Goal: Task Accomplishment & Management: Use online tool/utility

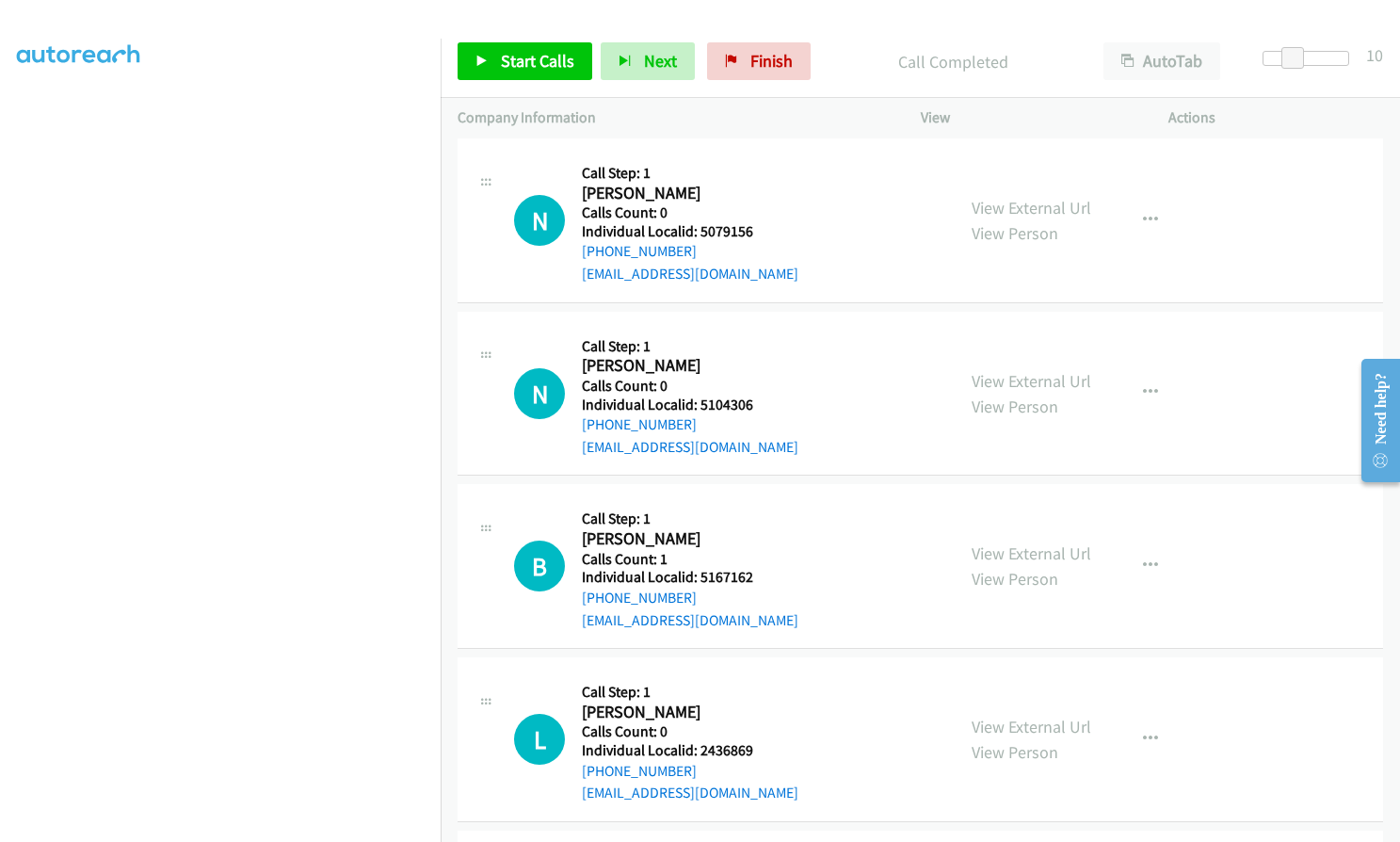
scroll to position [5911, 0]
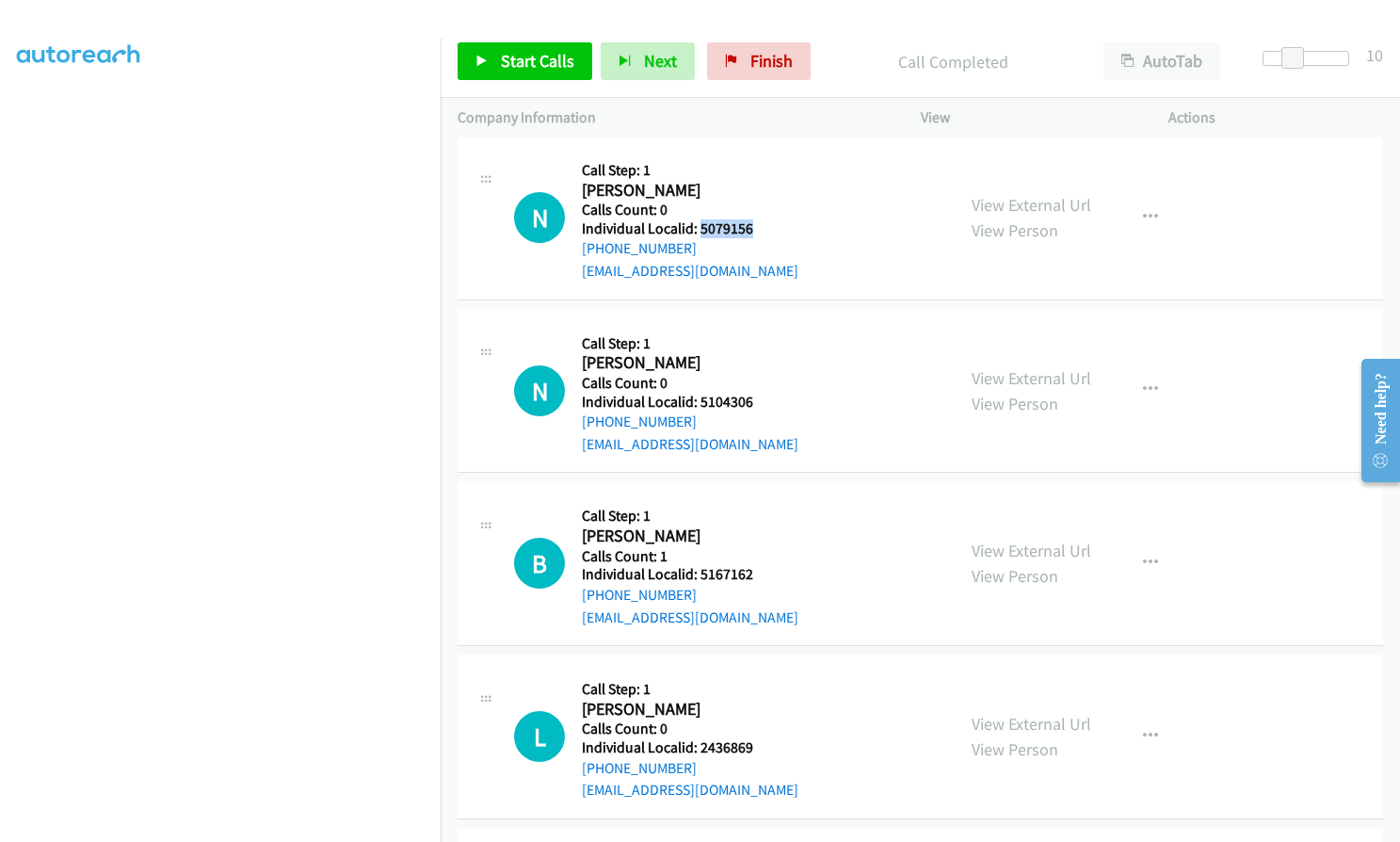
drag, startPoint x: 697, startPoint y: 227, endPoint x: 763, endPoint y: 227, distance: 66.0
click at [763, 227] on h5 "Individual Localid: 5079156" at bounding box center [690, 229] width 217 height 19
copy h5 "5079156"
drag, startPoint x: 700, startPoint y: 401, endPoint x: 764, endPoint y: 400, distance: 64.0
click at [764, 400] on div "N Callback Scheduled Call Step: 1 [PERSON_NAME] America/New_York Calls Count: 0…" at bounding box center [727, 391] width 424 height 130
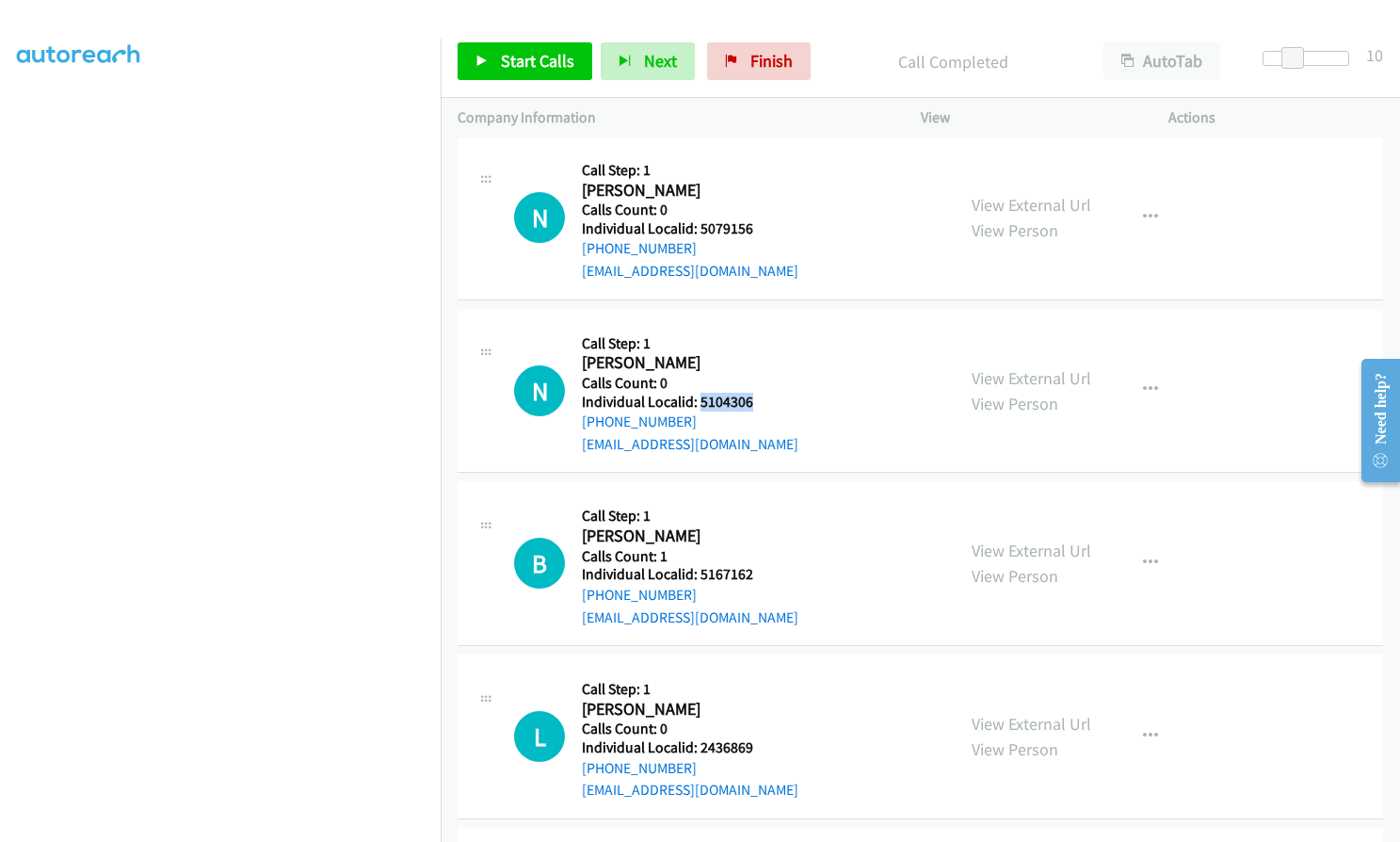
copy h5 "5104306"
drag, startPoint x: 763, startPoint y: 71, endPoint x: 771, endPoint y: 63, distance: 11.3
click at [763, 71] on link "Finish" at bounding box center [759, 62] width 104 height 38
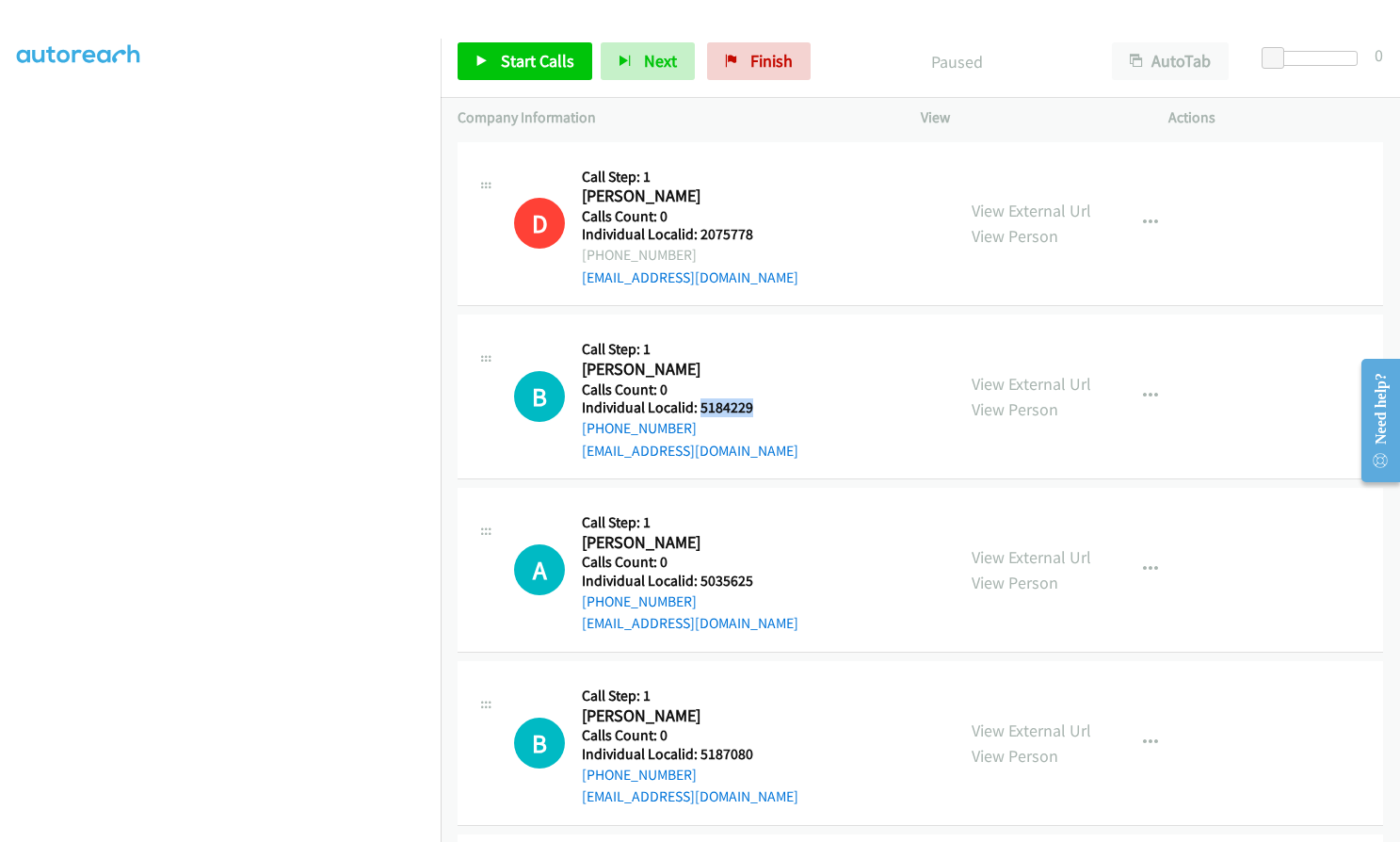
drag, startPoint x: 698, startPoint y: 408, endPoint x: 768, endPoint y: 406, distance: 70.0
click at [768, 406] on h5 "Individual Localid: 5184229" at bounding box center [690, 408] width 217 height 19
copy h5 "5184229"
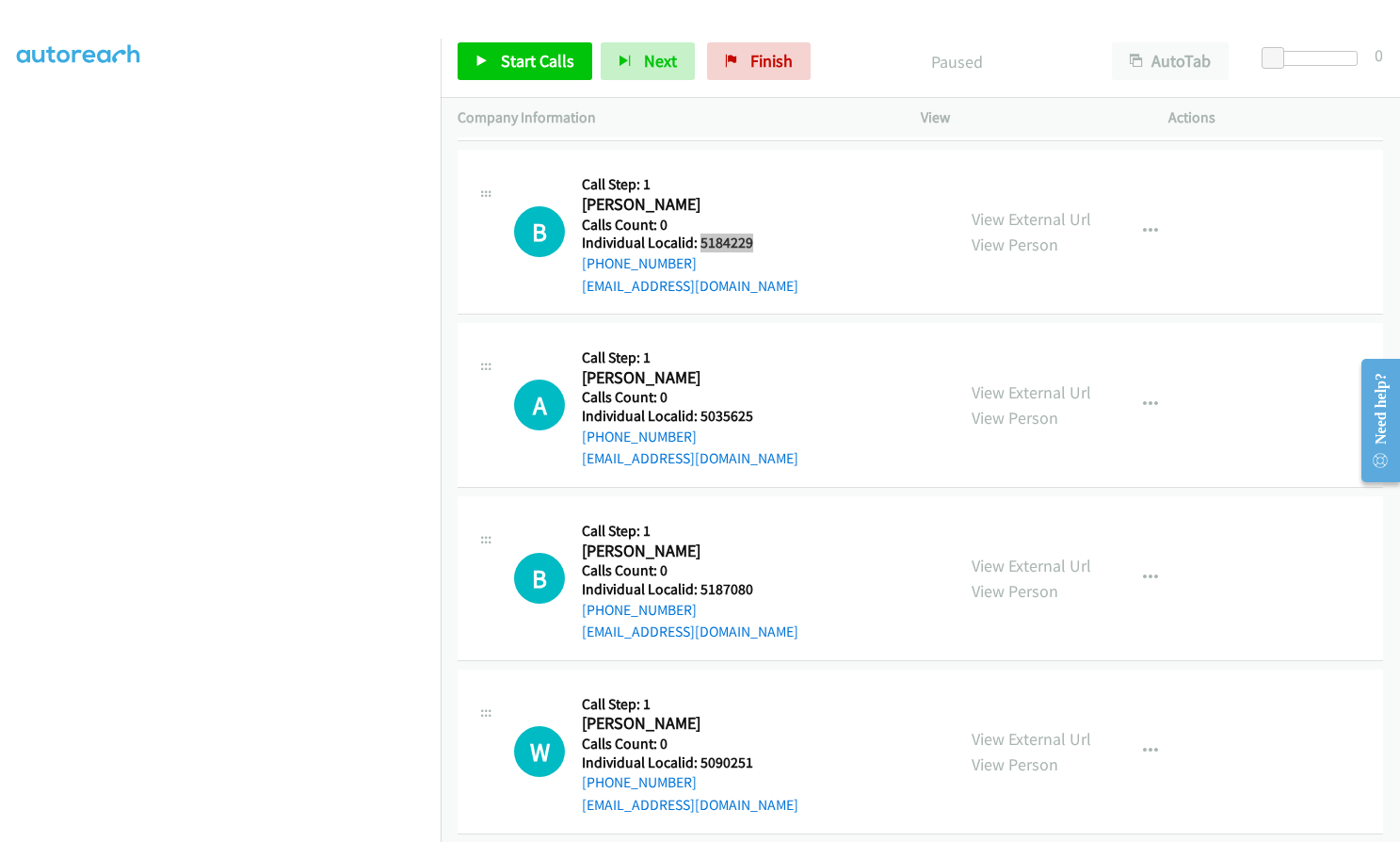
scroll to position [236, 0]
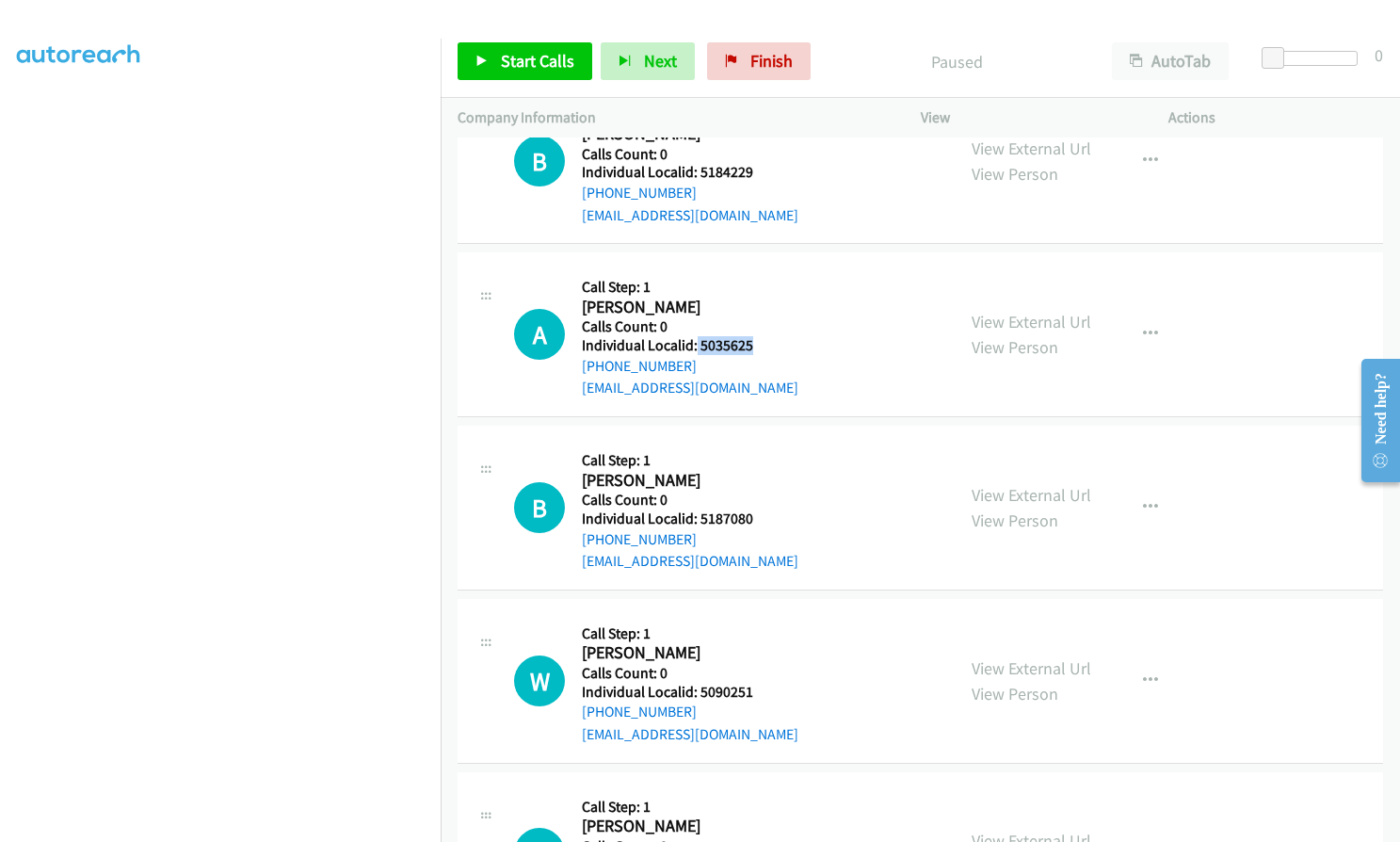
drag, startPoint x: 696, startPoint y: 343, endPoint x: 760, endPoint y: 343, distance: 64.0
click at [760, 343] on h5 "Individual Localid: 5035625" at bounding box center [690, 345] width 217 height 19
copy h5 "5035625"
drag, startPoint x: 697, startPoint y: 518, endPoint x: 757, endPoint y: 518, distance: 60.0
click at [757, 518] on h5 "Individual Localid: 5187080" at bounding box center [690, 519] width 217 height 19
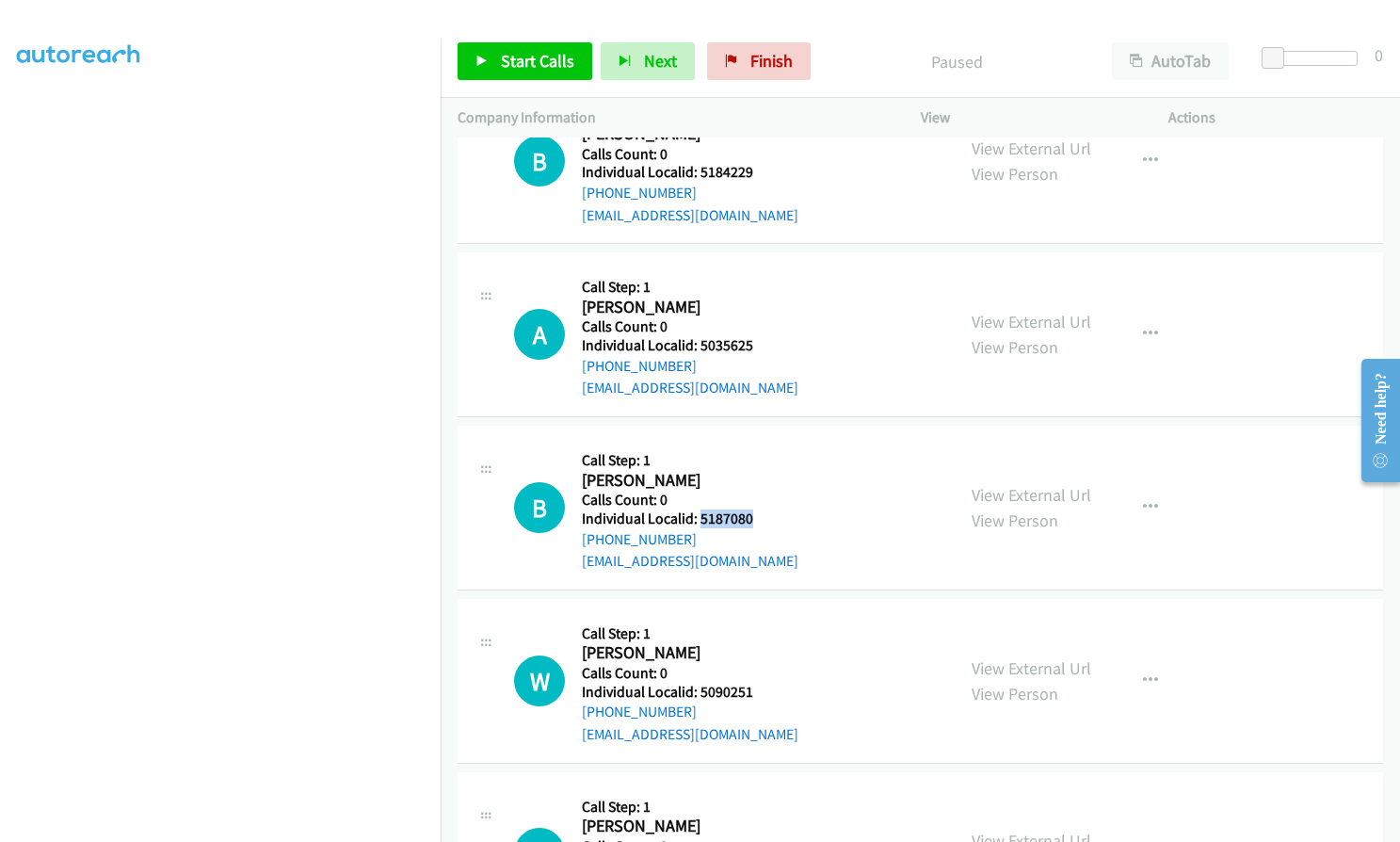
copy h5 "5187080"
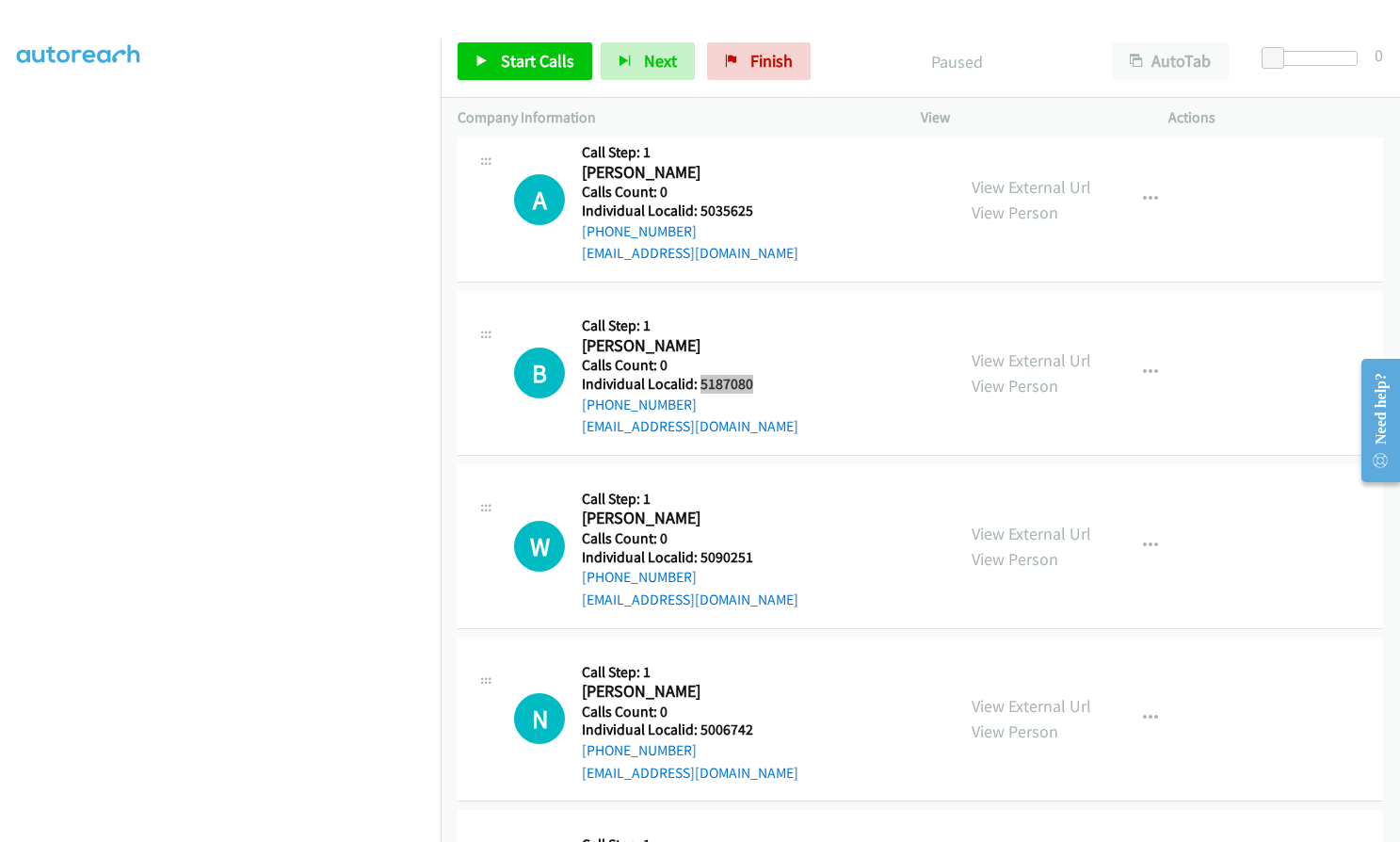
scroll to position [377, 0]
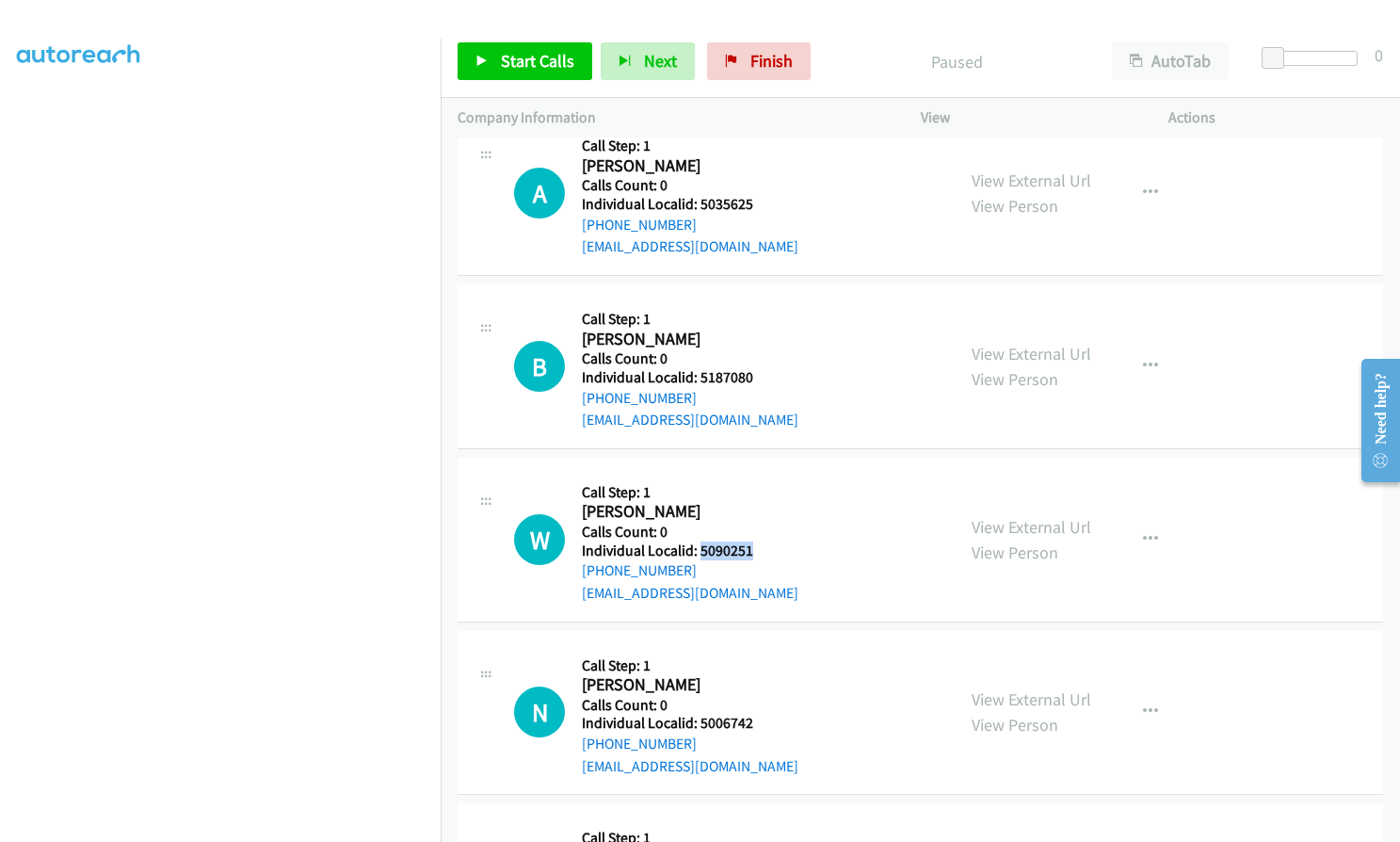
drag, startPoint x: 699, startPoint y: 550, endPoint x: 757, endPoint y: 549, distance: 58.0
click at [757, 549] on h5 "Individual Localid: 5090251" at bounding box center [690, 551] width 217 height 19
copy h5 "5090251"
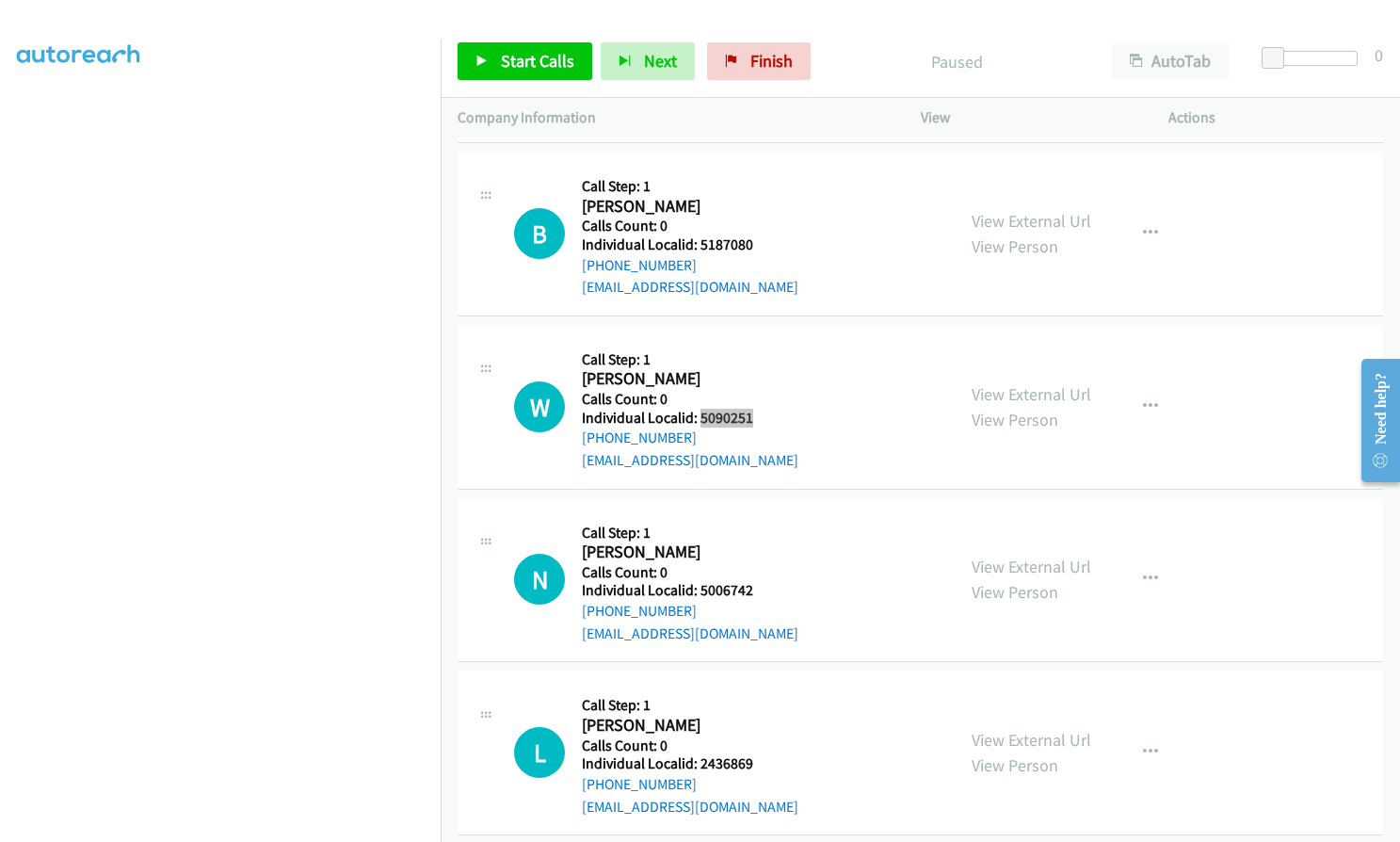
scroll to position [519, 0]
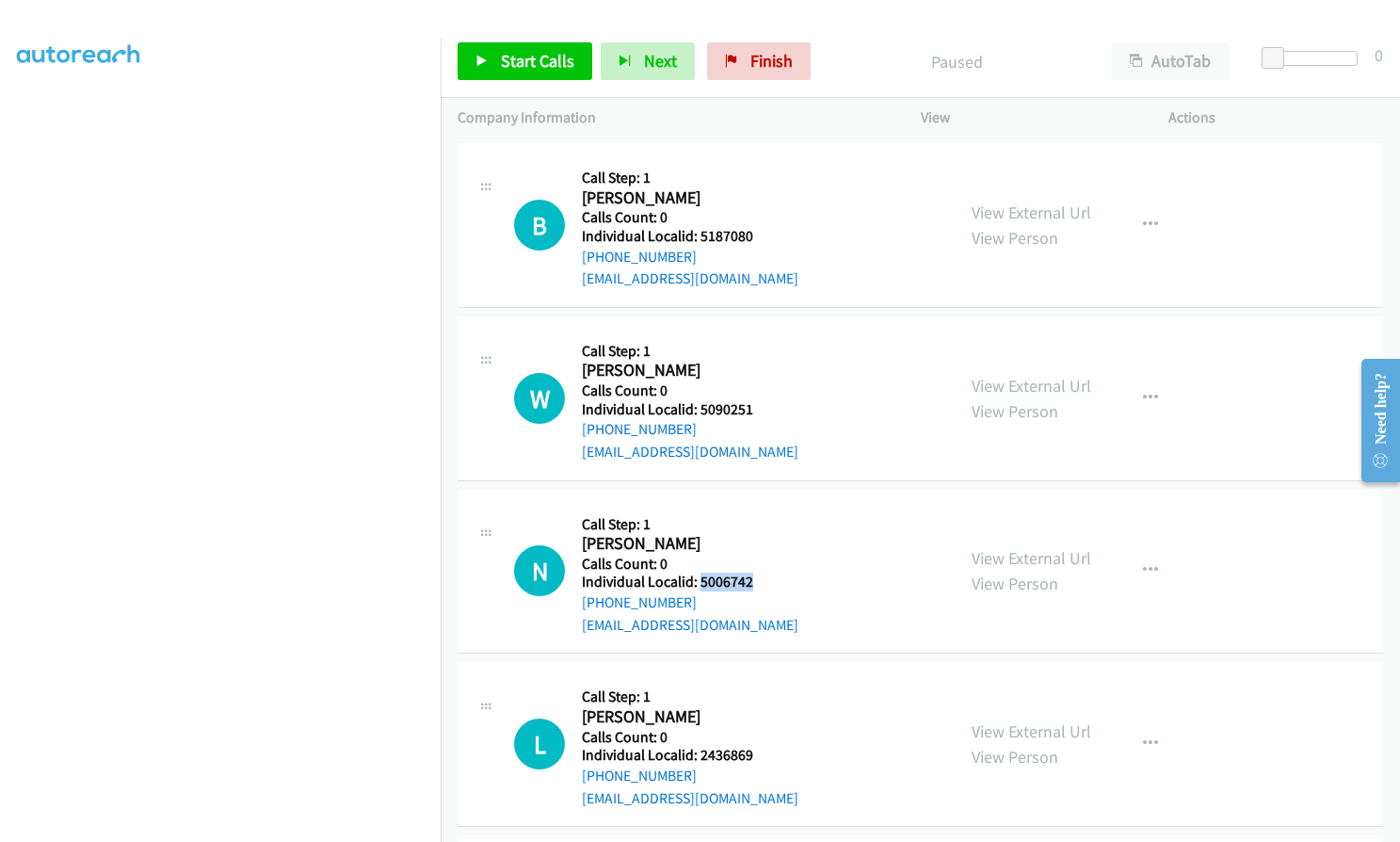
drag, startPoint x: 702, startPoint y: 579, endPoint x: 762, endPoint y: 582, distance: 60.1
click at [762, 582] on h5 "Individual Localid: 5006742" at bounding box center [690, 582] width 217 height 19
copy h5 "5006742"
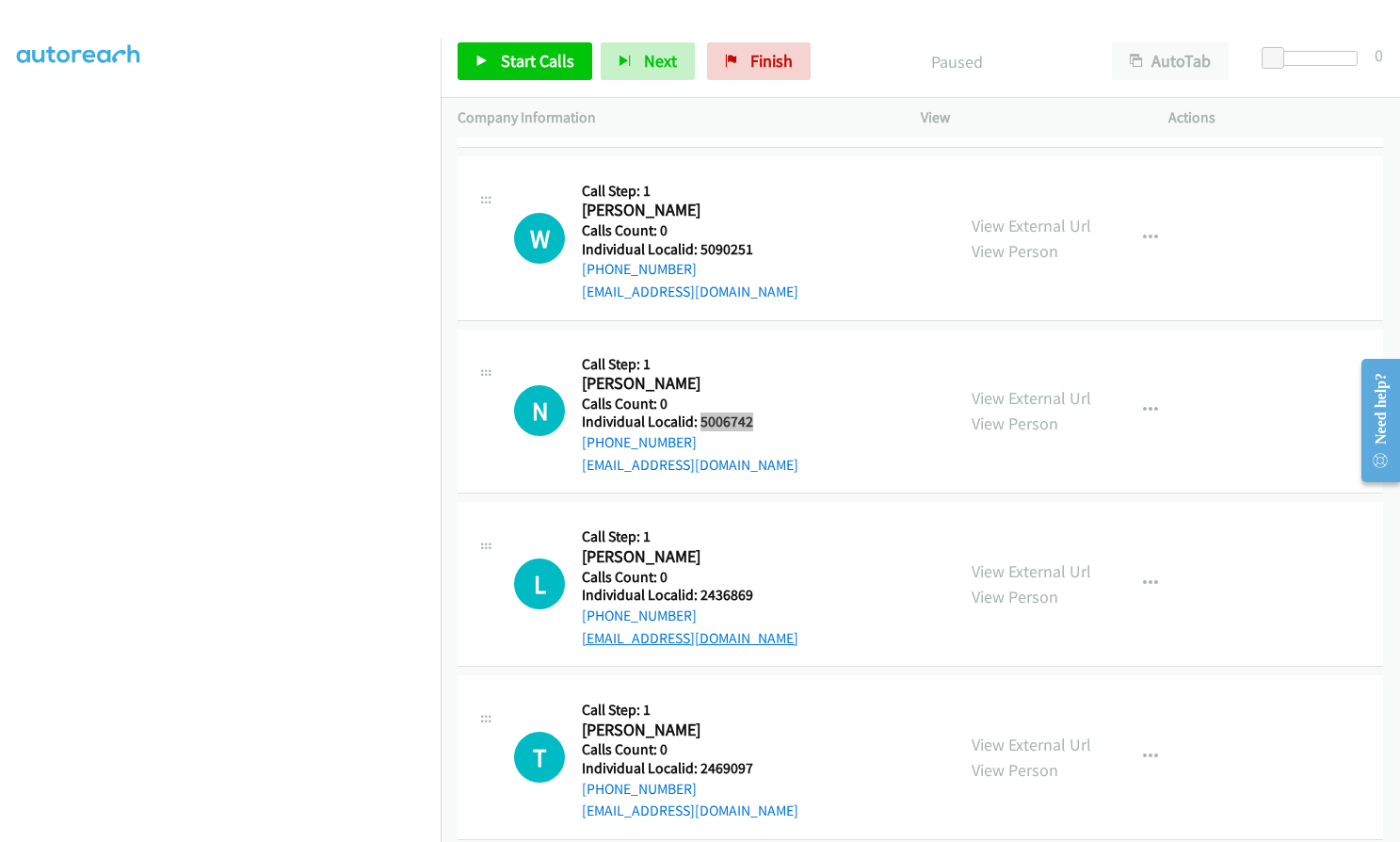
scroll to position [707, 0]
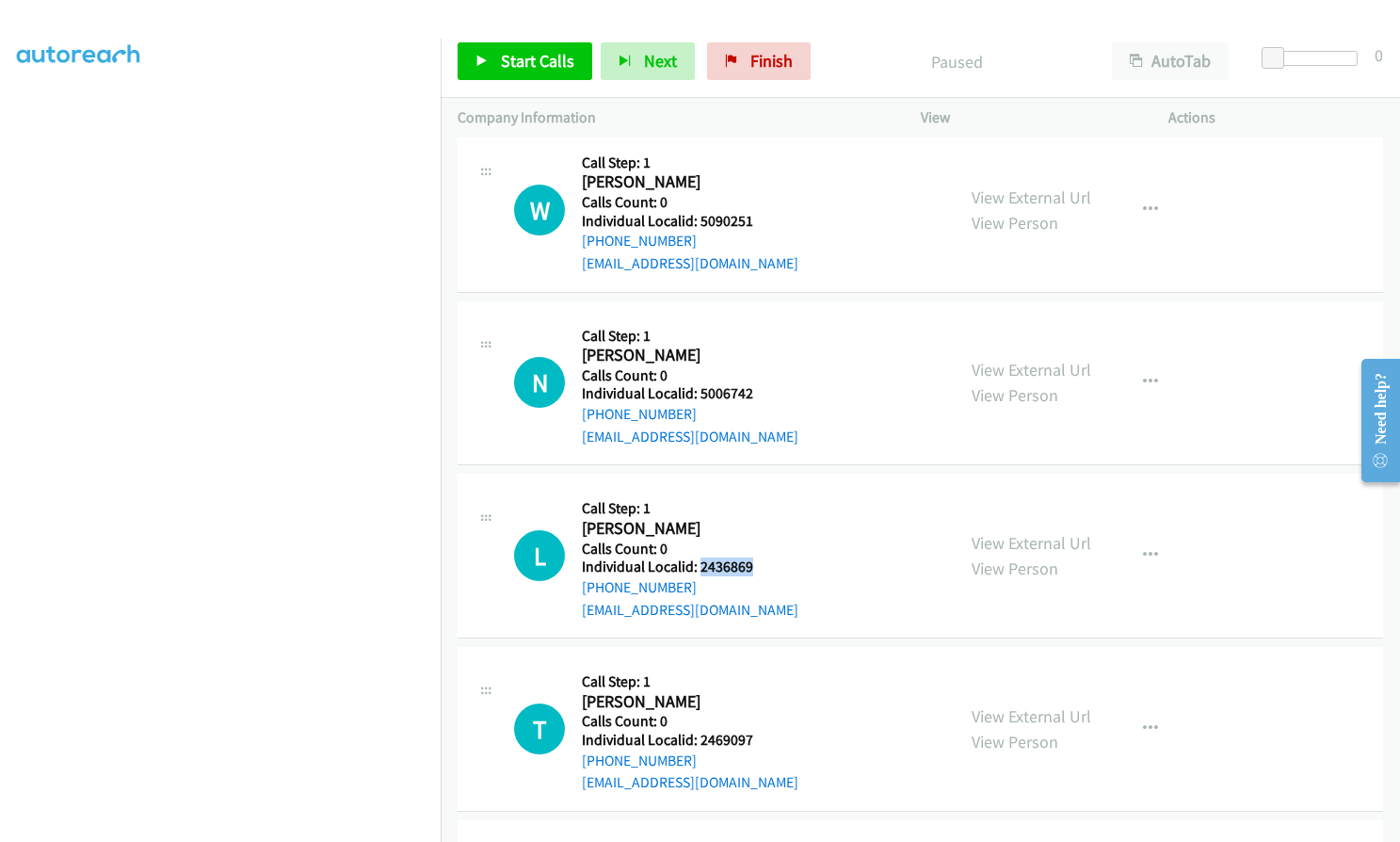
drag, startPoint x: 715, startPoint y: 567, endPoint x: 759, endPoint y: 567, distance: 44.0
click at [759, 567] on h5 "Individual Localid: 2436869" at bounding box center [690, 567] width 217 height 19
copy h5 "2436869"
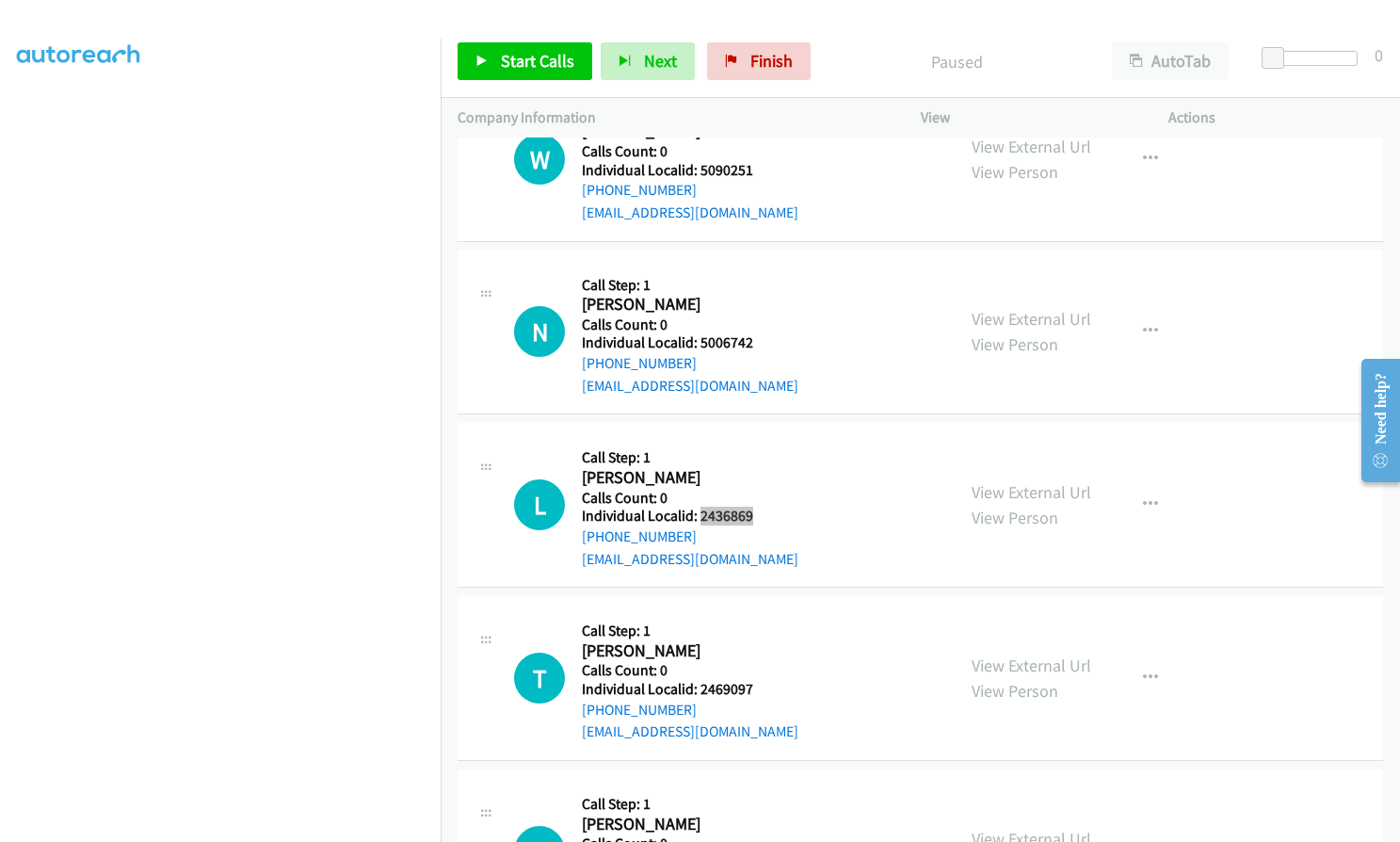
scroll to position [918, 0]
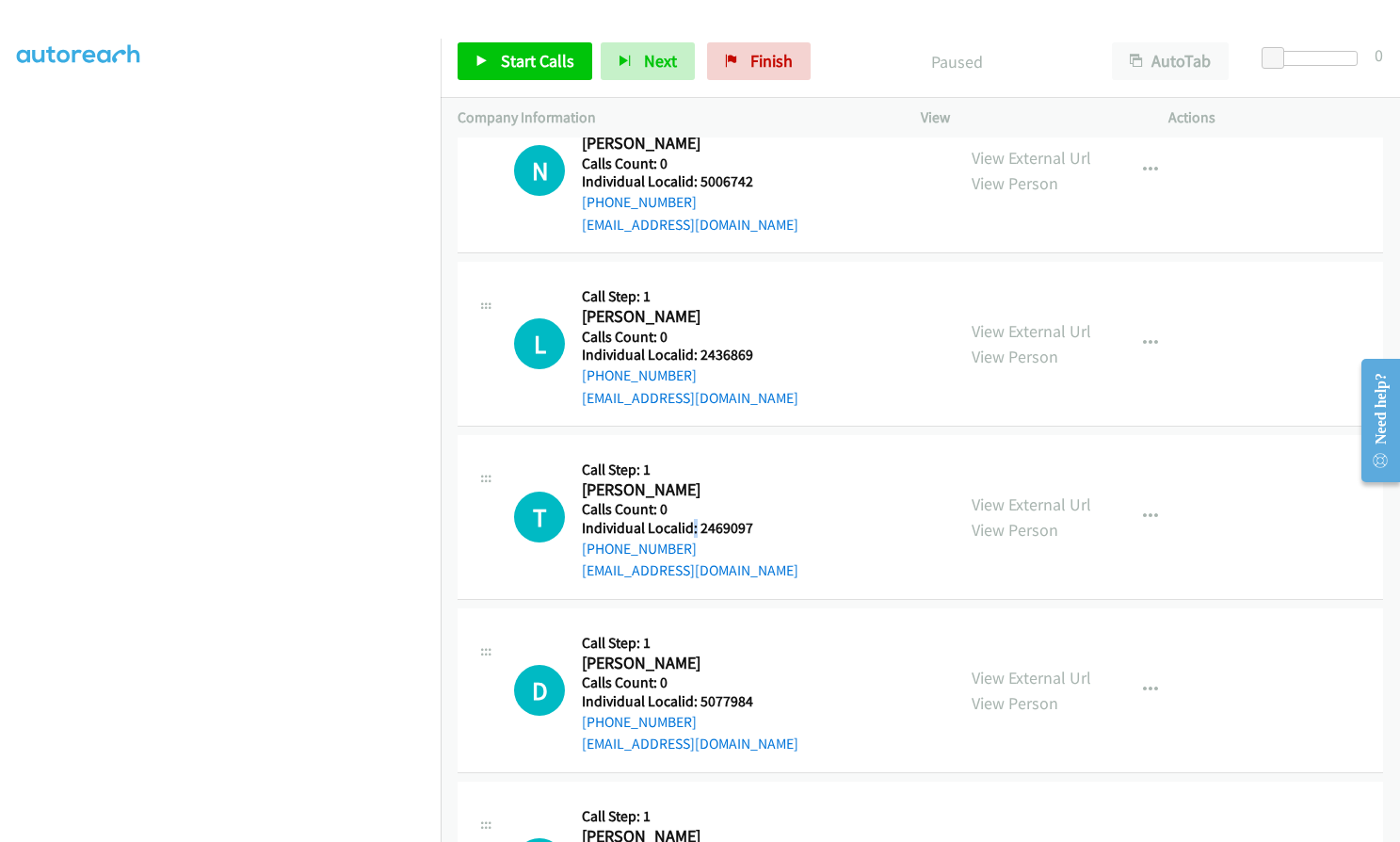
click at [695, 524] on h5 "Individual Localid: 2469097" at bounding box center [690, 529] width 217 height 19
drag, startPoint x: 697, startPoint y: 525, endPoint x: 766, endPoint y: 526, distance: 69.0
click at [766, 526] on h5 "Individual Localid: 2469097" at bounding box center [690, 529] width 217 height 19
copy h5 "2469097"
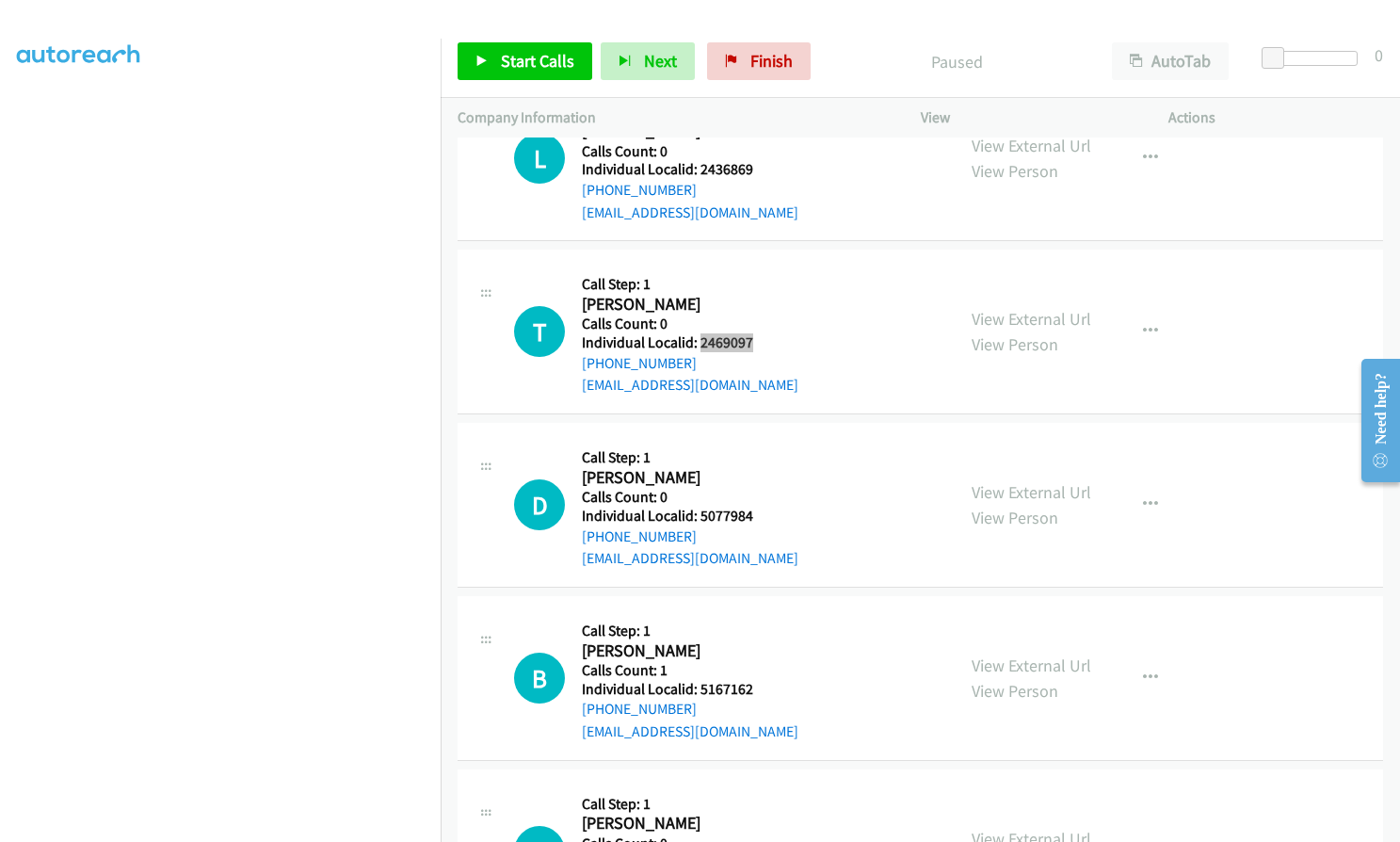
scroll to position [1130, 0]
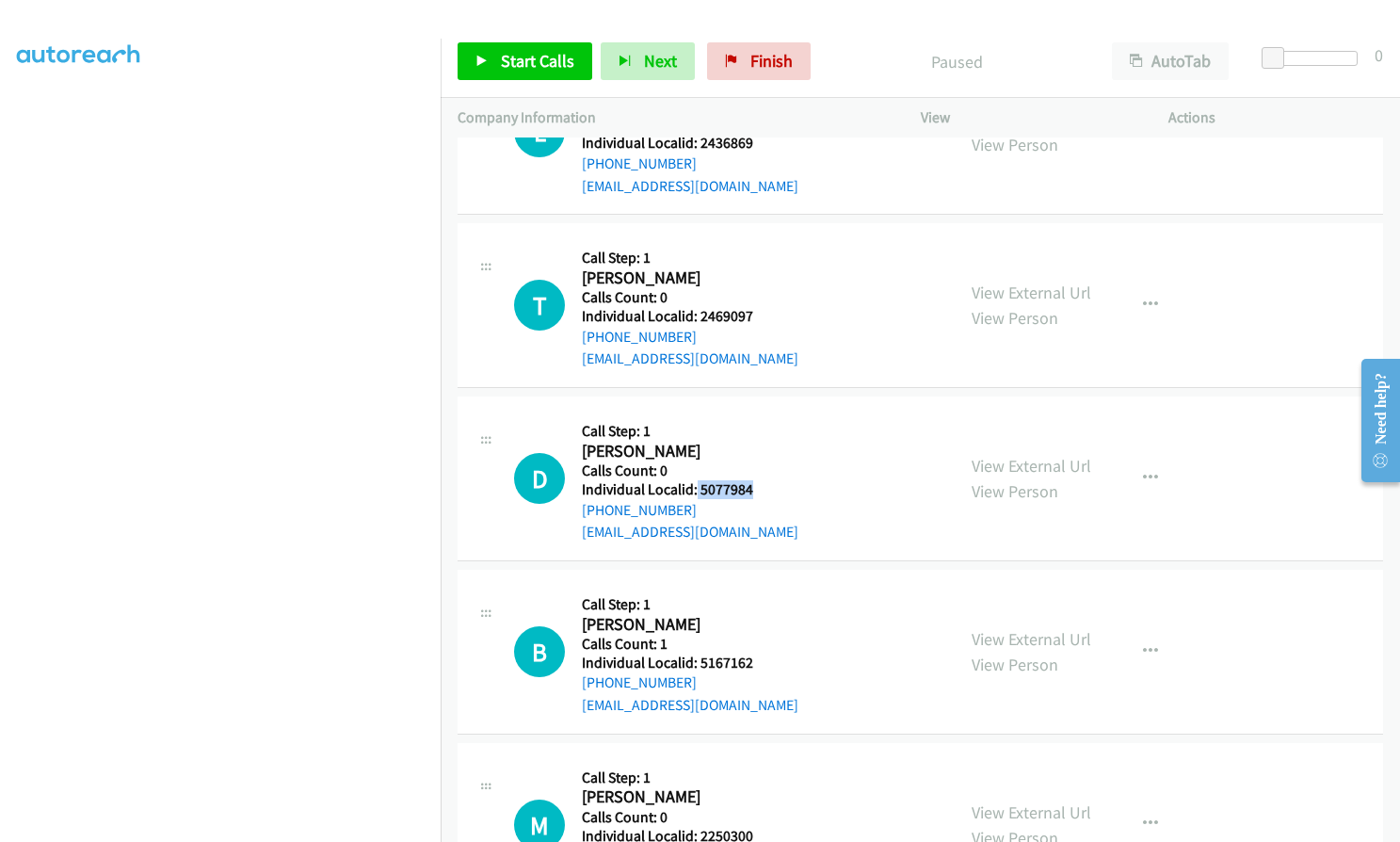
drag, startPoint x: 696, startPoint y: 485, endPoint x: 754, endPoint y: 486, distance: 58.0
click at [754, 486] on h5 "Individual Localid: 5077984" at bounding box center [690, 490] width 217 height 19
copy h5 "5077984"
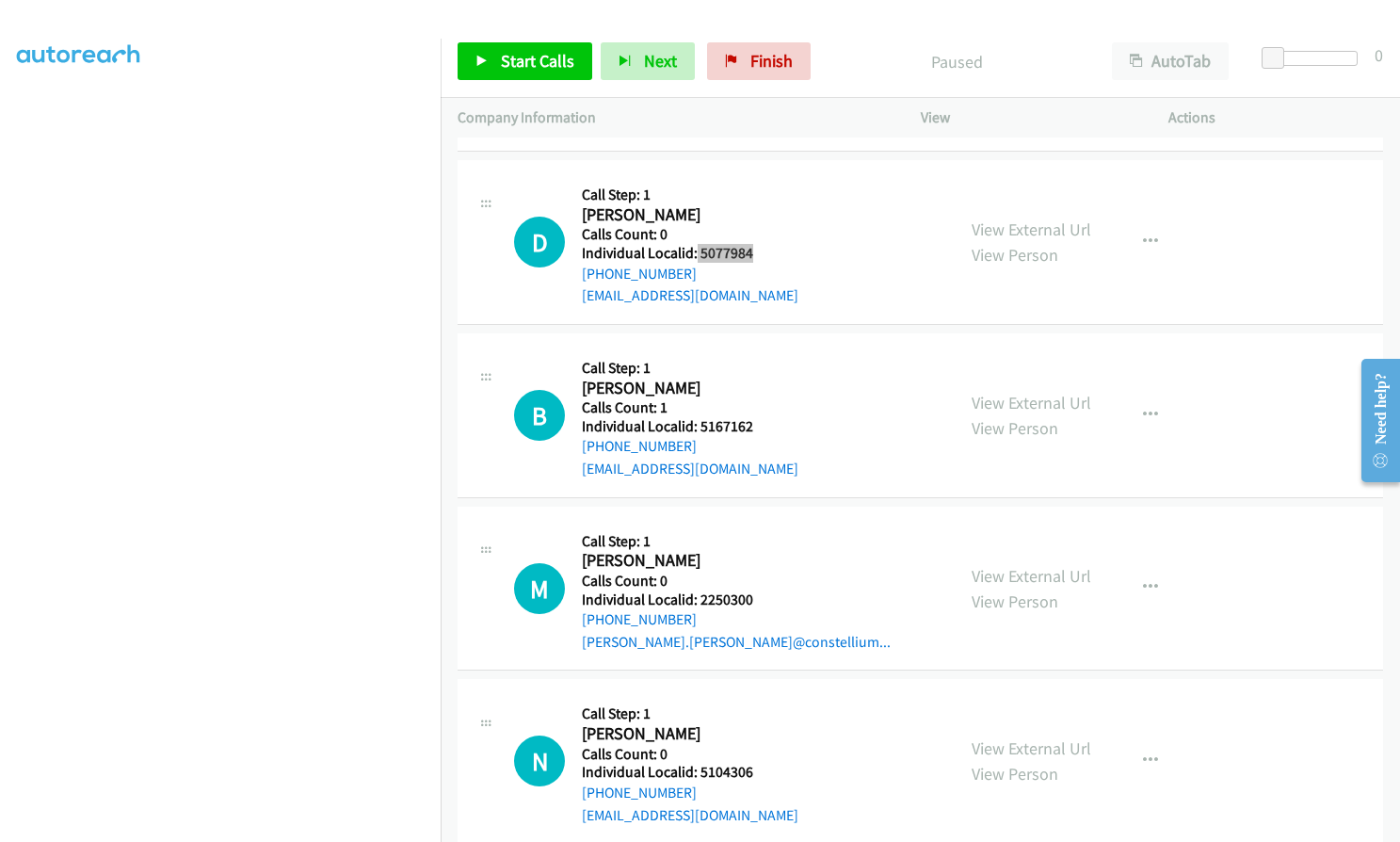
scroll to position [1437, 0]
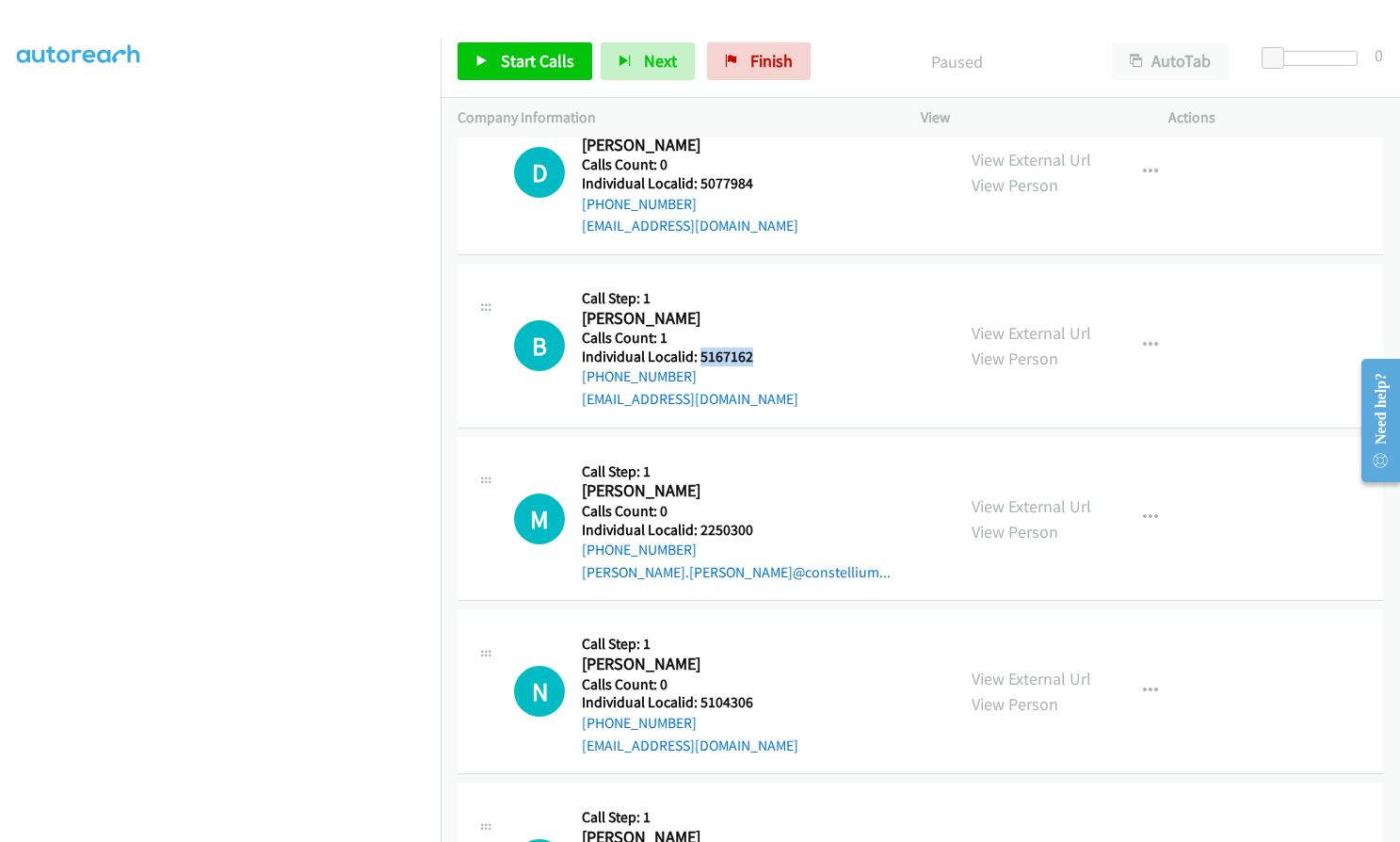
drag, startPoint x: 698, startPoint y: 353, endPoint x: 770, endPoint y: 360, distance: 72.3
click at [770, 360] on h5 "Individual Localid: 5167162" at bounding box center [690, 357] width 217 height 19
copy h5 "5167162"
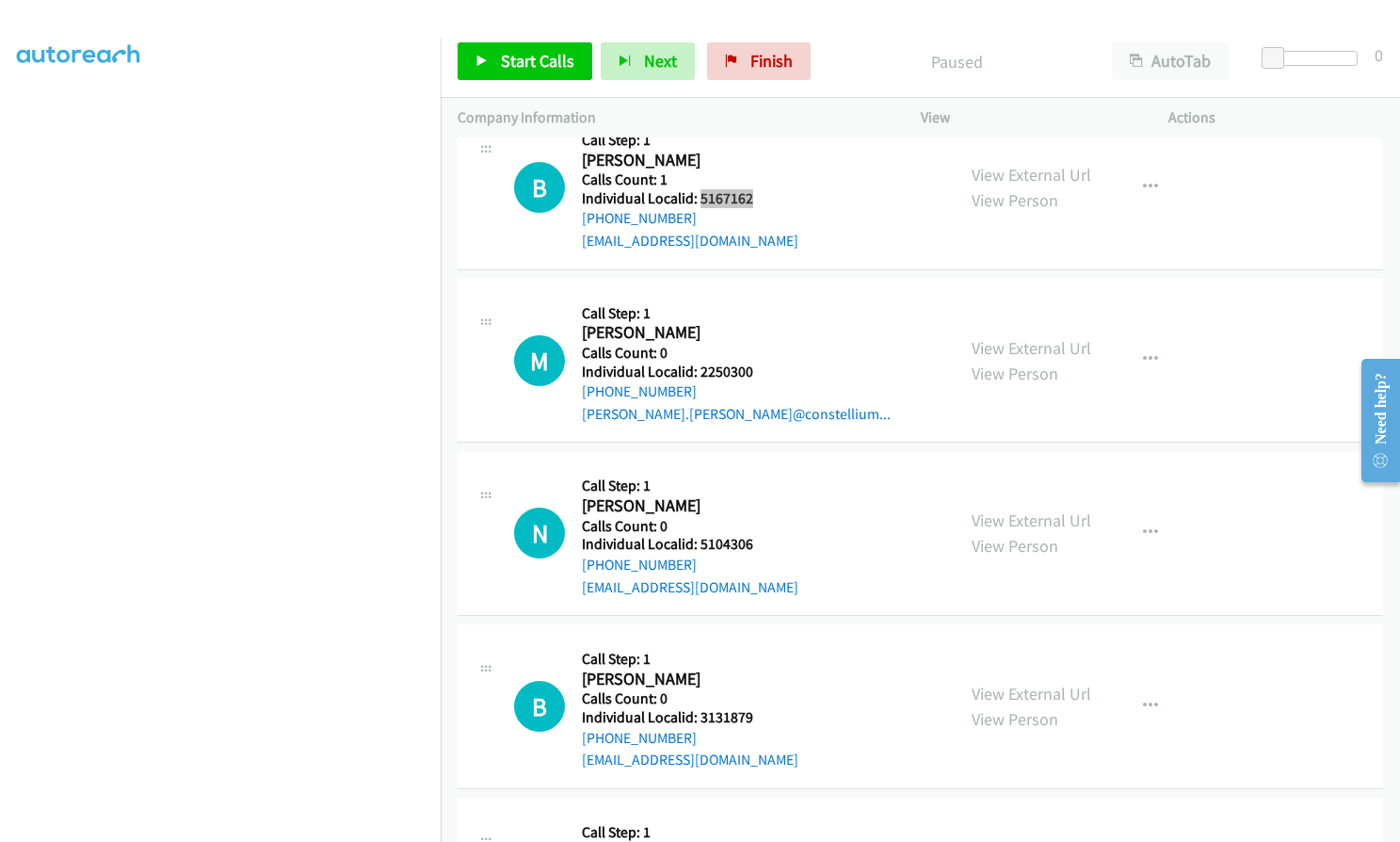
scroll to position [1601, 0]
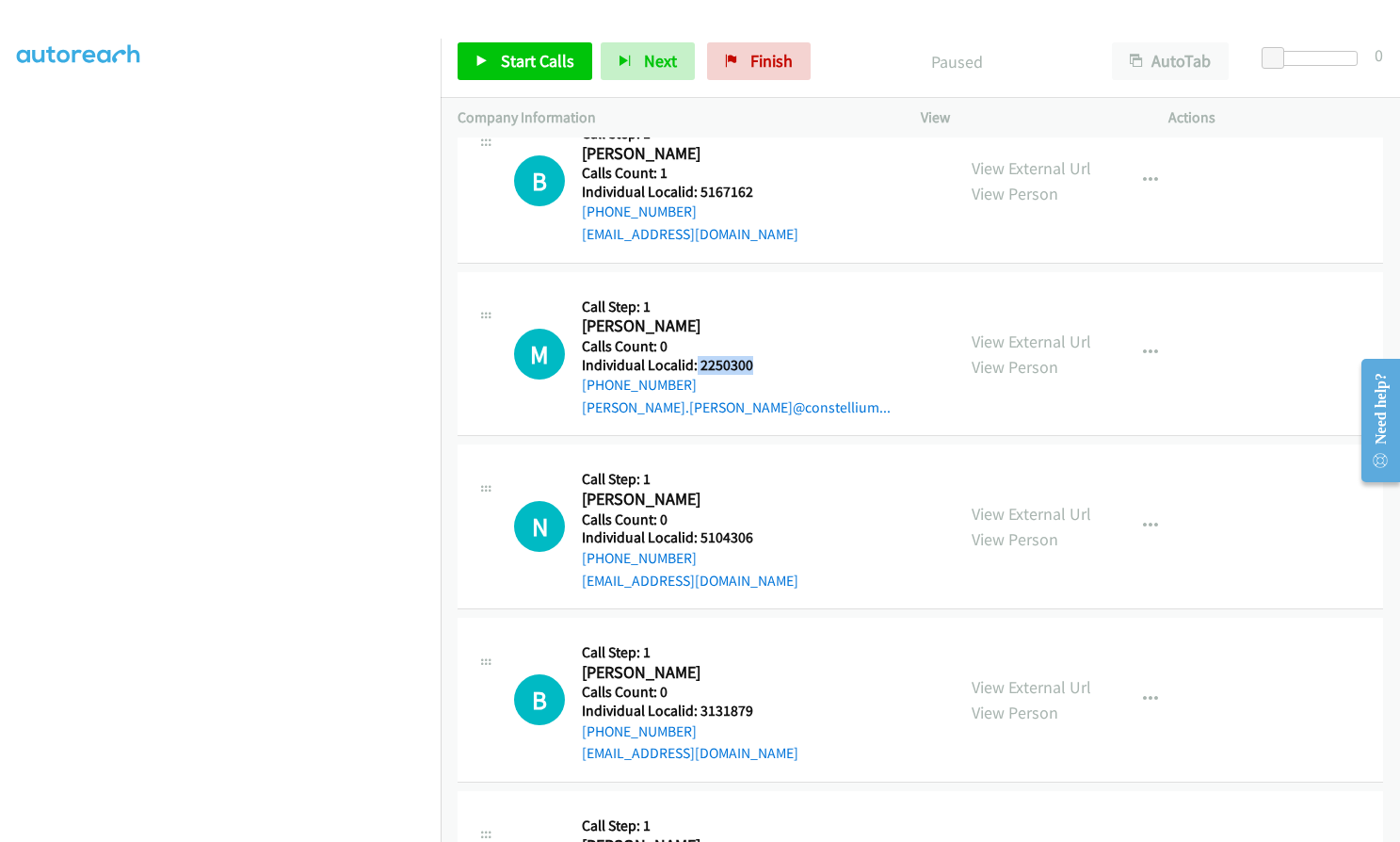
drag, startPoint x: 695, startPoint y: 362, endPoint x: 768, endPoint y: 364, distance: 73.0
click at [768, 364] on h5 "Individual Localid: 2250300" at bounding box center [736, 365] width 309 height 19
copy h5 "2250300"
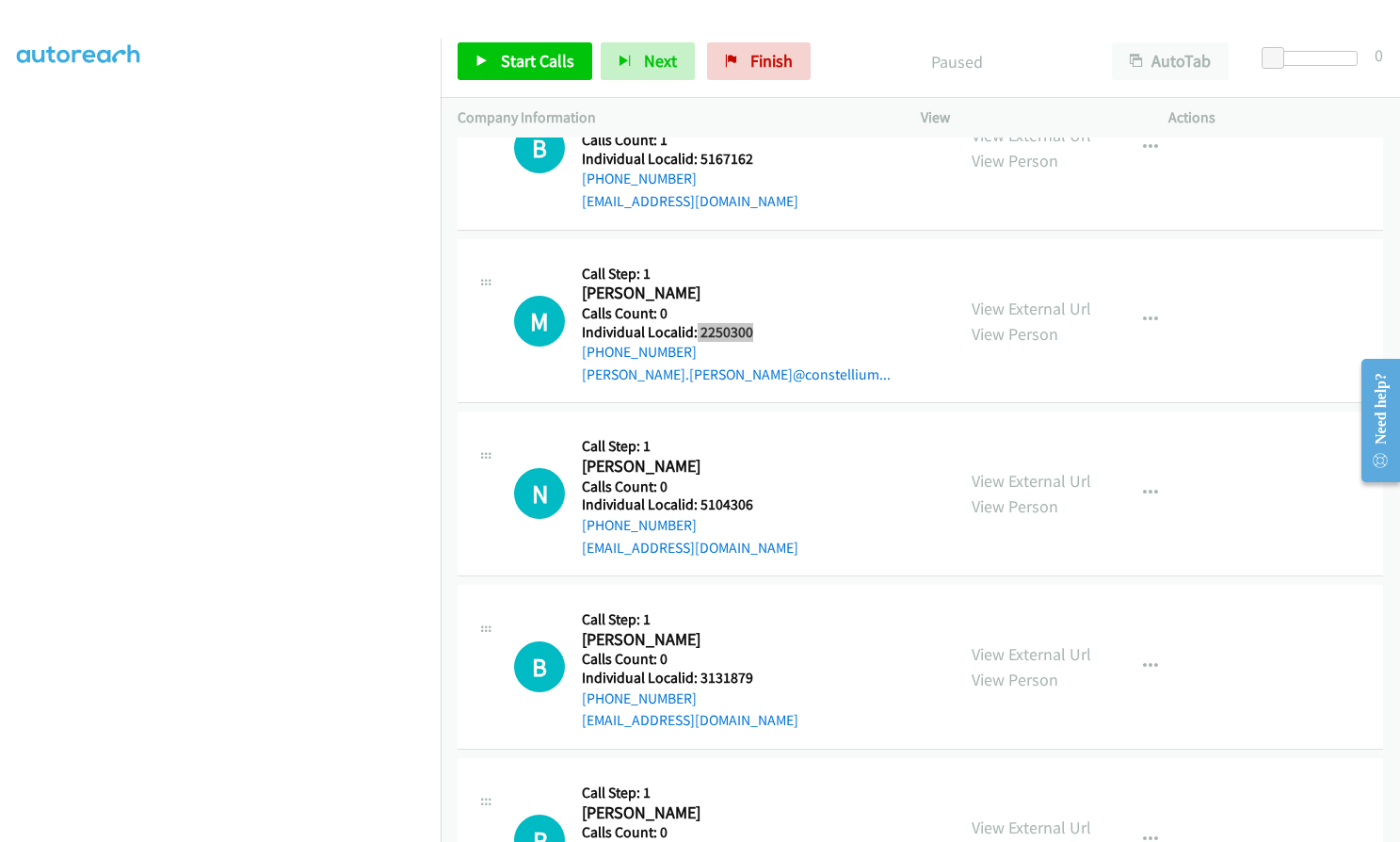
scroll to position [1743, 0]
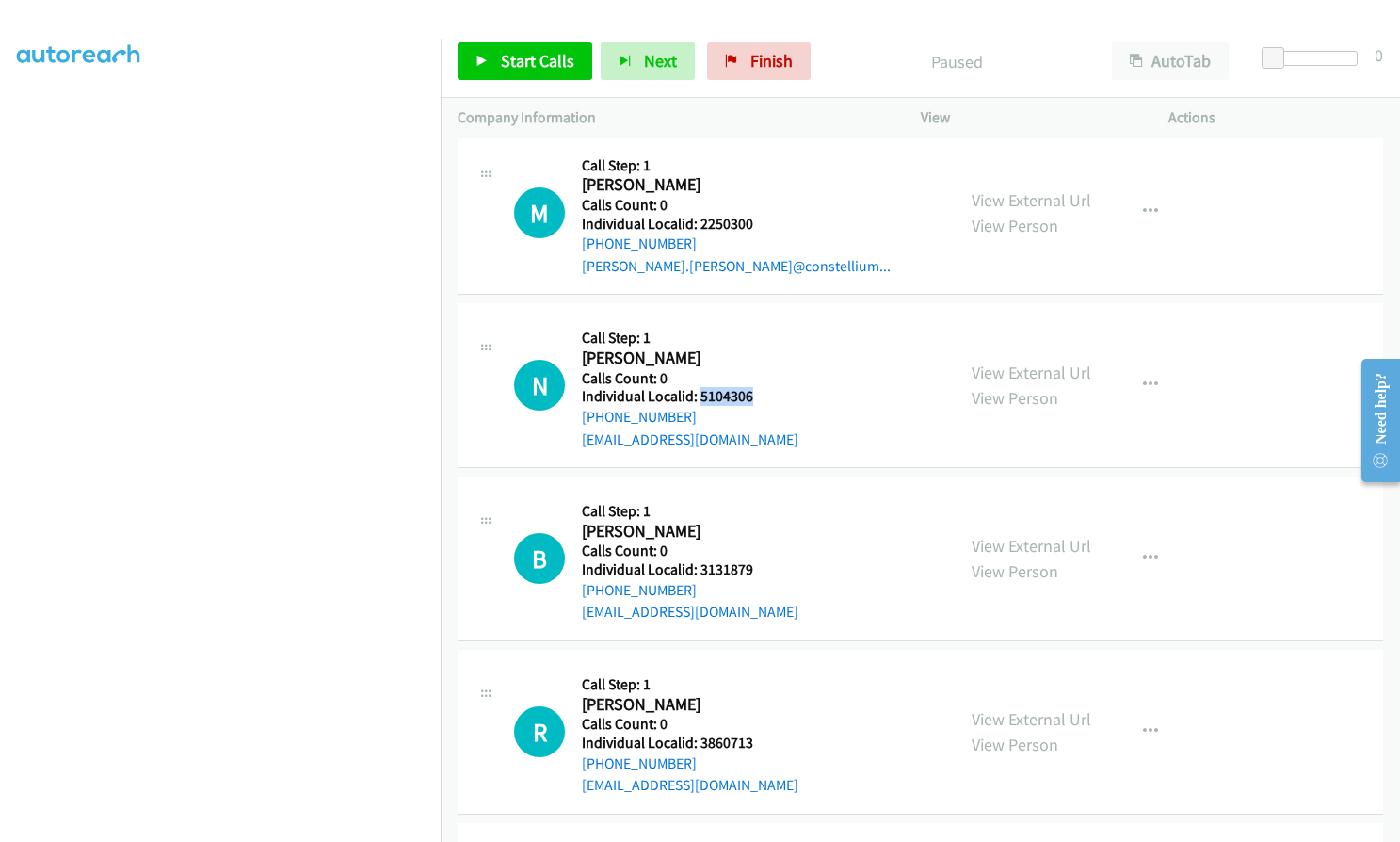
drag, startPoint x: 697, startPoint y: 395, endPoint x: 764, endPoint y: 398, distance: 67.1
click at [764, 398] on h5 "Individual Localid: 5104306" at bounding box center [690, 397] width 217 height 19
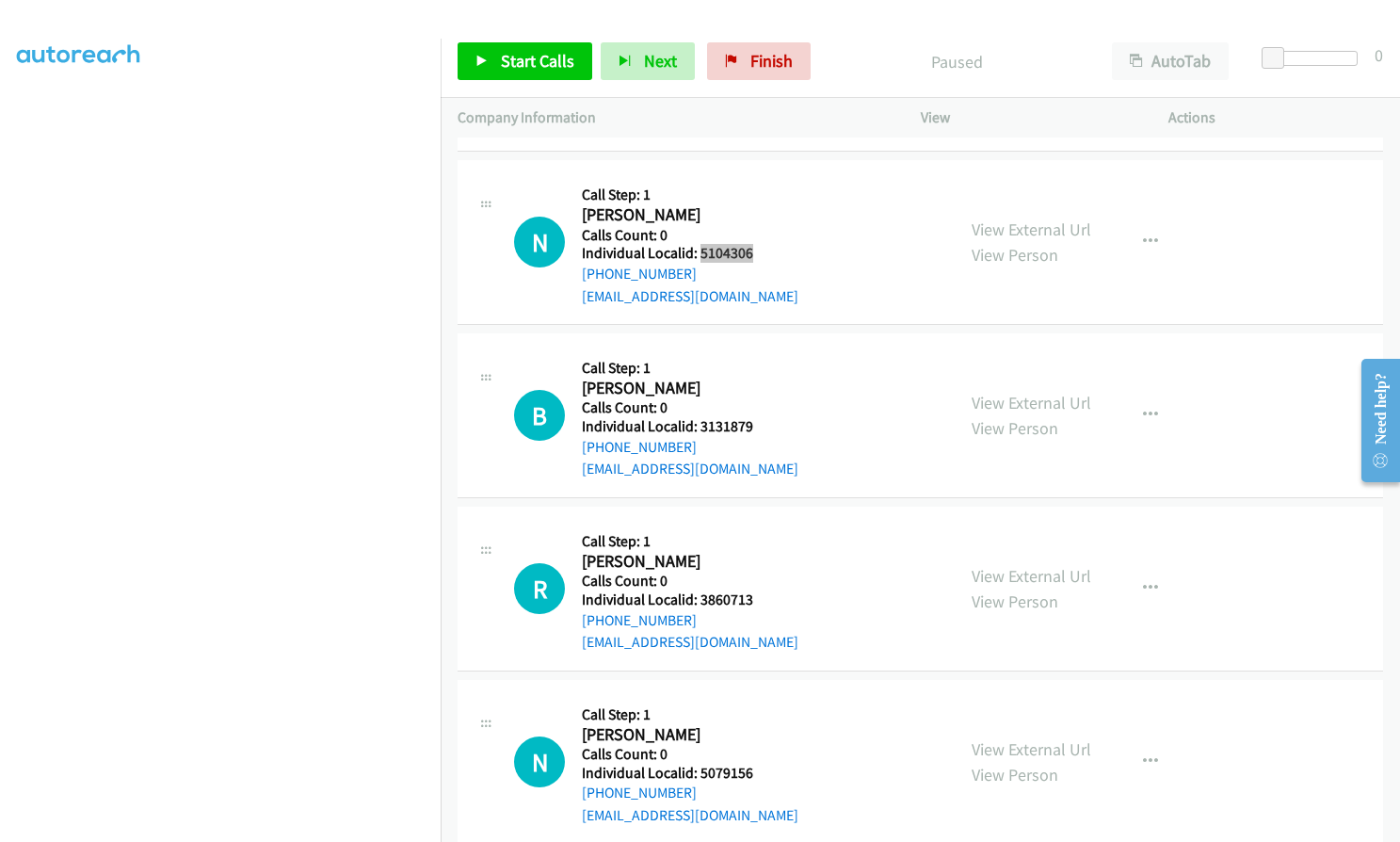
scroll to position [1908, 0]
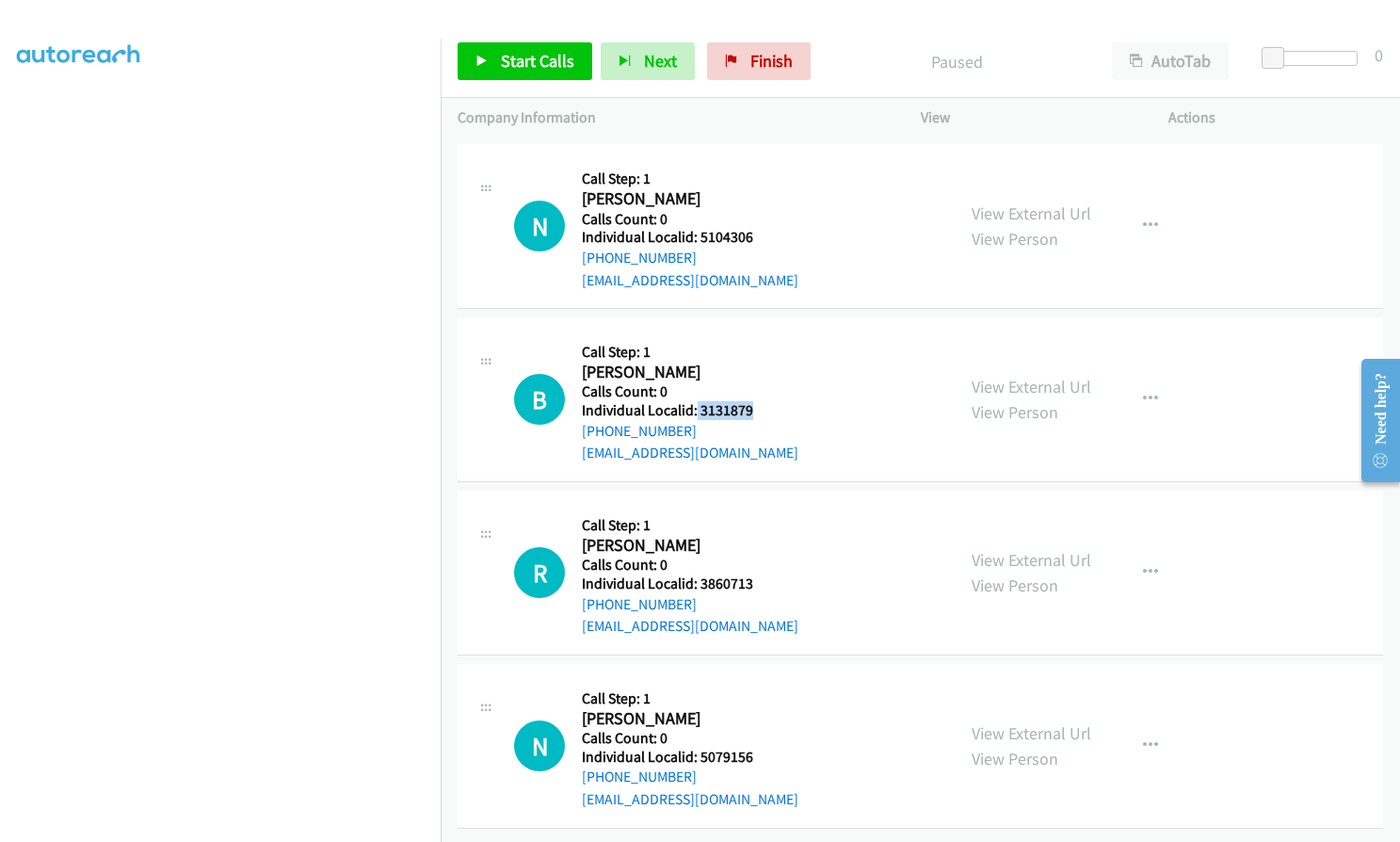
drag, startPoint x: 694, startPoint y: 406, endPoint x: 749, endPoint y: 405, distance: 55.0
click at [749, 405] on h5 "Individual Localid: 3131879" at bounding box center [690, 411] width 217 height 19
drag, startPoint x: 701, startPoint y: 567, endPoint x: 763, endPoint y: 570, distance: 62.1
click at [763, 575] on h5 "Individual Localid: 3860713" at bounding box center [690, 584] width 217 height 19
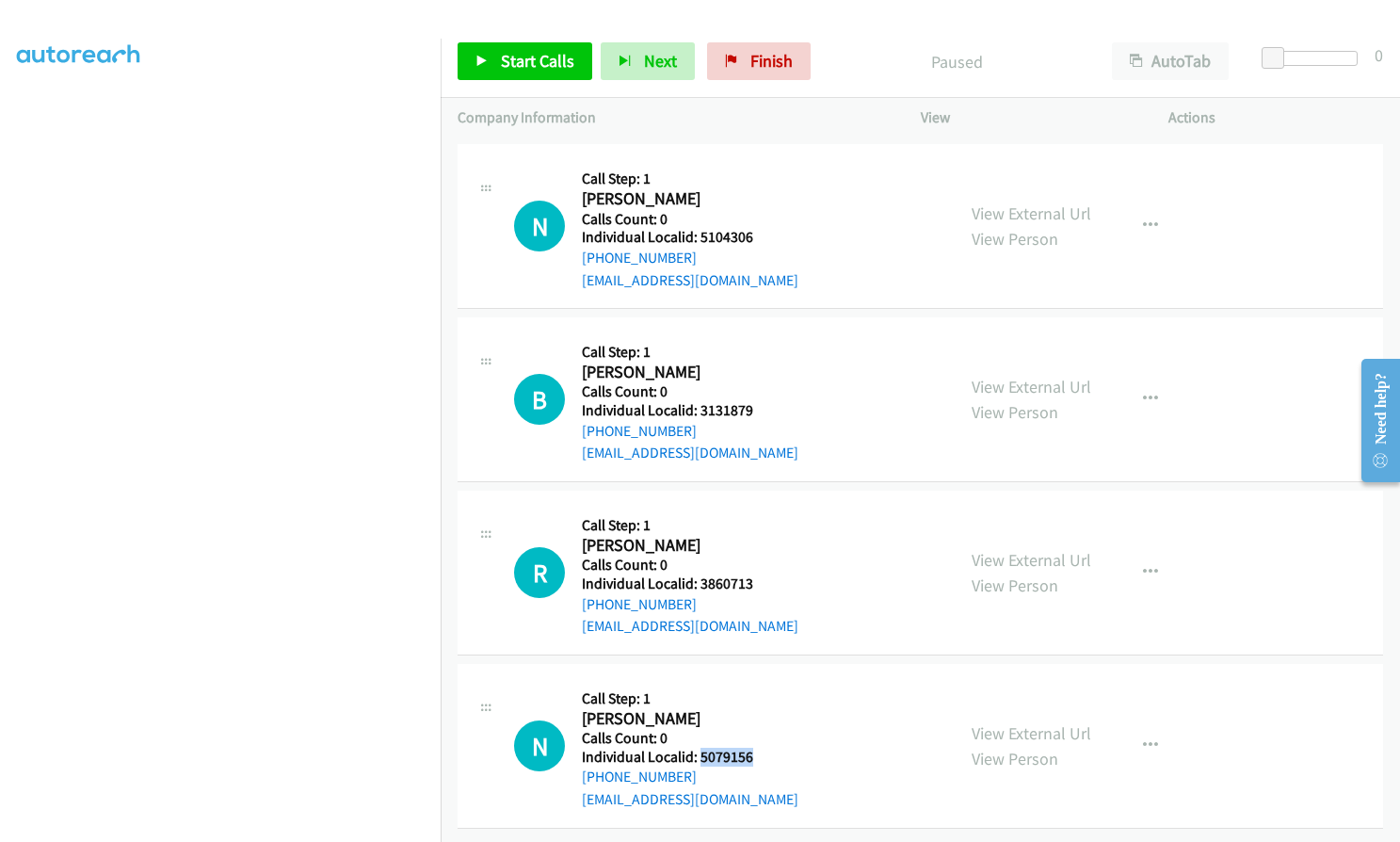
drag, startPoint x: 699, startPoint y: 744, endPoint x: 762, endPoint y: 744, distance: 63.0
click at [762, 748] on h5 "Individual Localid: 5079156" at bounding box center [690, 757] width 217 height 19
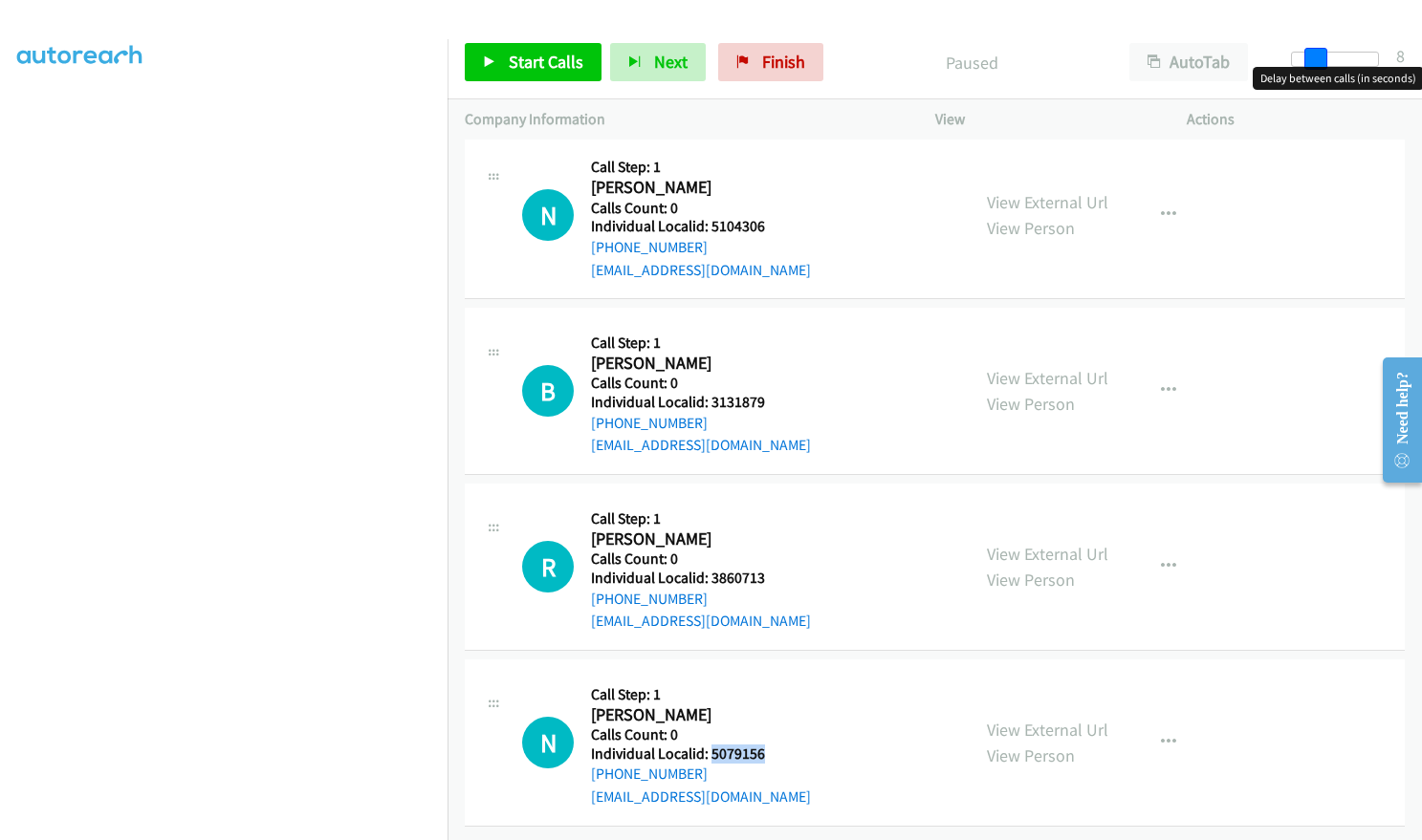
drag, startPoint x: 1293, startPoint y: 59, endPoint x: 1316, endPoint y: 59, distance: 23.0
click at [1316, 59] on span at bounding box center [1317, 60] width 23 height 23
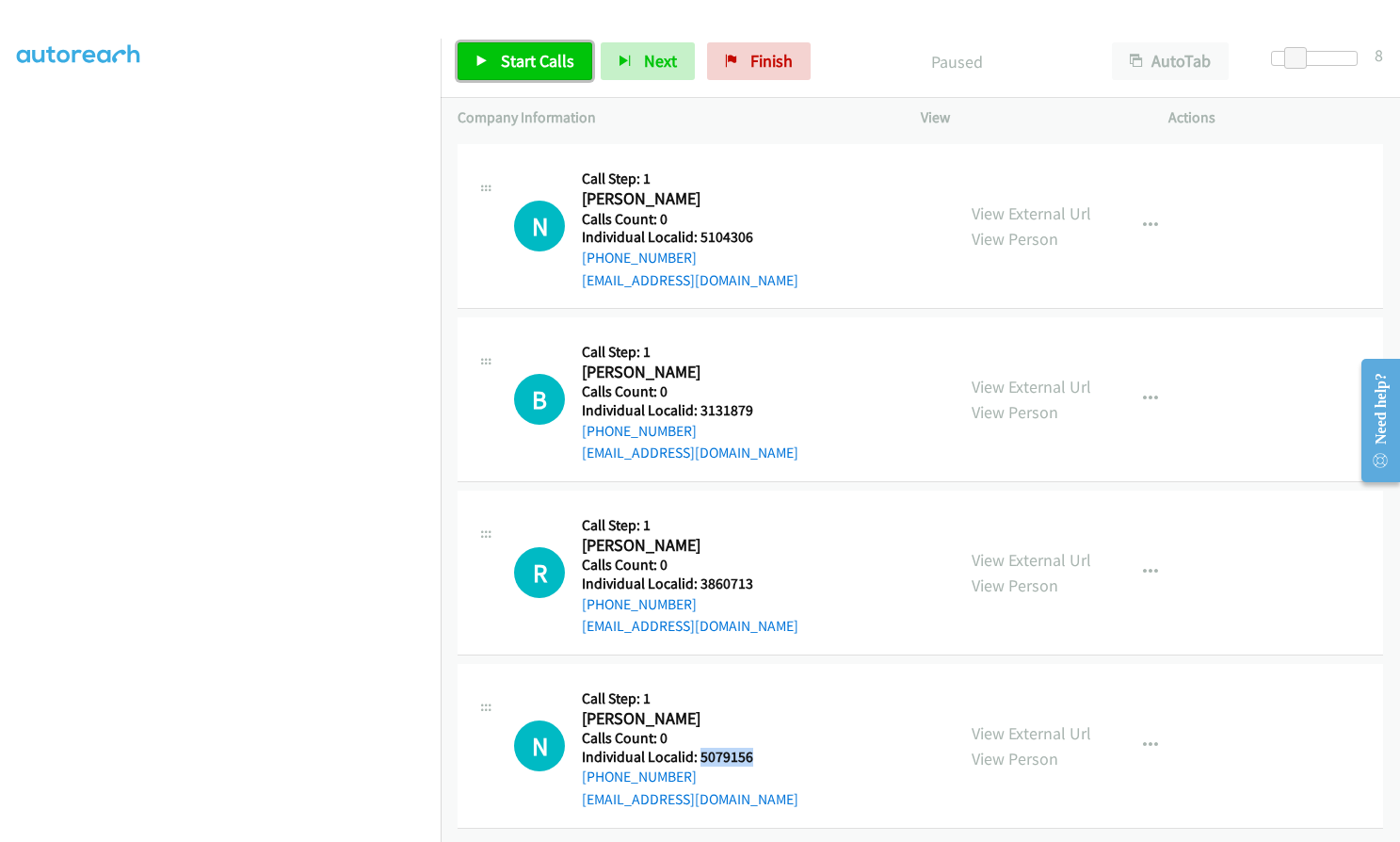
click at [517, 67] on span "Start Calls" at bounding box center [537, 60] width 73 height 22
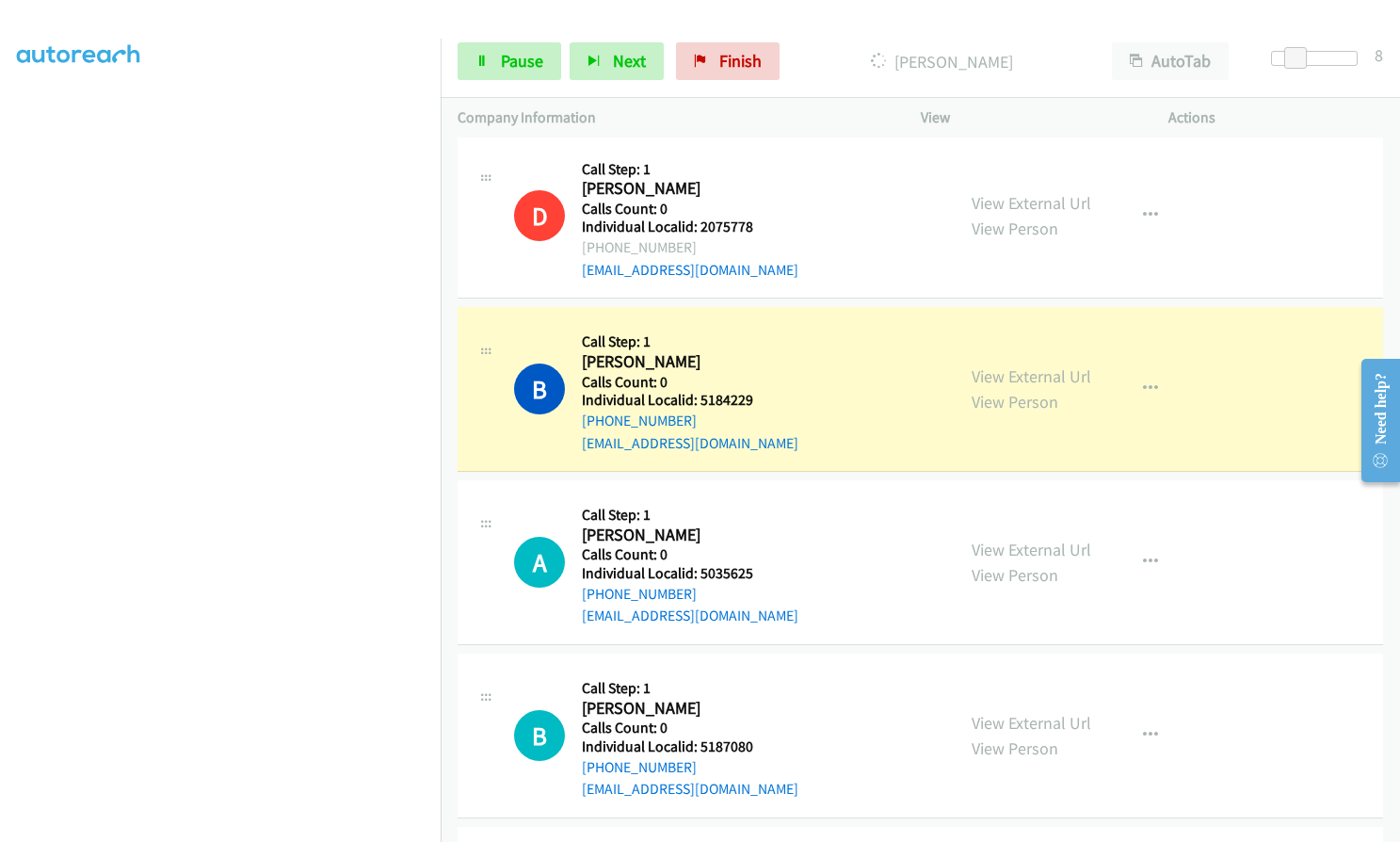
scroll to position [0, 0]
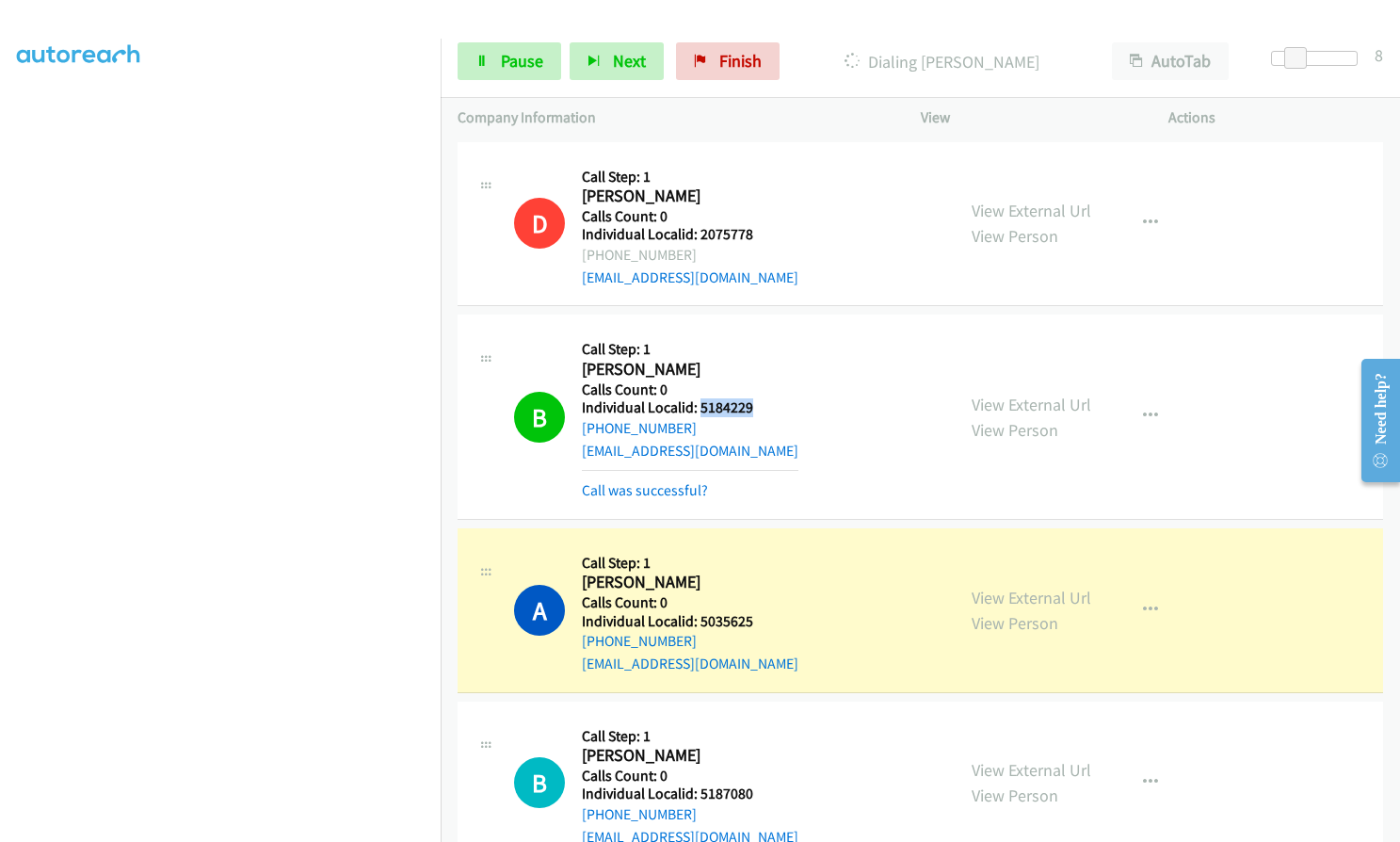
drag, startPoint x: 697, startPoint y: 406, endPoint x: 753, endPoint y: 405, distance: 56.0
click at [753, 405] on h5 "Individual Localid: 5184229" at bounding box center [690, 408] width 217 height 19
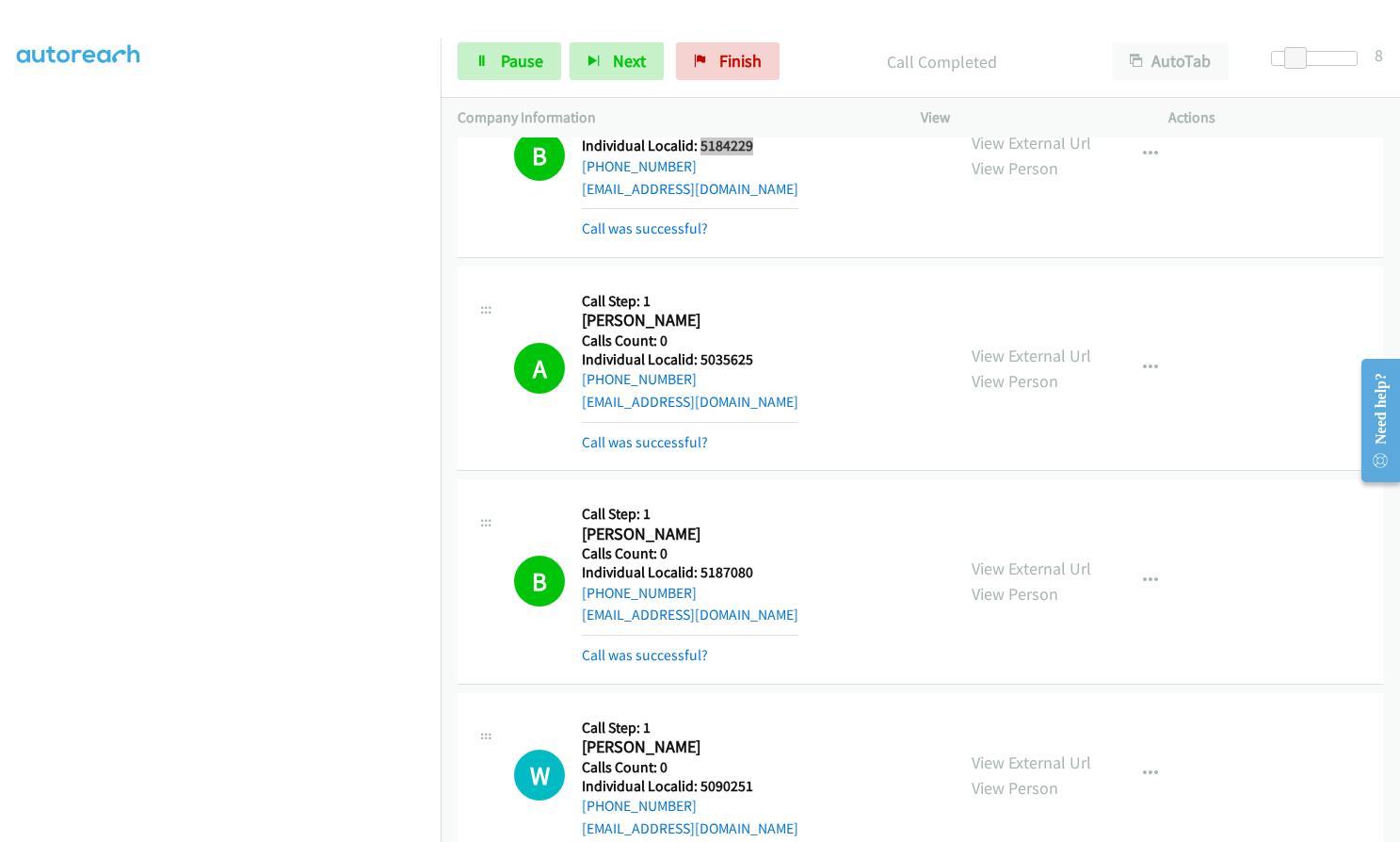
scroll to position [283, 0]
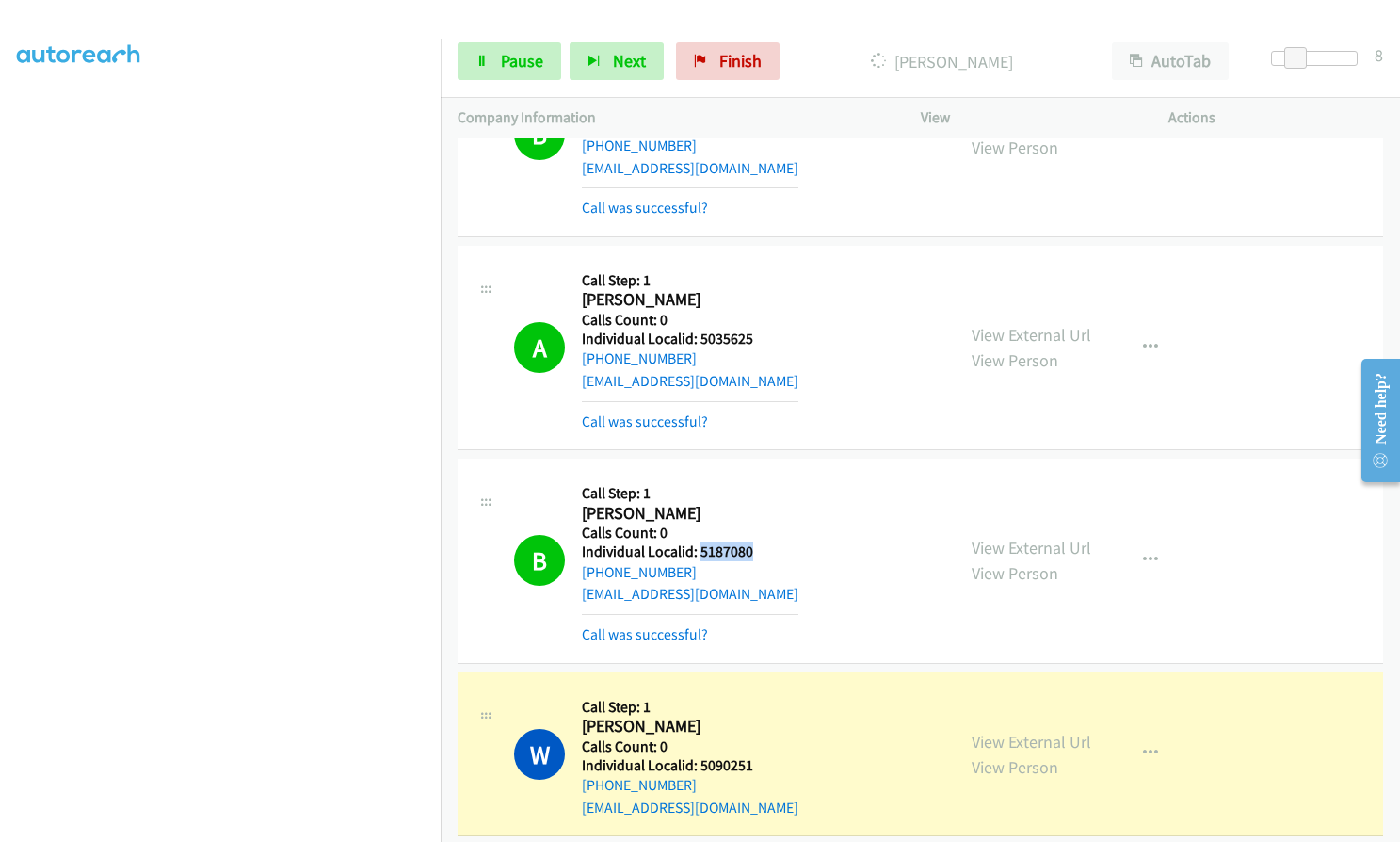
drag, startPoint x: 704, startPoint y: 549, endPoint x: 758, endPoint y: 550, distance: 54.0
click at [758, 550] on h5 "Individual Localid: 5187080" at bounding box center [690, 552] width 217 height 19
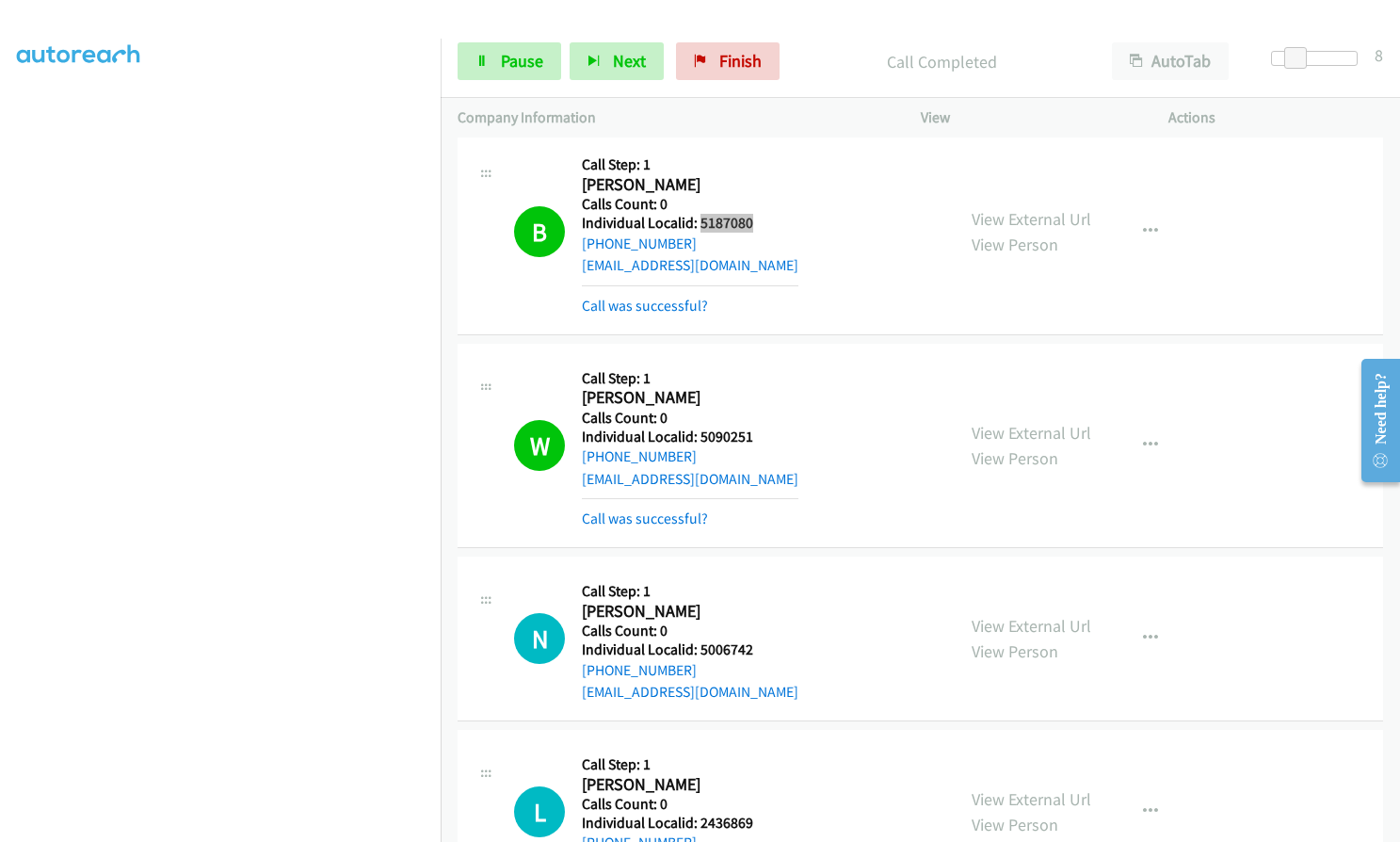
scroll to position [613, 0]
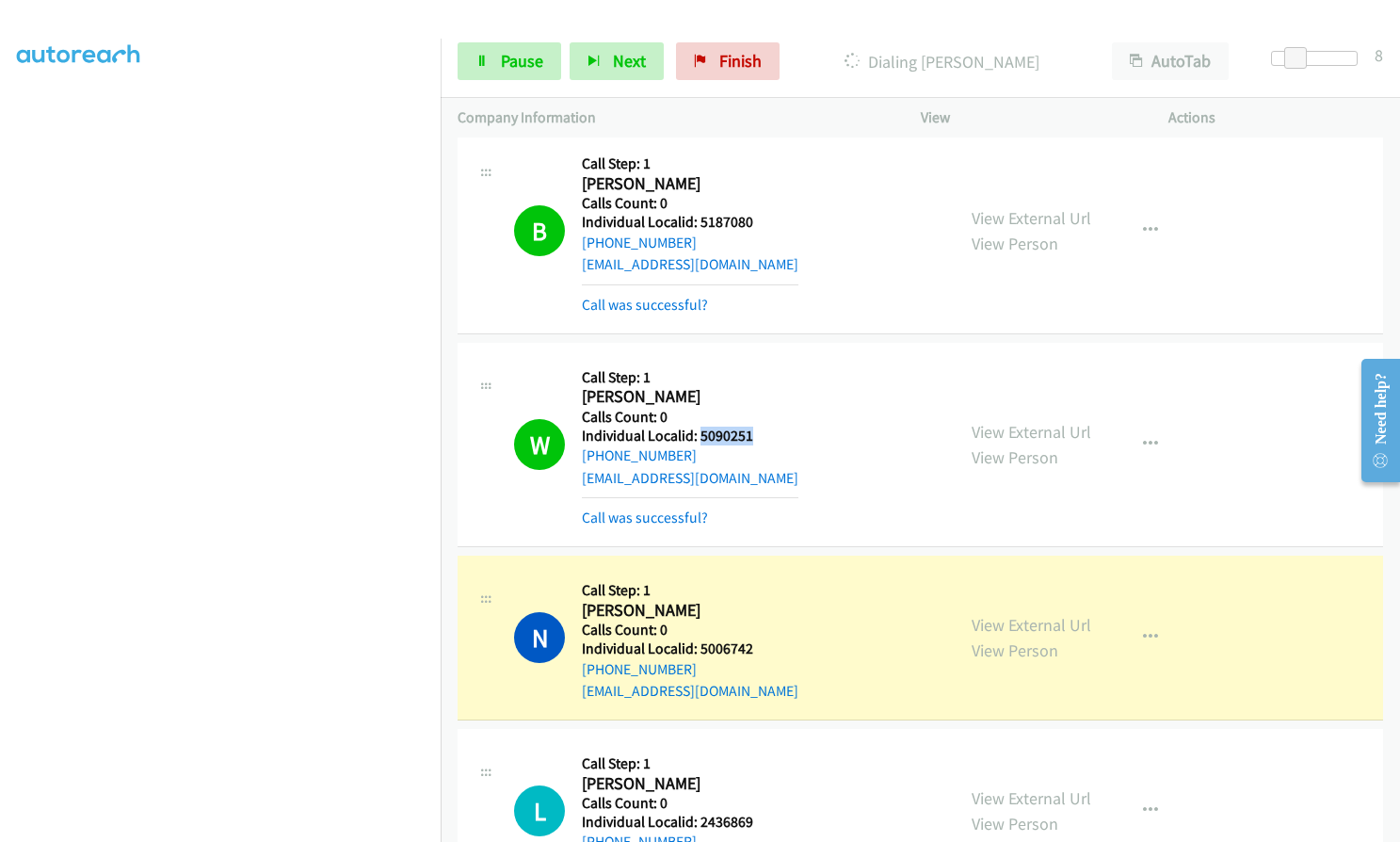
drag, startPoint x: 716, startPoint y: 437, endPoint x: 767, endPoint y: 438, distance: 51.0
click at [767, 438] on h5 "Individual Localid: 5090251" at bounding box center [690, 437] width 217 height 19
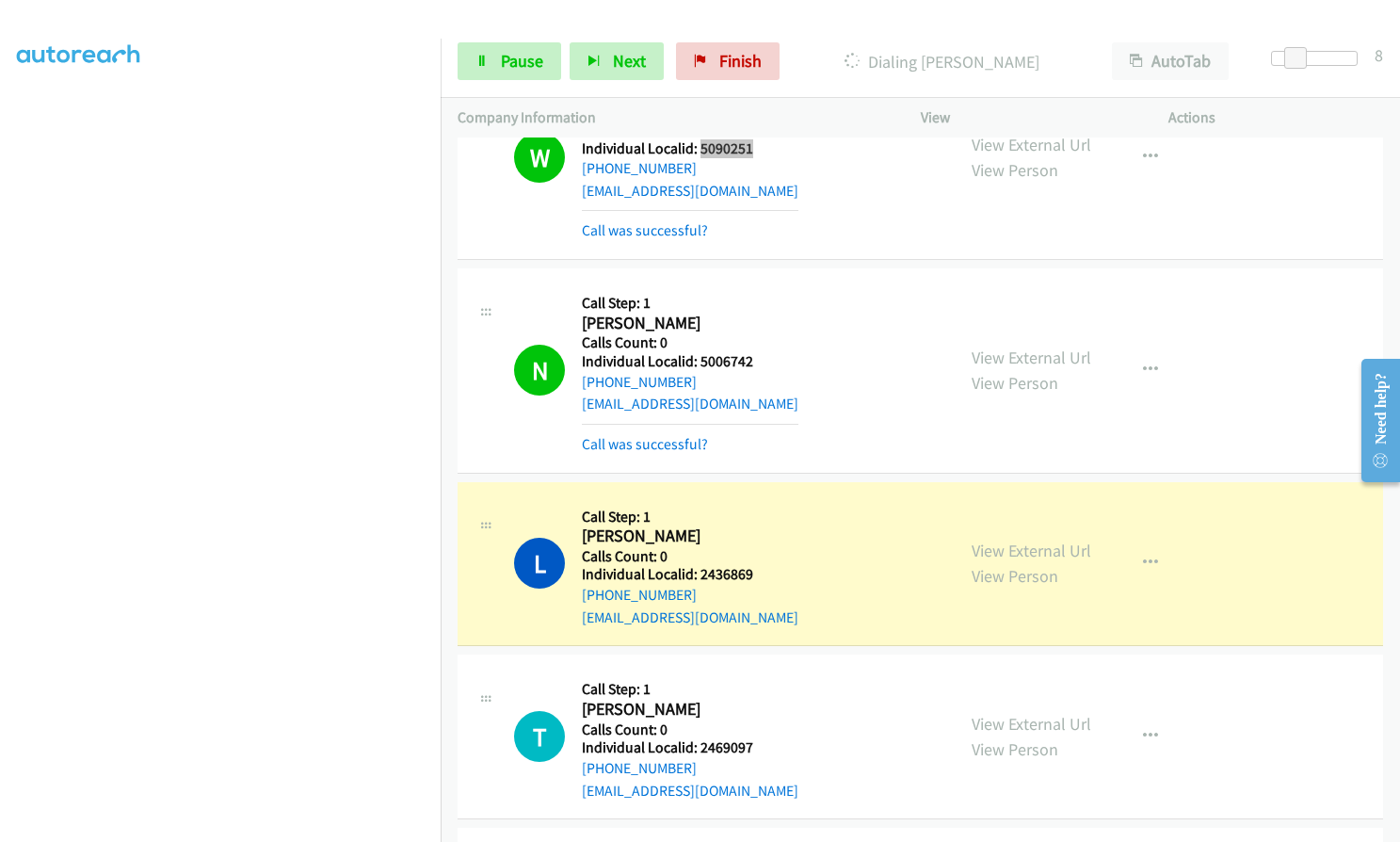
scroll to position [966, 0]
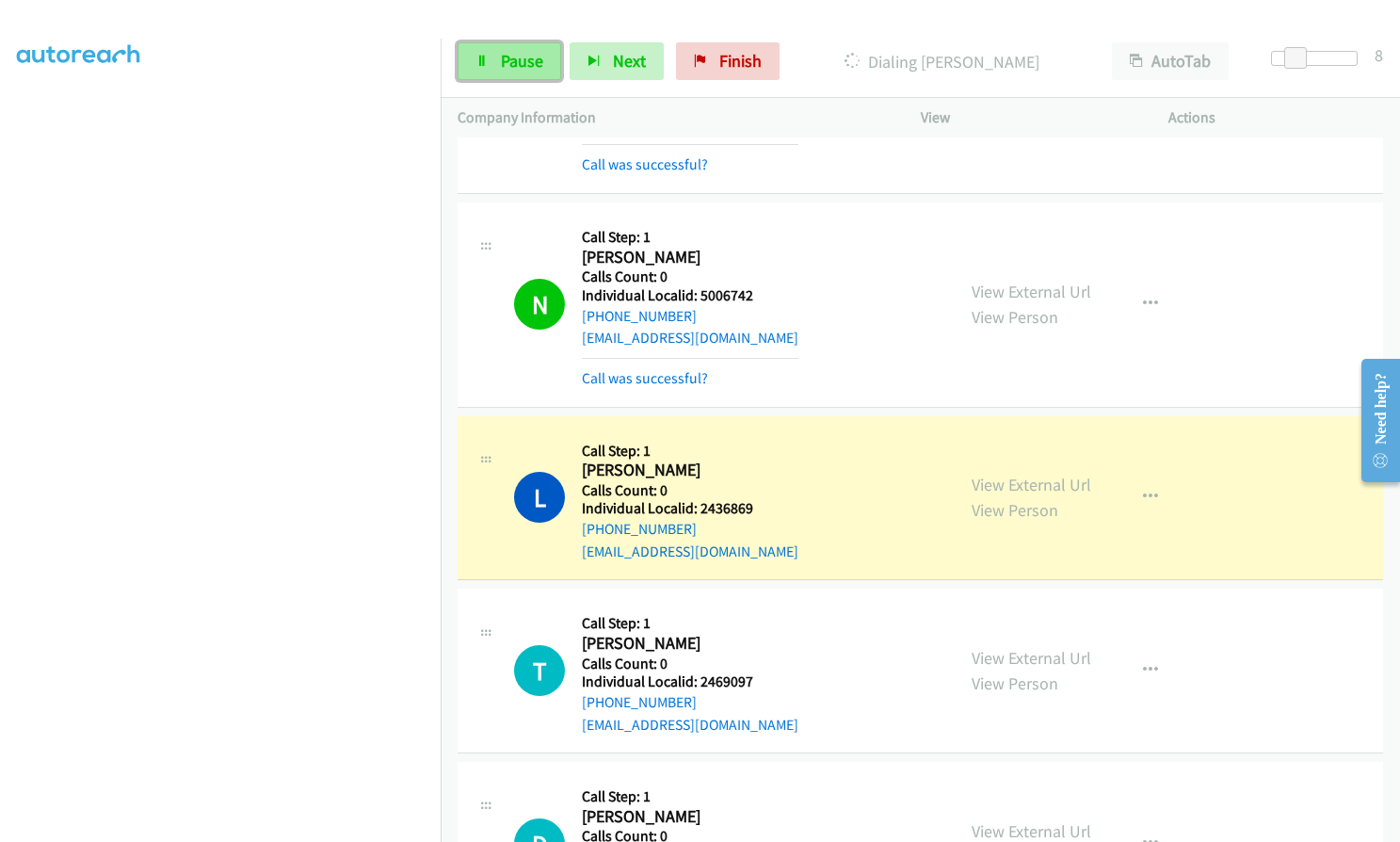
click at [508, 62] on span "Pause" at bounding box center [522, 60] width 43 height 22
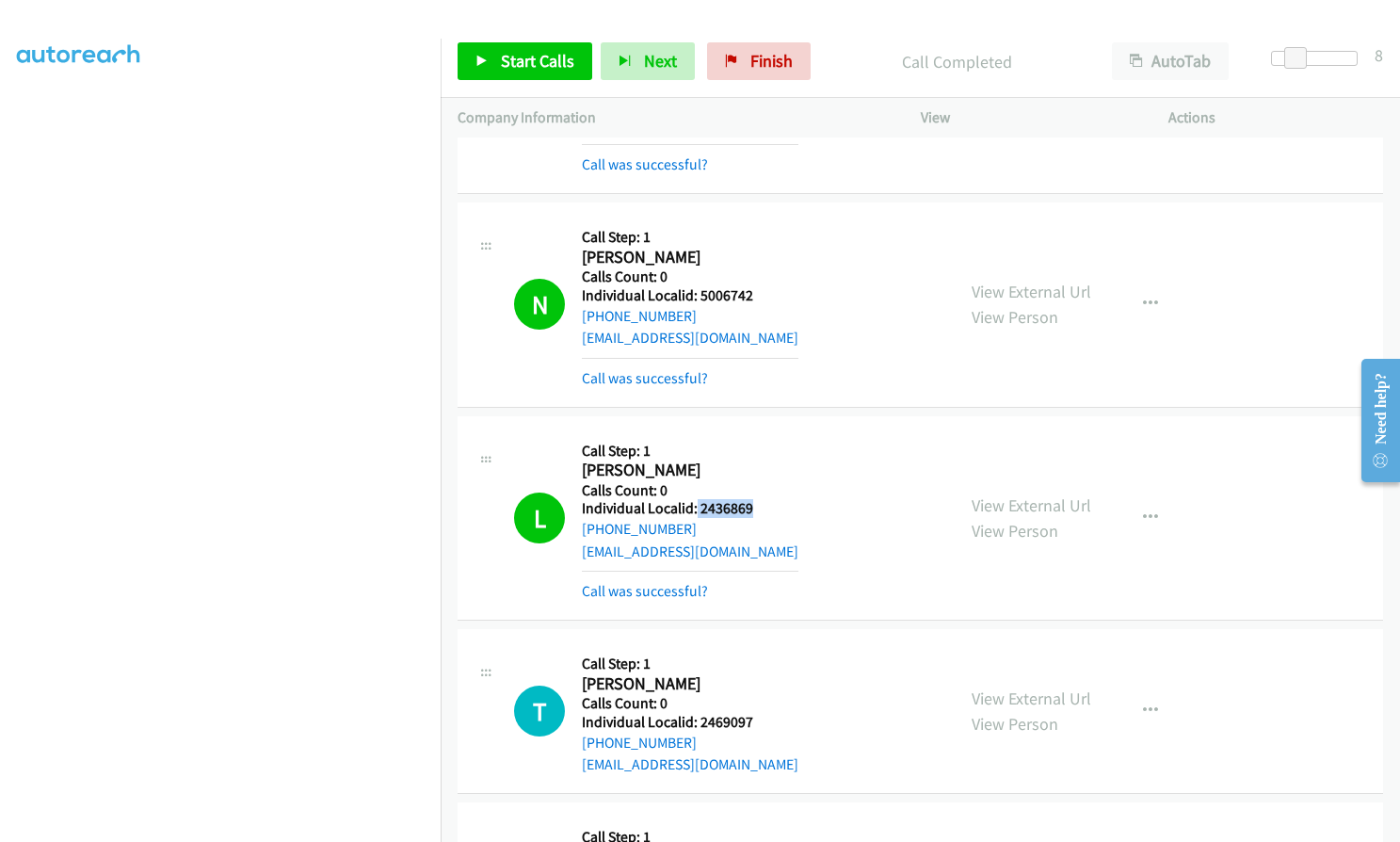
drag, startPoint x: 699, startPoint y: 510, endPoint x: 758, endPoint y: 508, distance: 59.0
click at [758, 508] on h5 "Individual Localid: 2436869" at bounding box center [690, 509] width 217 height 19
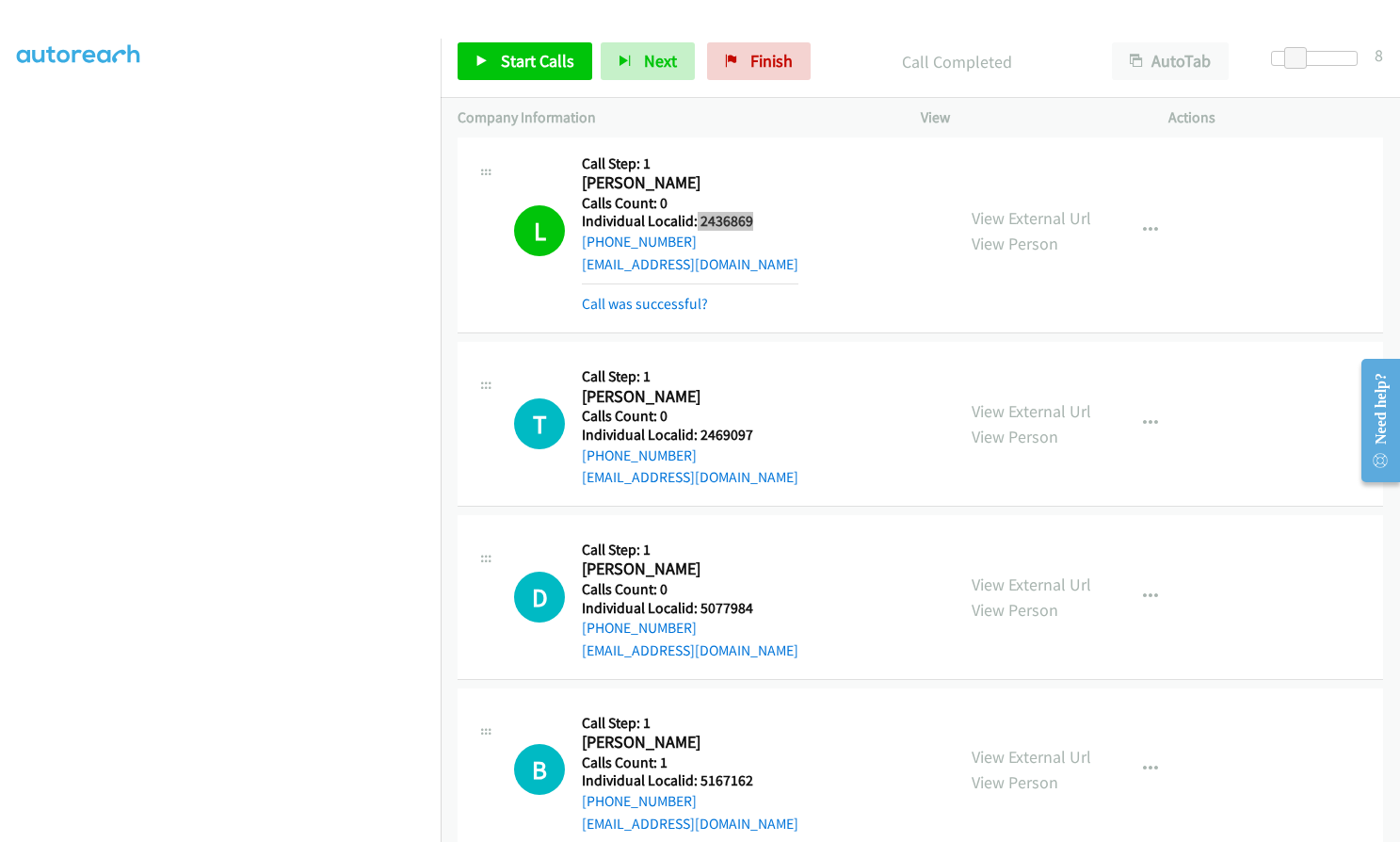
scroll to position [1098, 0]
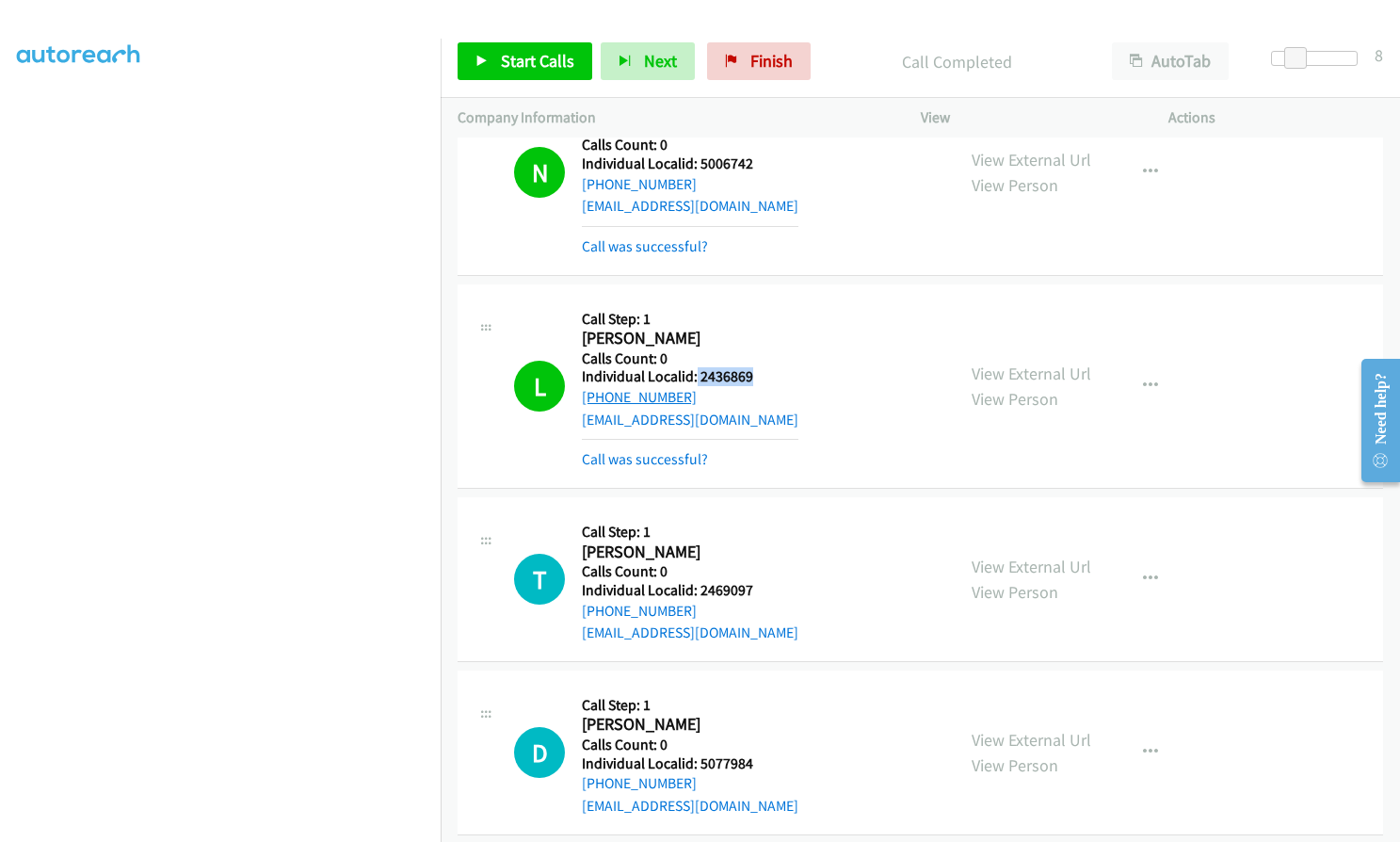
drag, startPoint x: 699, startPoint y: 398, endPoint x: 601, endPoint y: 394, distance: 98.1
click at [601, 394] on div "[PHONE_NUMBER]" at bounding box center [690, 398] width 217 height 23
click at [1147, 383] on icon "button" at bounding box center [1151, 386] width 15 height 15
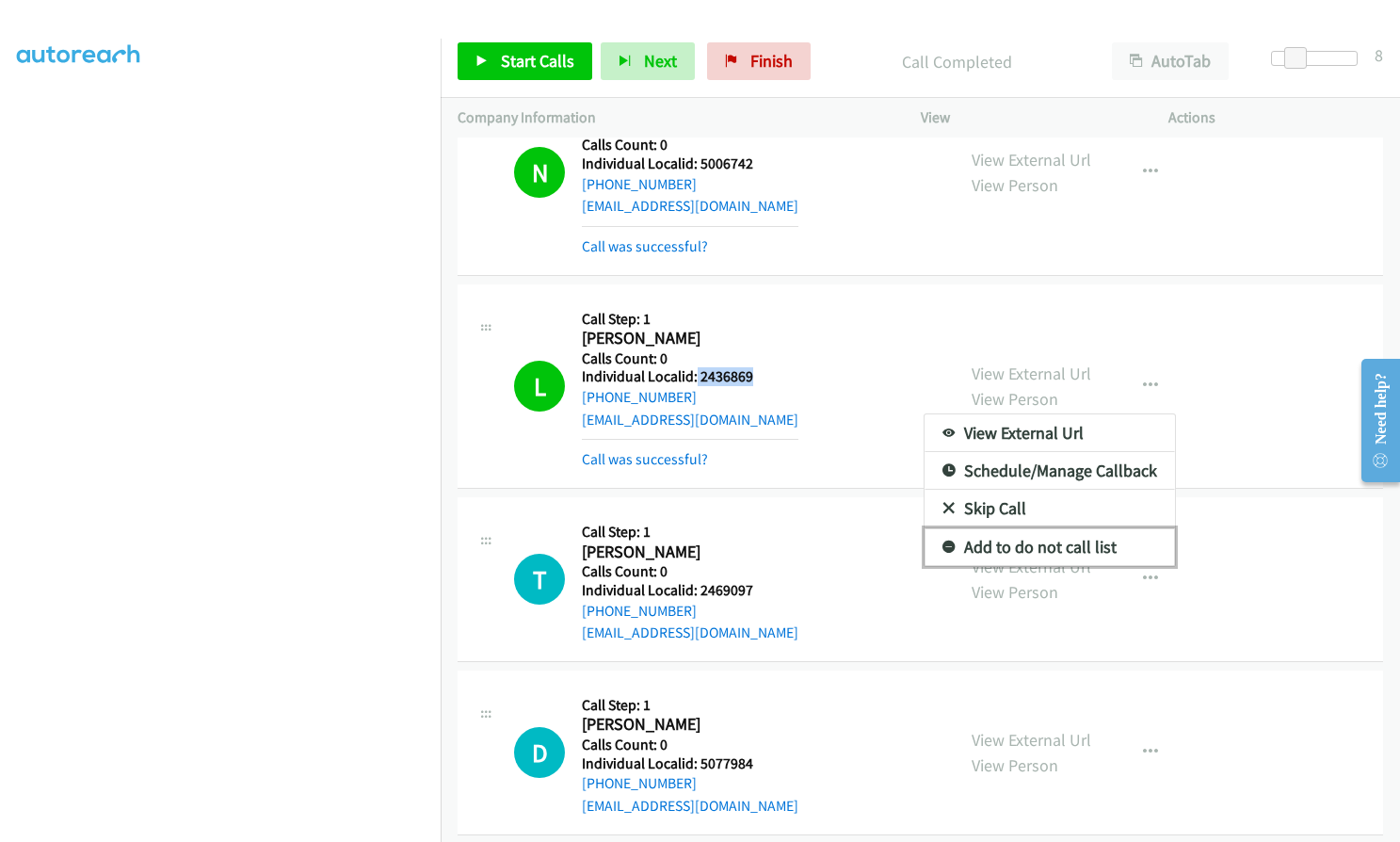
click at [948, 543] on link "Add to do not call list" at bounding box center [1049, 547] width 250 height 38
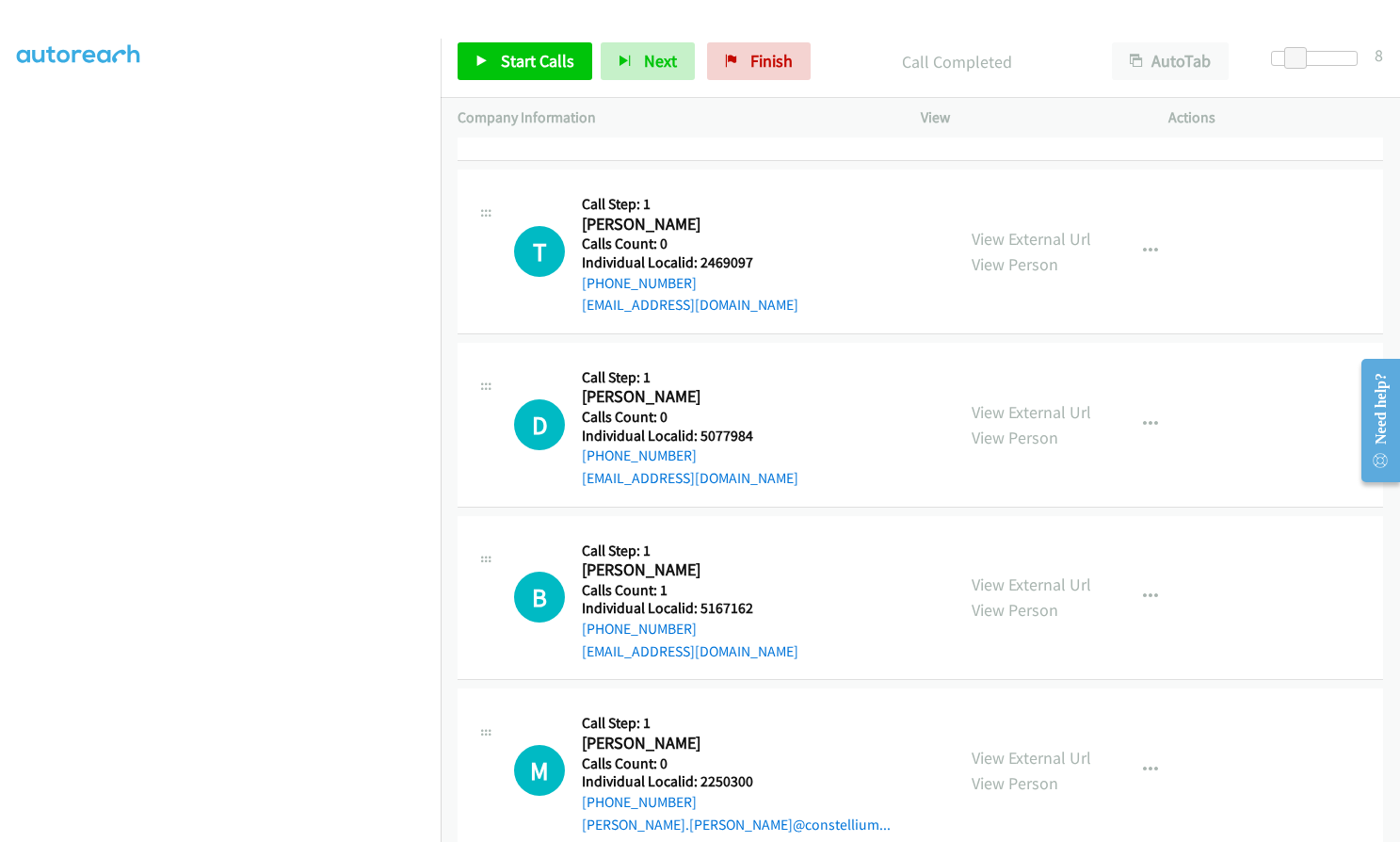
scroll to position [1427, 0]
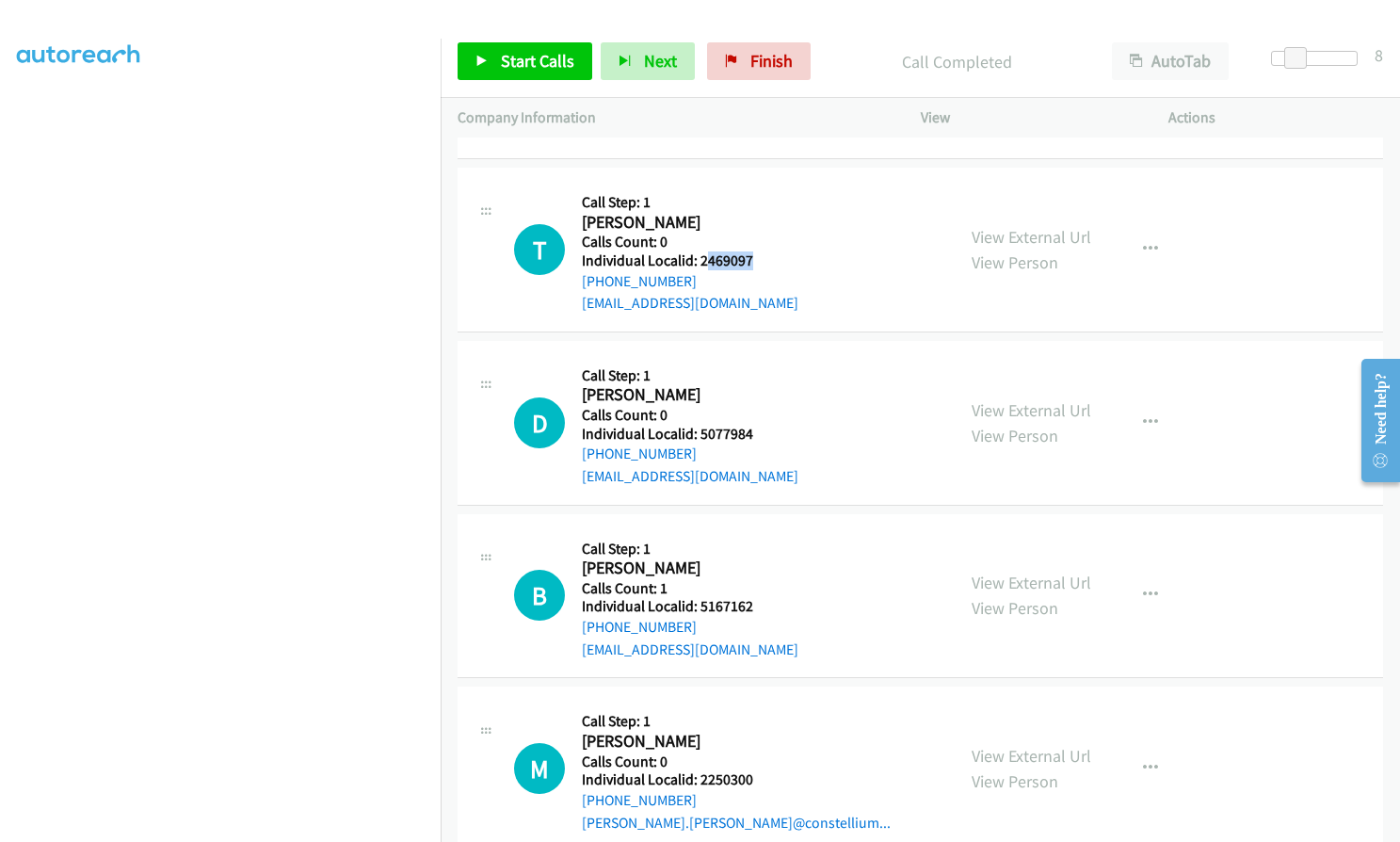
drag, startPoint x: 703, startPoint y: 259, endPoint x: 756, endPoint y: 257, distance: 53.0
click at [756, 257] on h5 "Individual Localid: 2469097" at bounding box center [690, 261] width 217 height 19
click at [720, 217] on h2 "[PERSON_NAME]" at bounding box center [684, 223] width 204 height 22
click at [582, 221] on h2 "[PERSON_NAME]" at bounding box center [684, 223] width 204 height 22
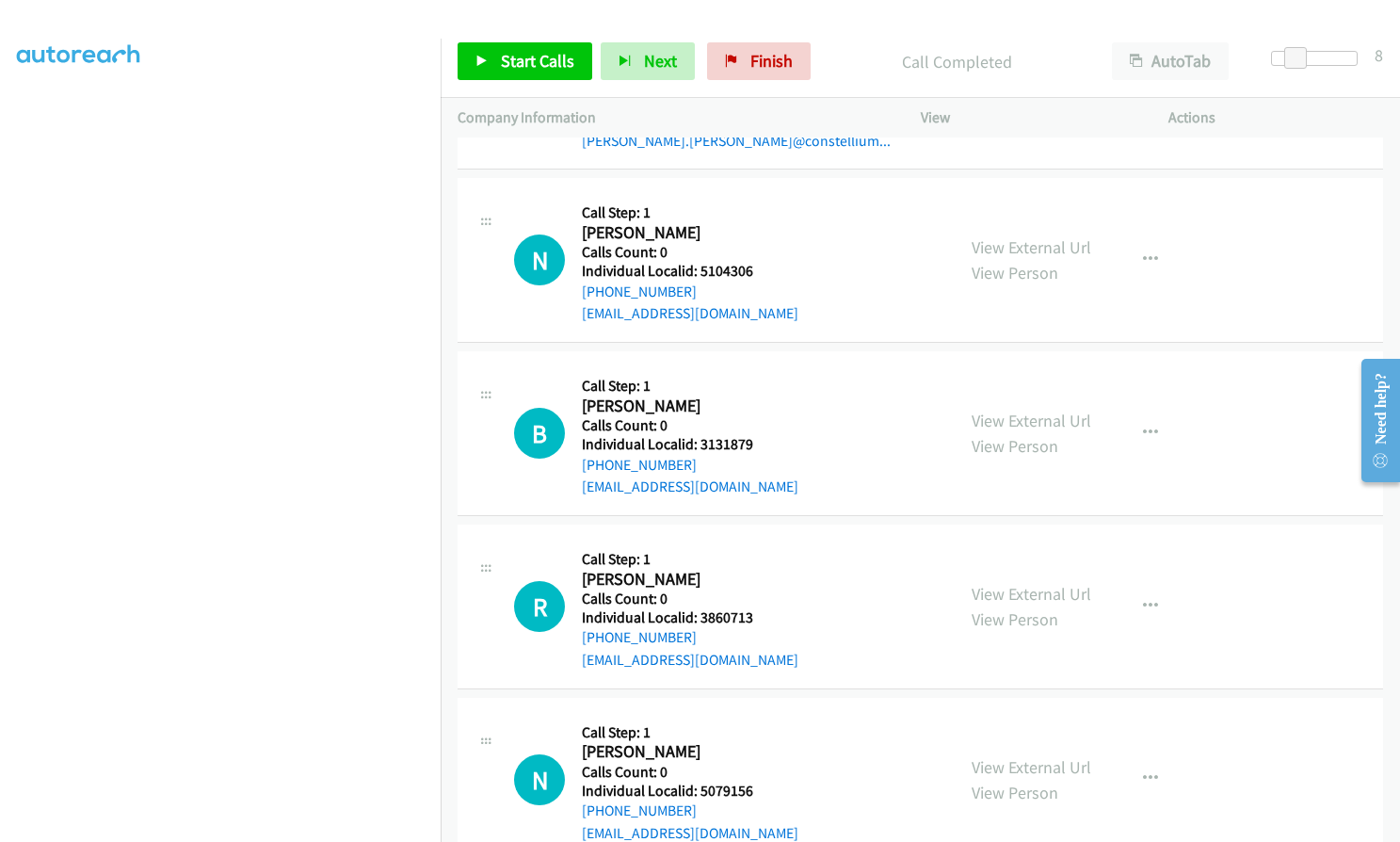
scroll to position [2157, 0]
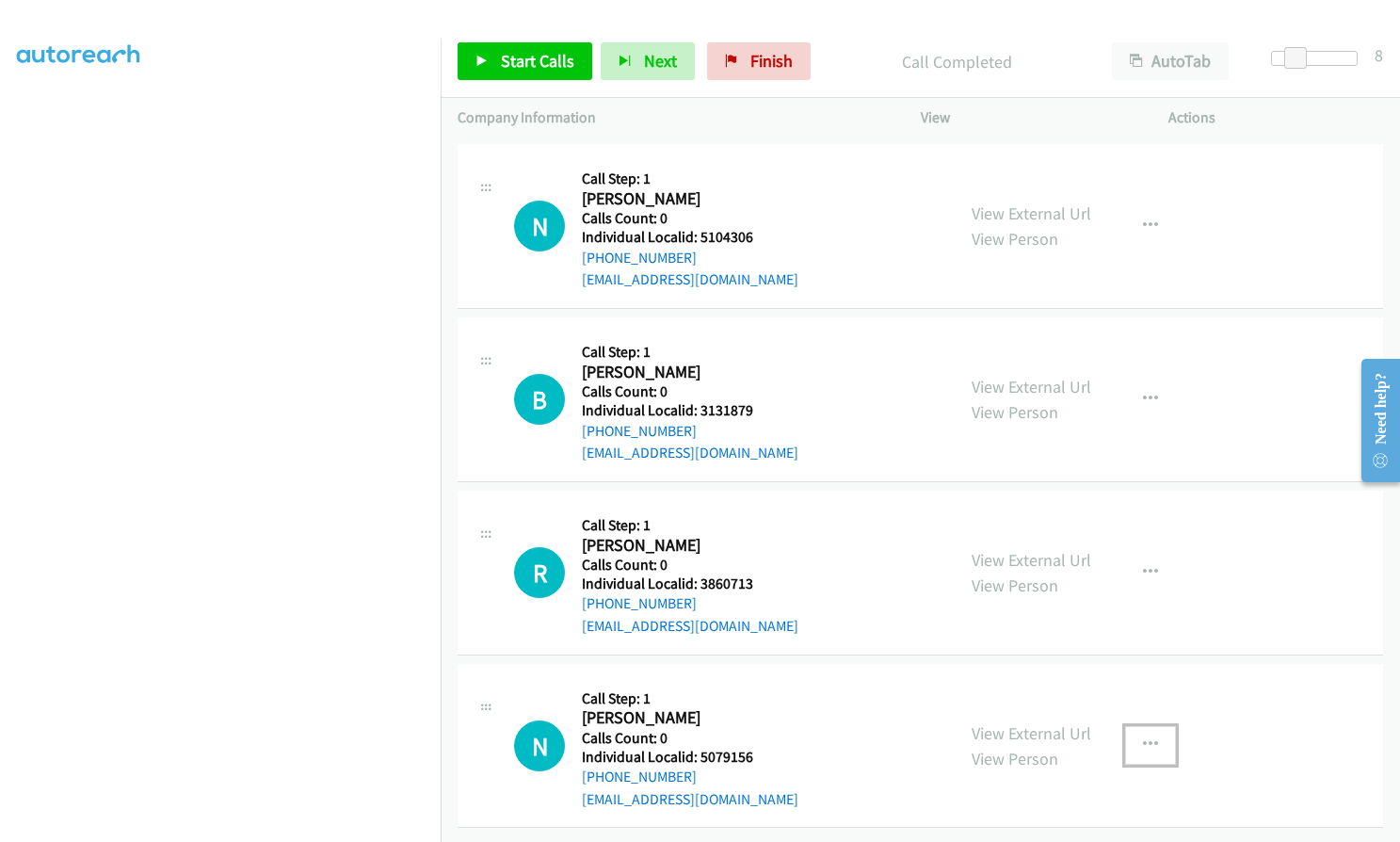
click at [1132, 727] on button "button" at bounding box center [1150, 745] width 50 height 38
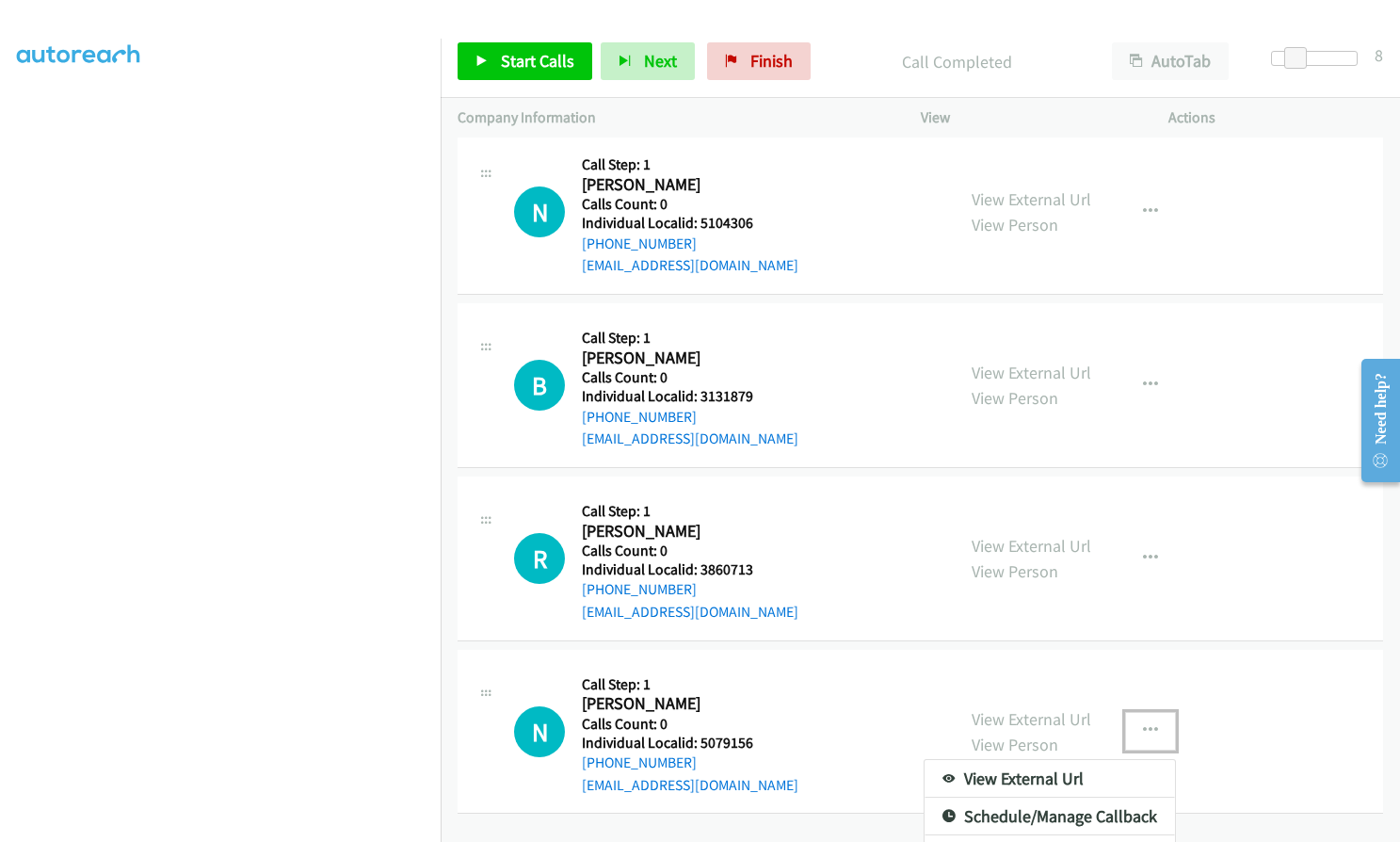
scroll to position [2242, 0]
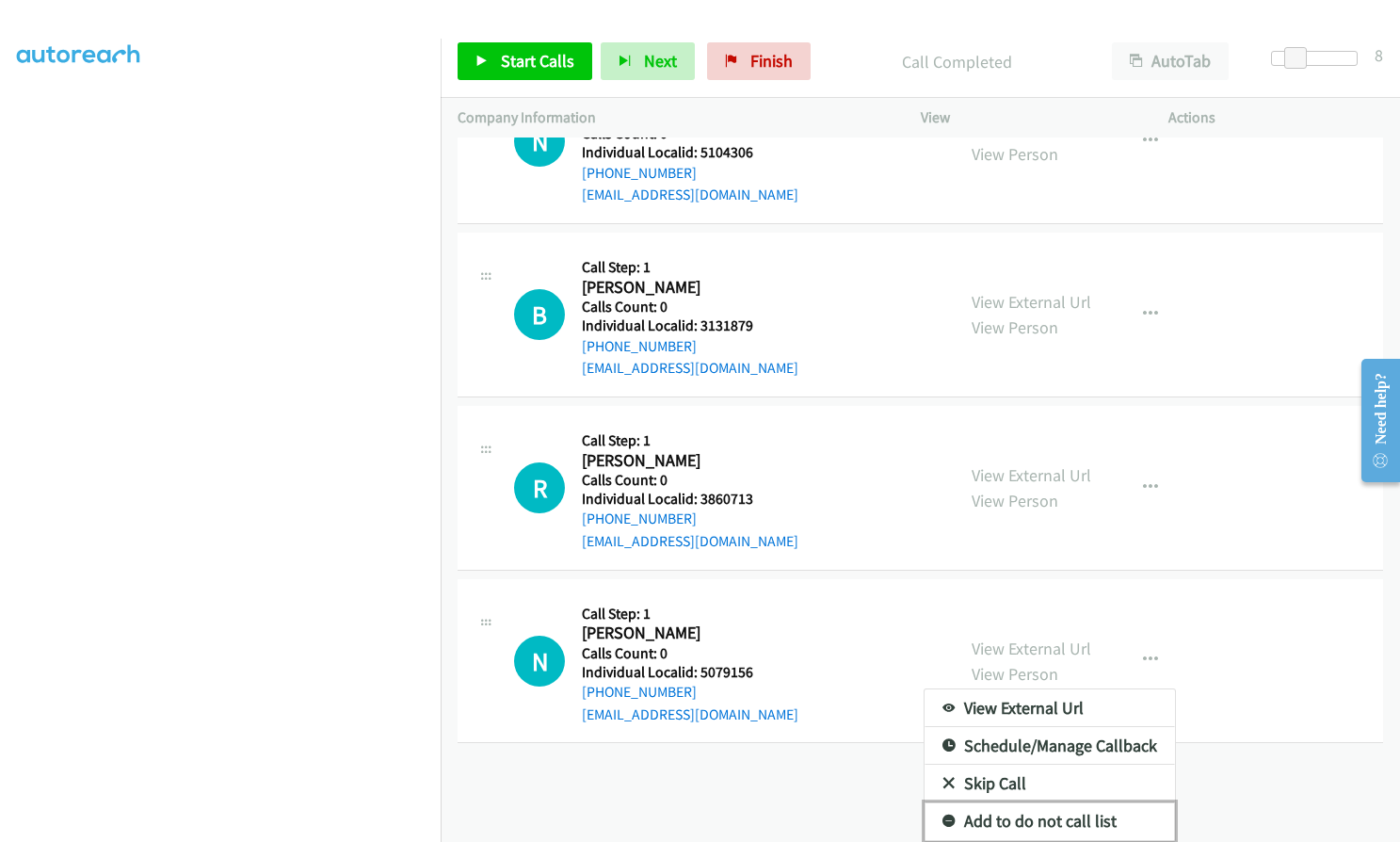
click at [943, 815] on icon at bounding box center [949, 822] width 13 height 13
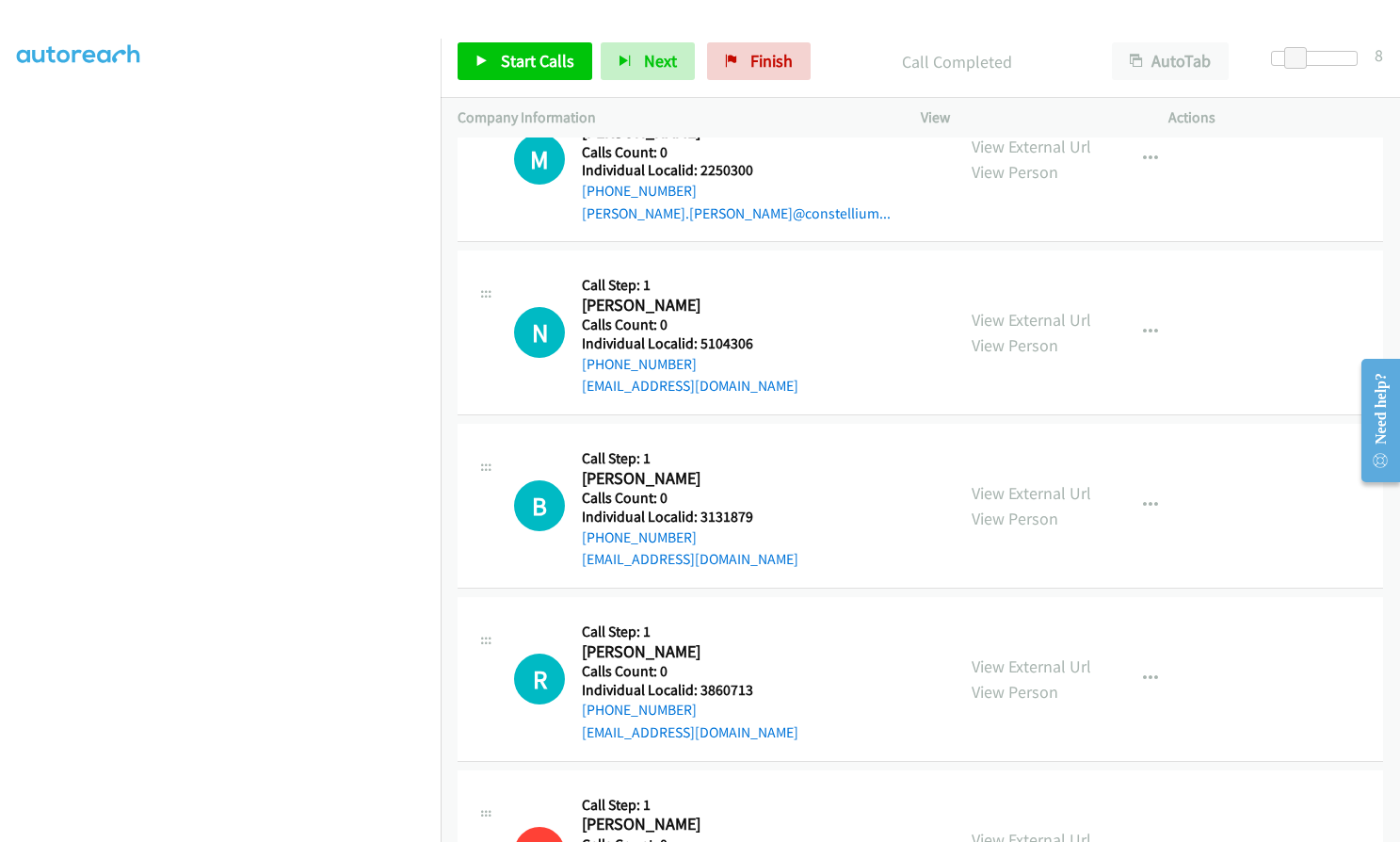
scroll to position [2016, 0]
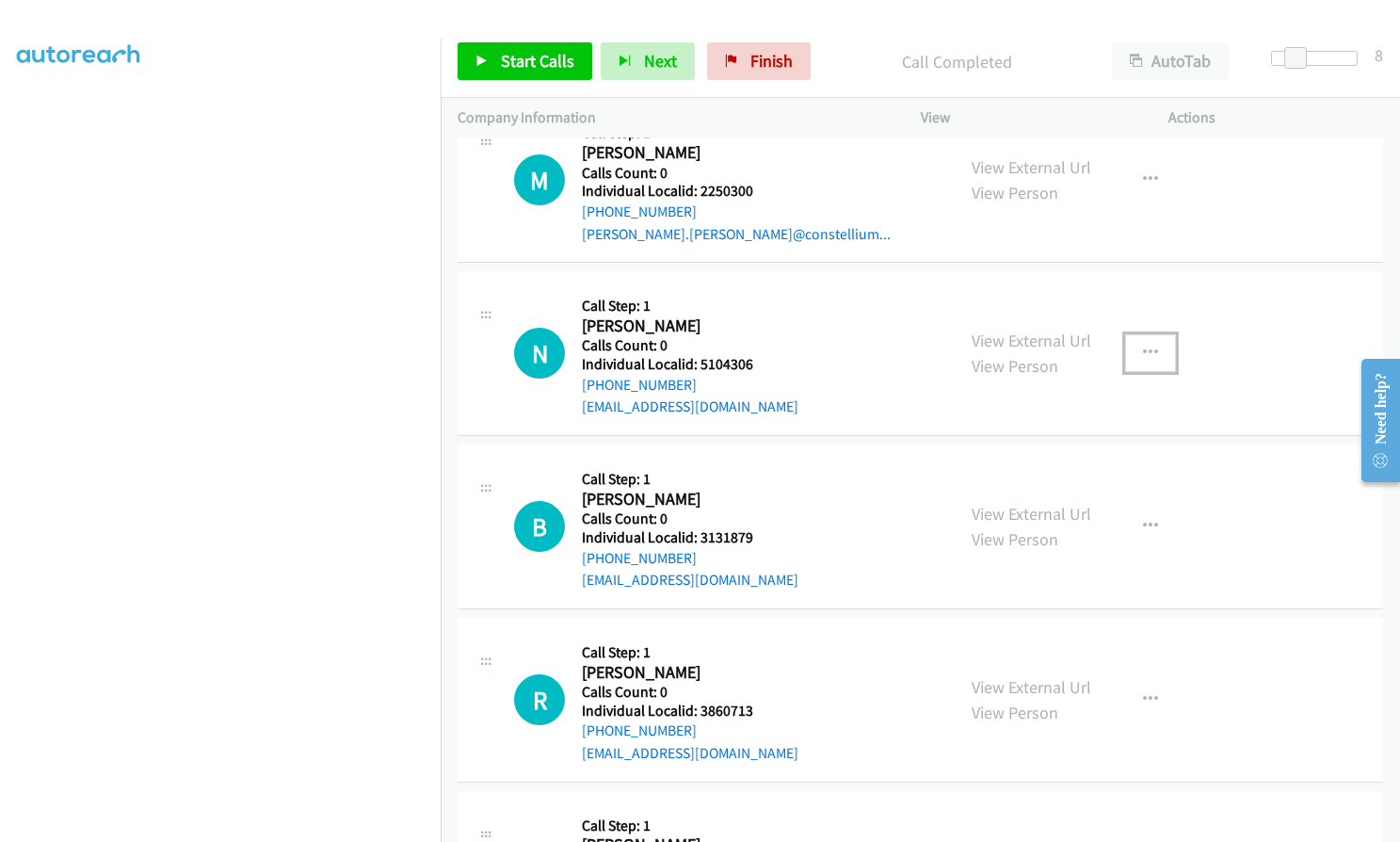
click at [1155, 343] on button "button" at bounding box center [1150, 354] width 50 height 38
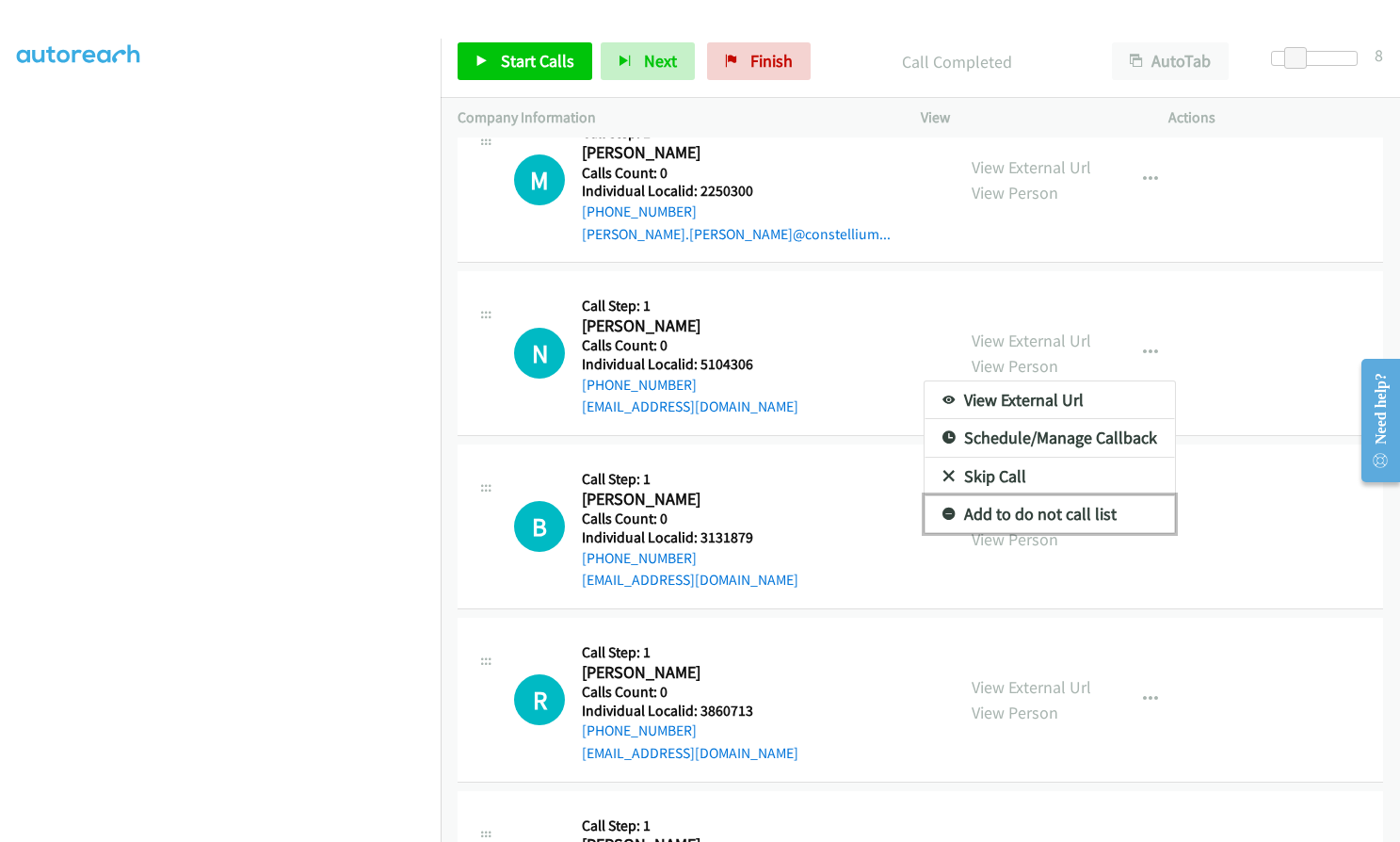
click at [943, 510] on icon at bounding box center [949, 516] width 13 height 13
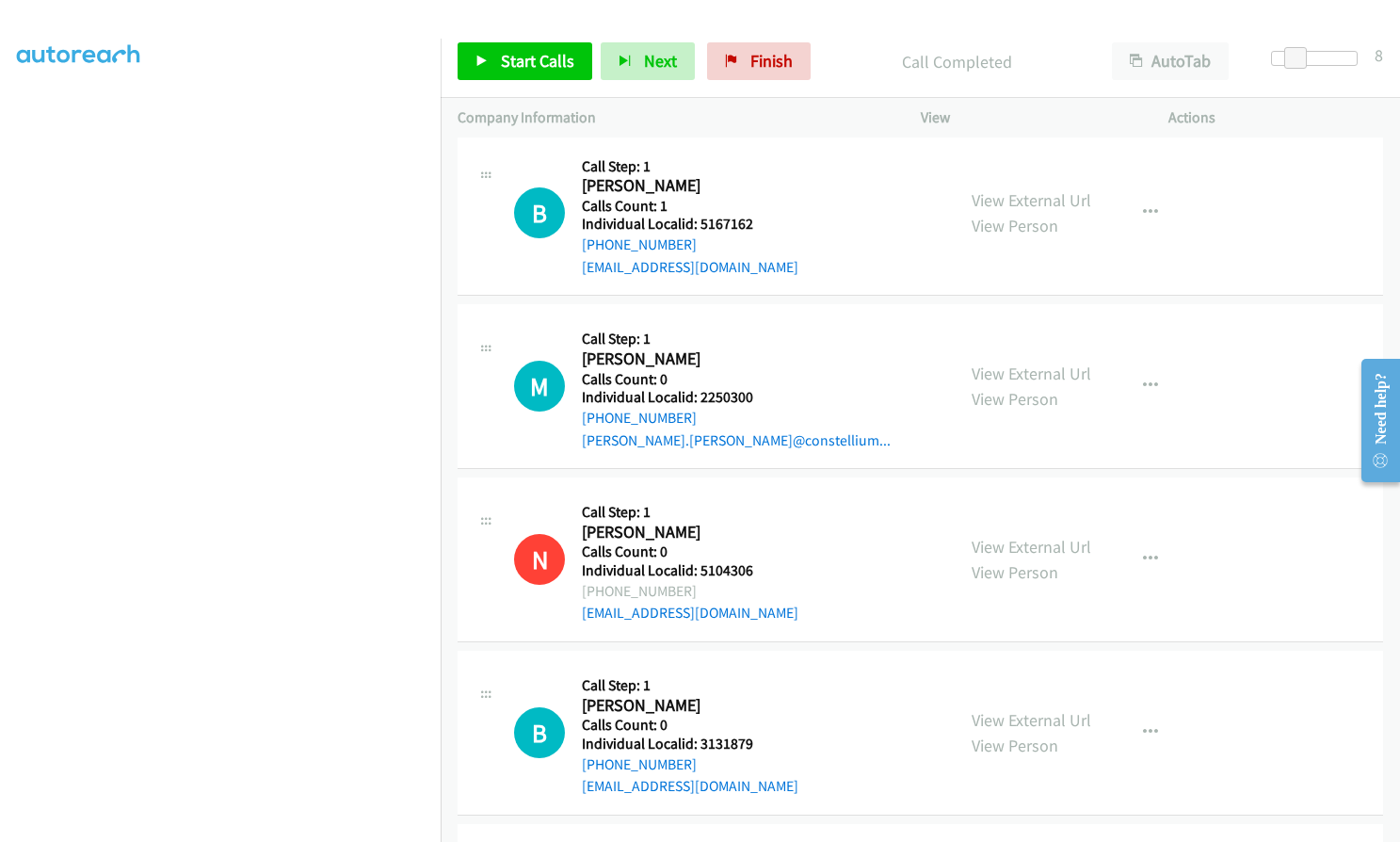
scroll to position [1804, 0]
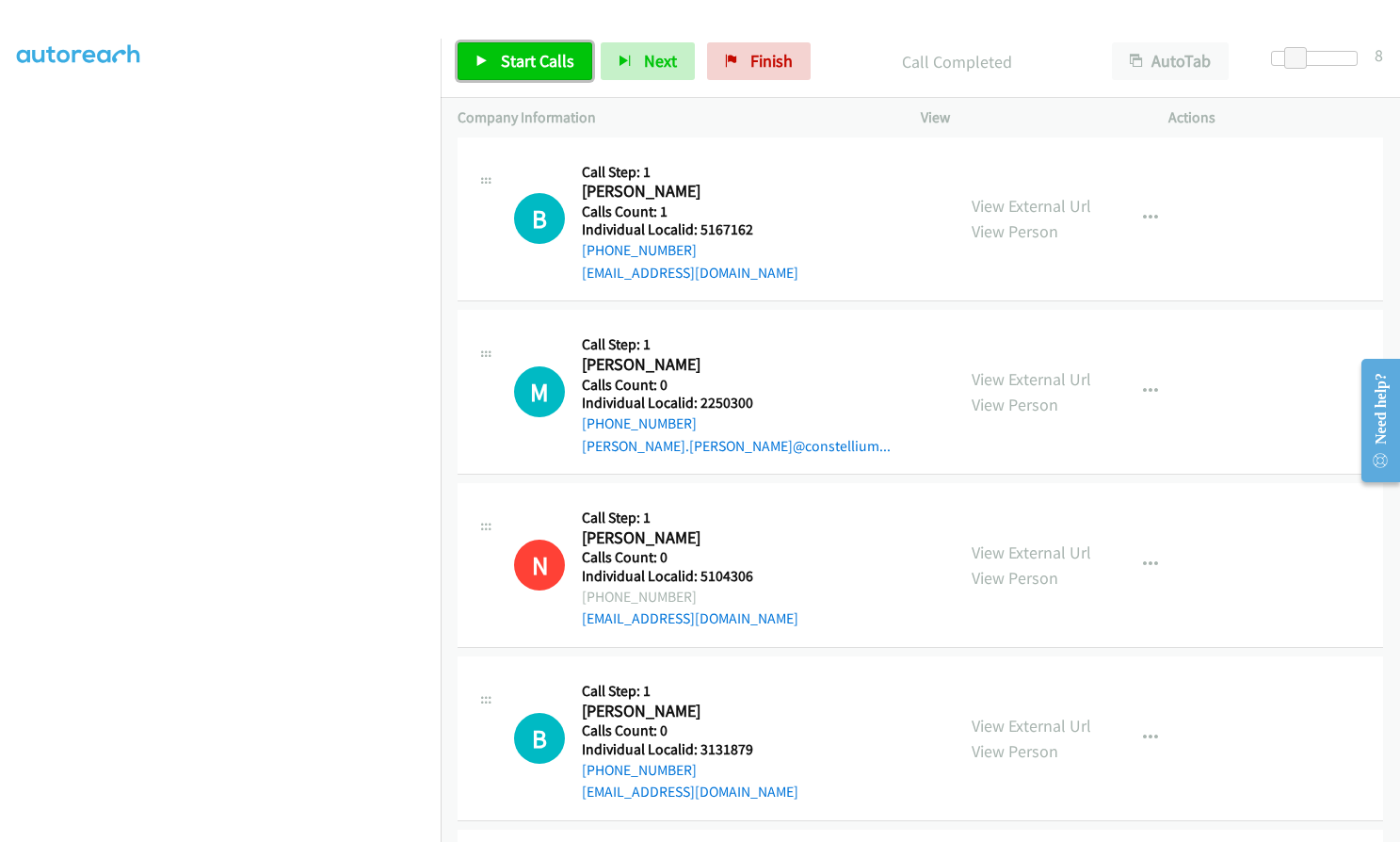
click at [552, 56] on span "Start Calls" at bounding box center [537, 60] width 73 height 22
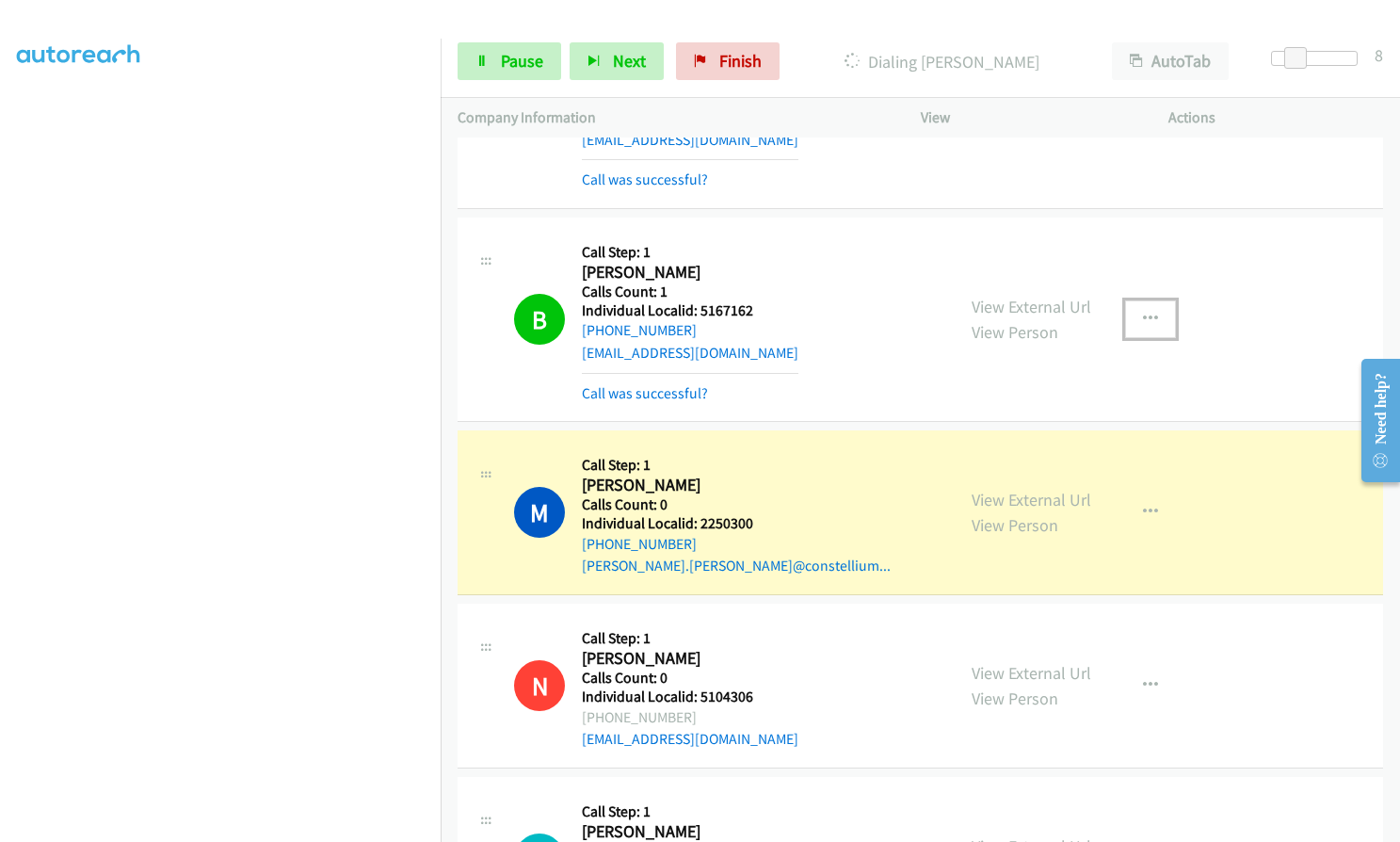
click at [1143, 313] on icon "button" at bounding box center [1151, 320] width 15 height 15
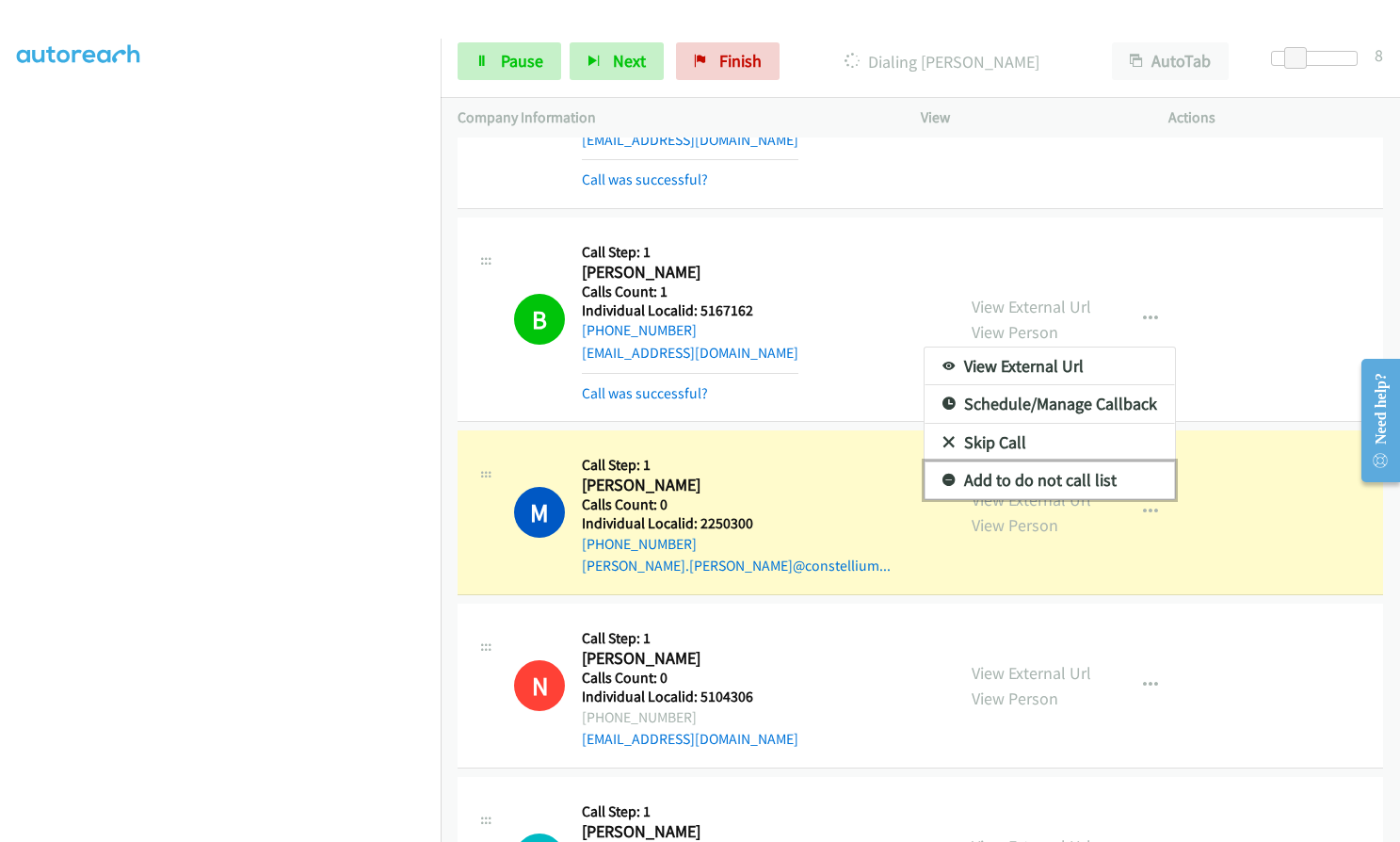
click at [943, 479] on icon at bounding box center [949, 481] width 13 height 13
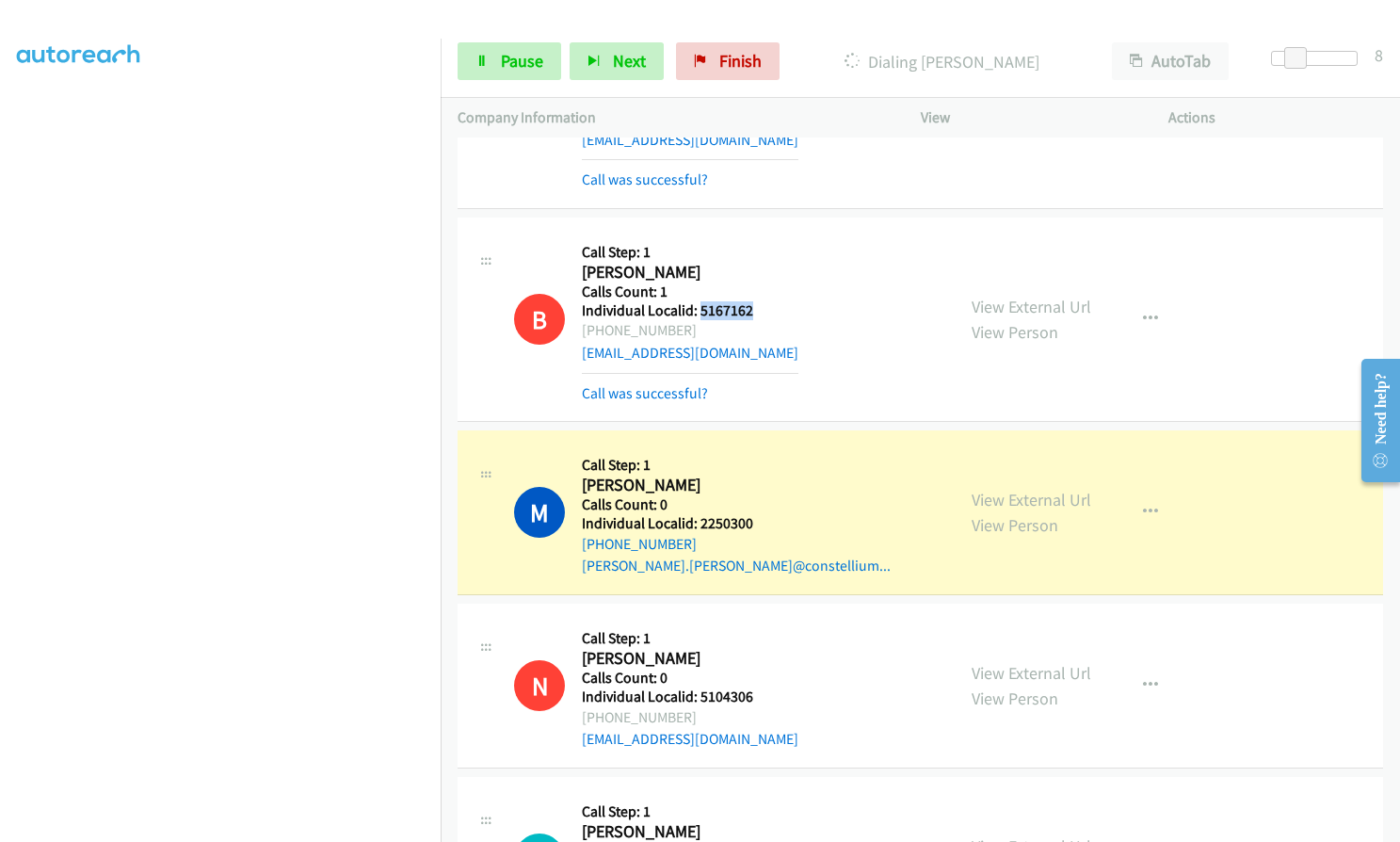
drag, startPoint x: 729, startPoint y: 310, endPoint x: 757, endPoint y: 307, distance: 28.2
click at [757, 307] on h5 "Individual Localid: 5167162" at bounding box center [690, 311] width 217 height 19
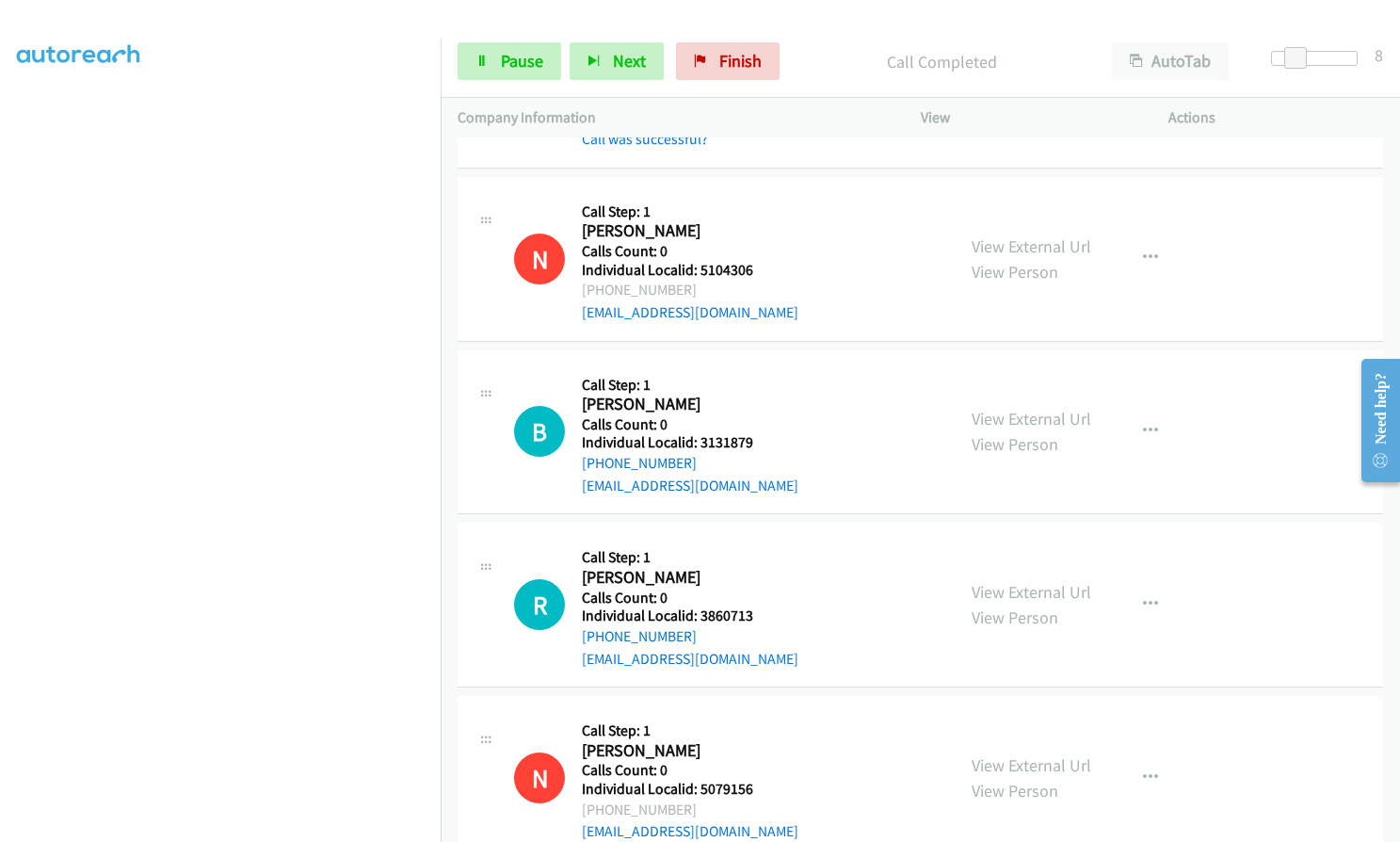
scroll to position [2318, 0]
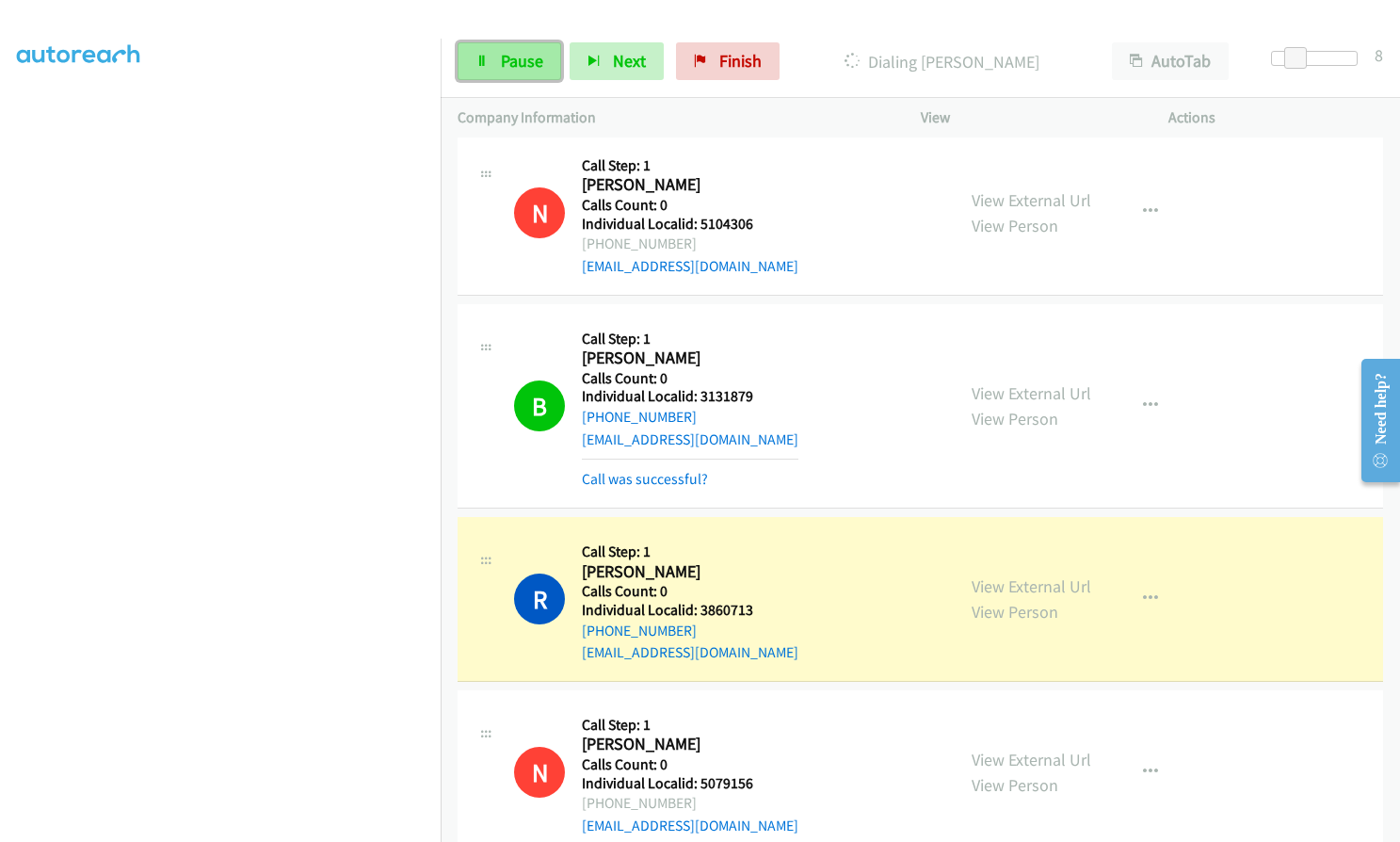
click at [501, 63] on span "Pause" at bounding box center [522, 60] width 43 height 22
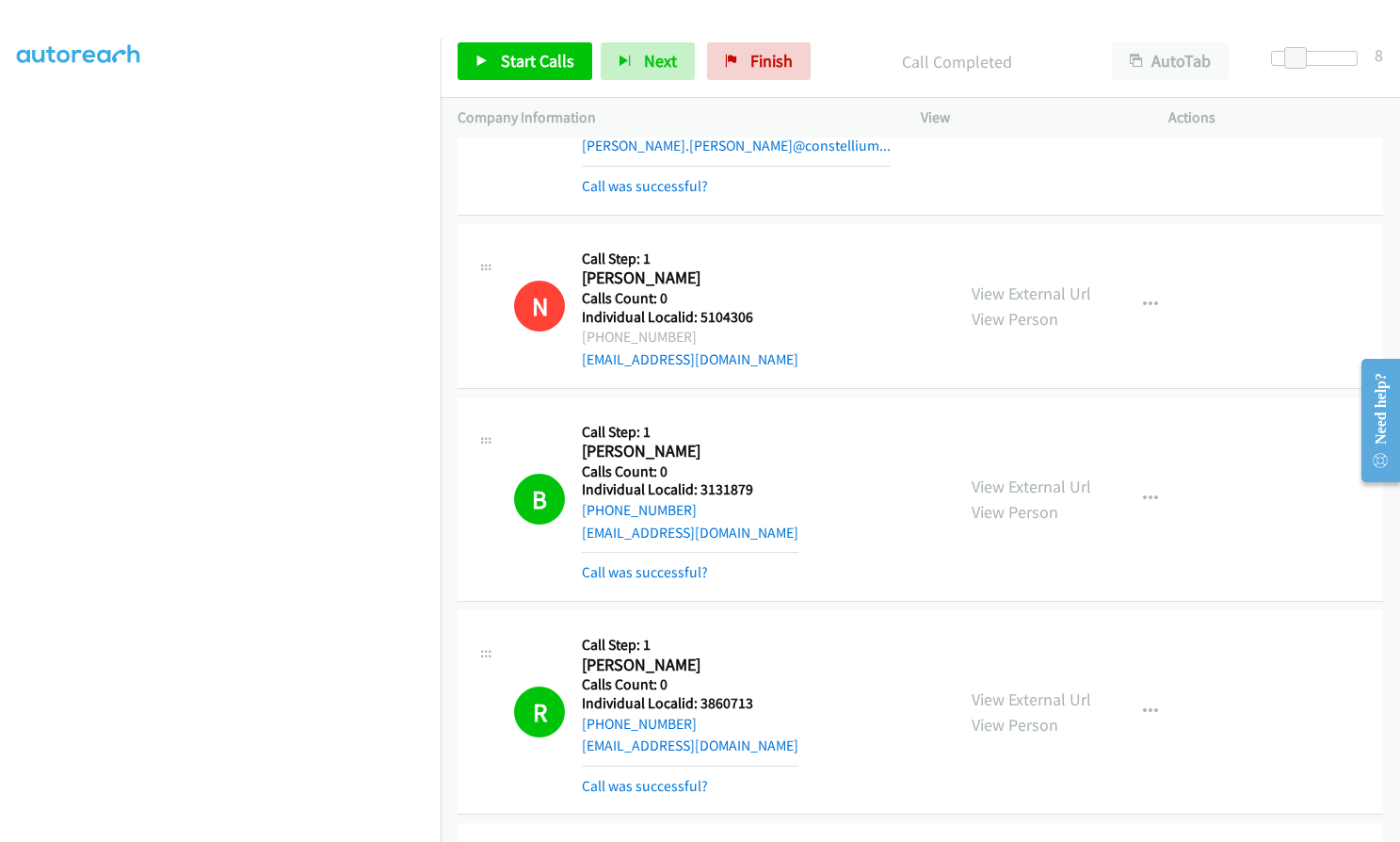
scroll to position [2484, 0]
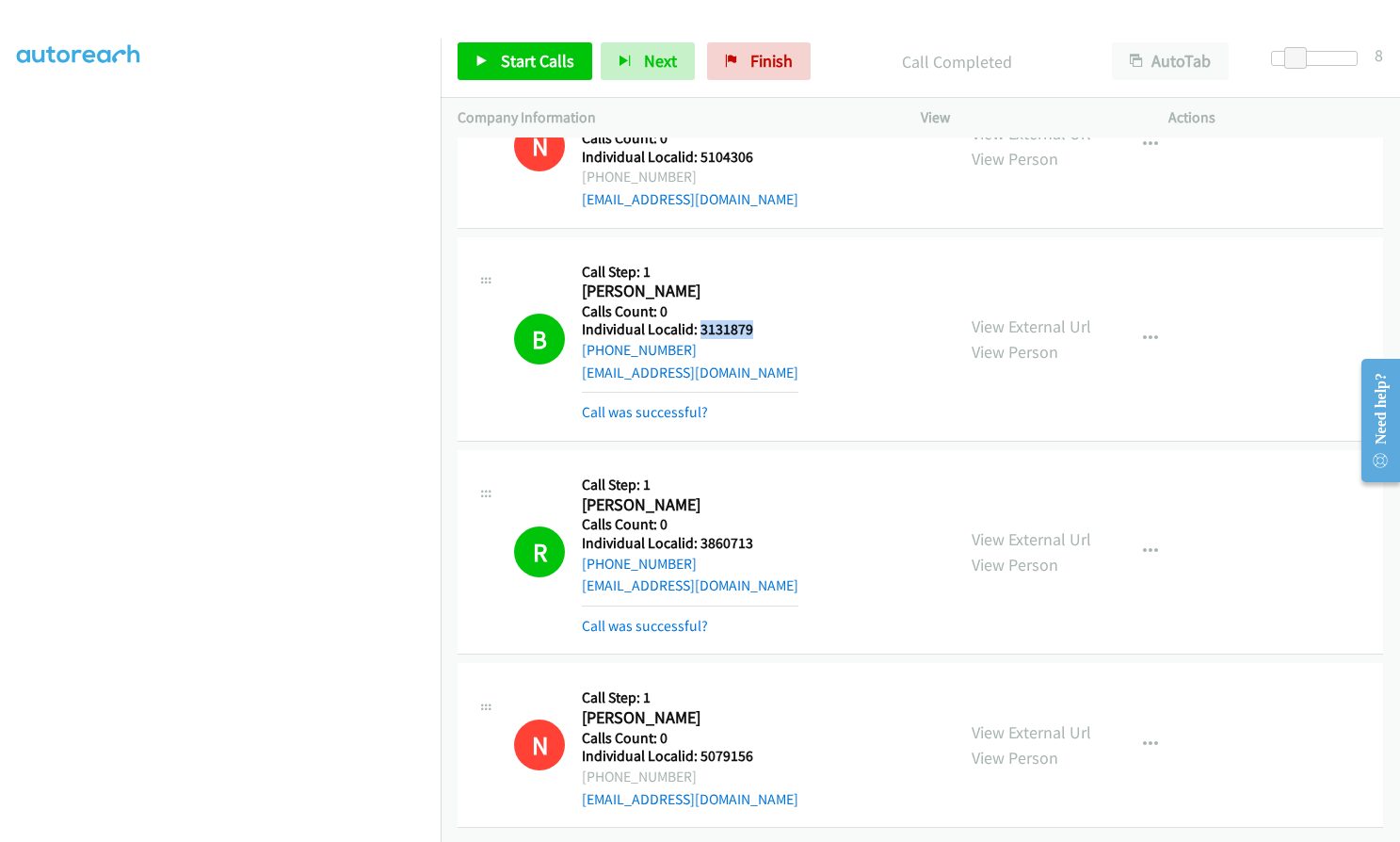
drag, startPoint x: 701, startPoint y: 313, endPoint x: 756, endPoint y: 312, distance: 55.0
click at [756, 321] on h5 "Individual Localid: 3131879" at bounding box center [690, 330] width 217 height 19
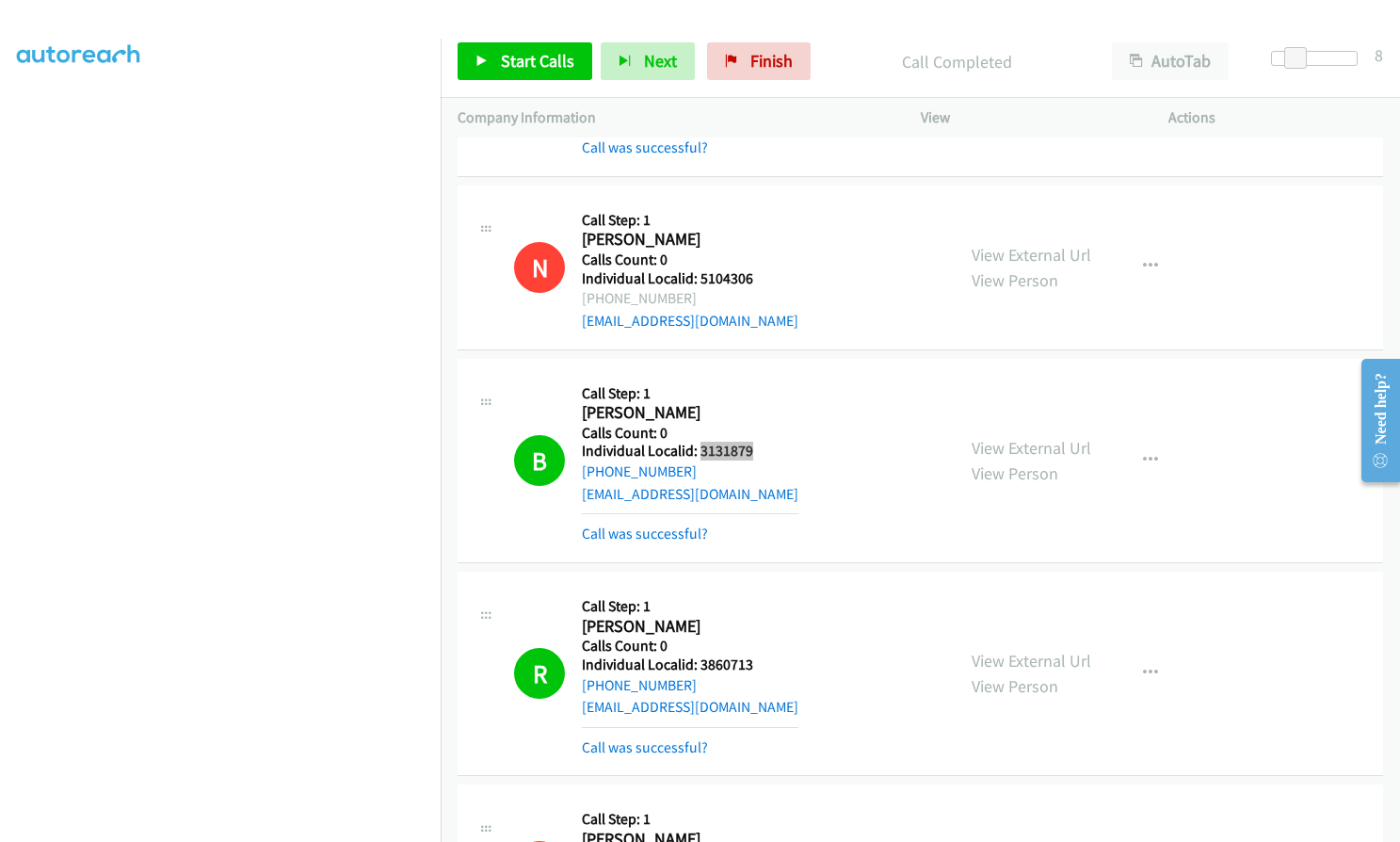
scroll to position [2390, 0]
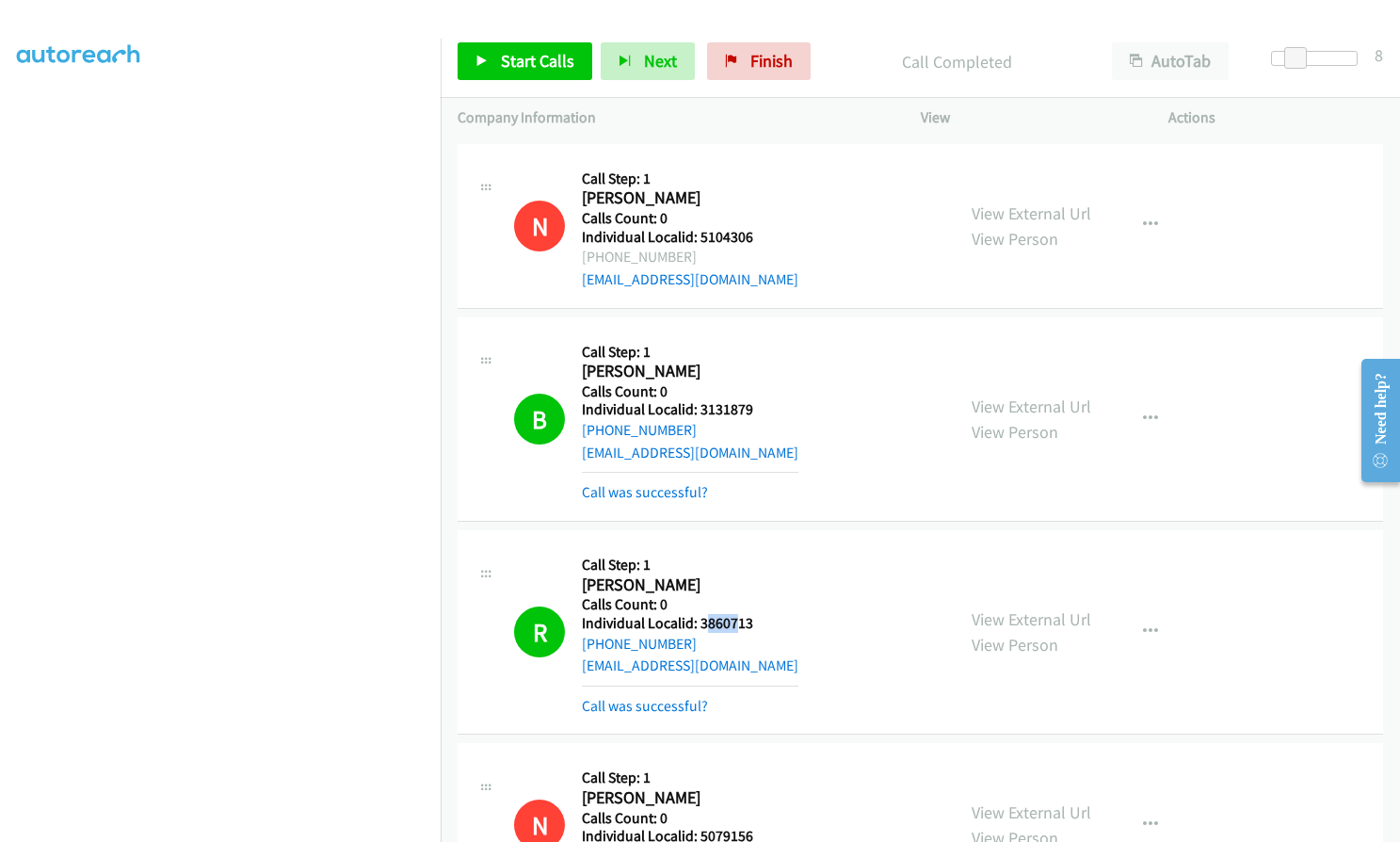
drag, startPoint x: 703, startPoint y: 617, endPoint x: 738, endPoint y: 617, distance: 35.0
click at [738, 617] on h5 "Individual Localid: 3860713" at bounding box center [690, 624] width 217 height 19
click at [720, 587] on h2 "[PERSON_NAME]" at bounding box center [684, 585] width 204 height 22
drag, startPoint x: 699, startPoint y: 617, endPoint x: 751, endPoint y: 617, distance: 52.0
click at [751, 617] on h5 "Individual Localid: 3860713" at bounding box center [690, 624] width 217 height 19
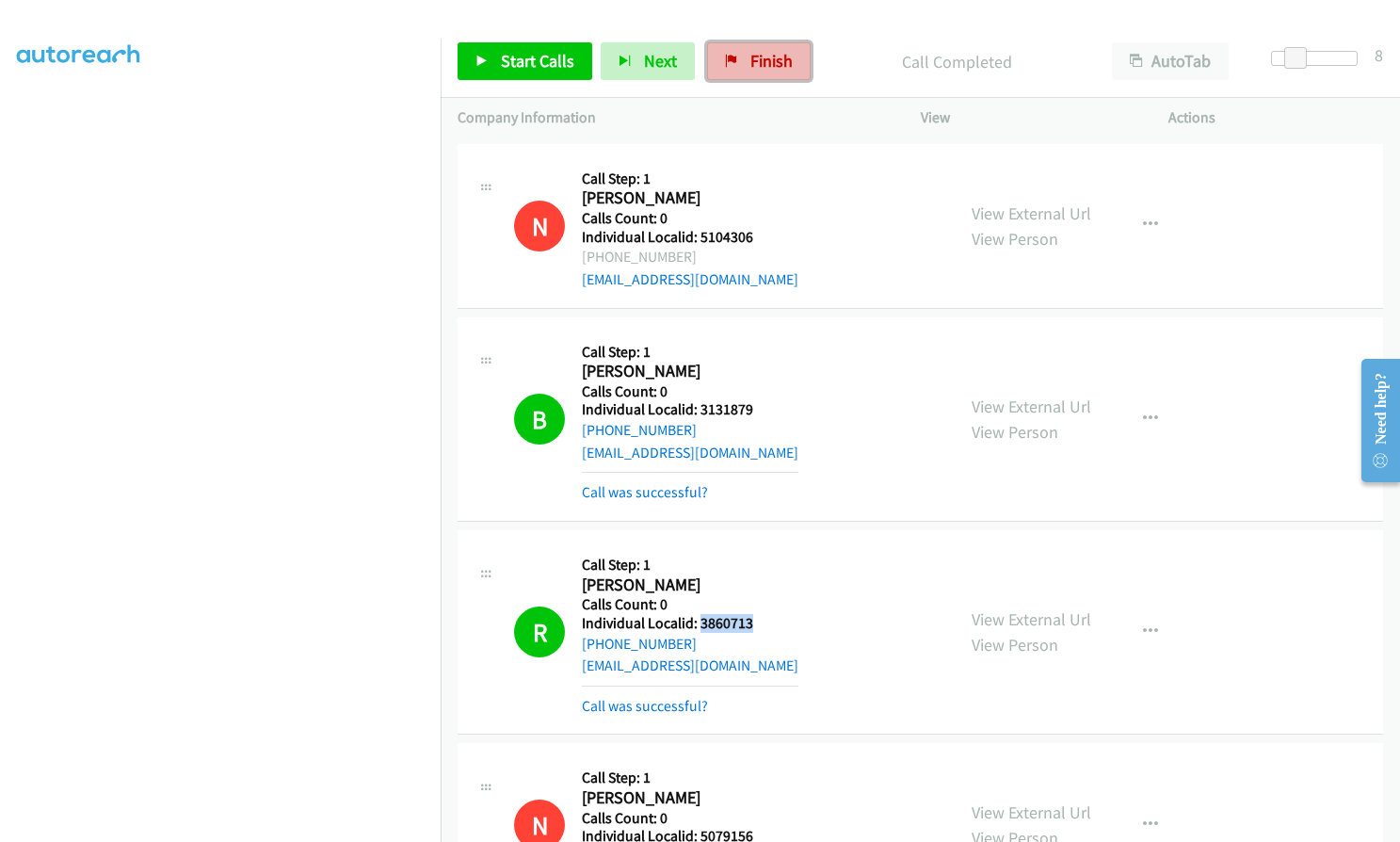
drag, startPoint x: 725, startPoint y: 68, endPoint x: 789, endPoint y: 69, distance: 64.0
click at [725, 68] on link "Finish" at bounding box center [759, 62] width 104 height 38
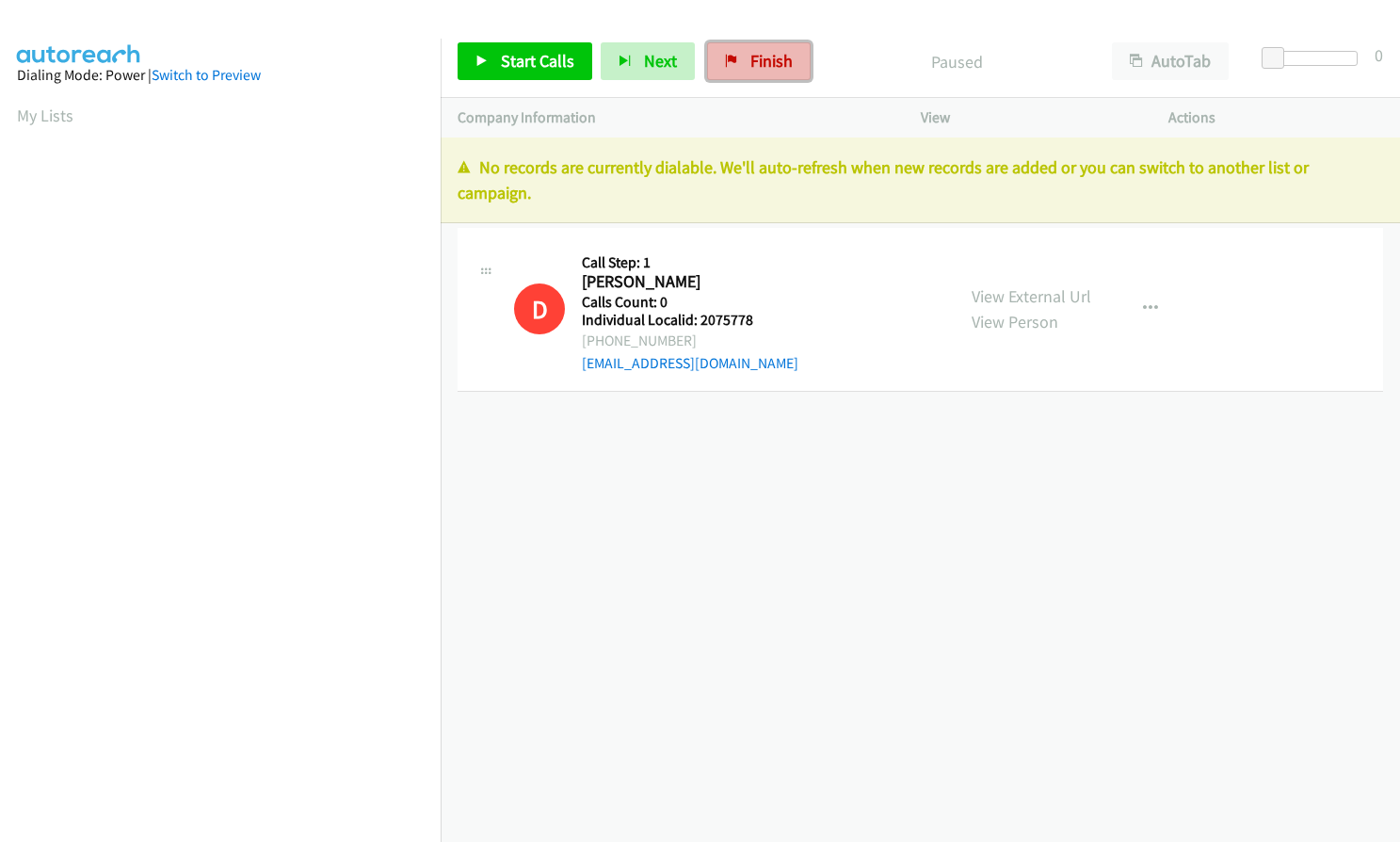
click at [769, 49] on link "Finish" at bounding box center [759, 62] width 104 height 38
